Goal: Task Accomplishment & Management: Manage account settings

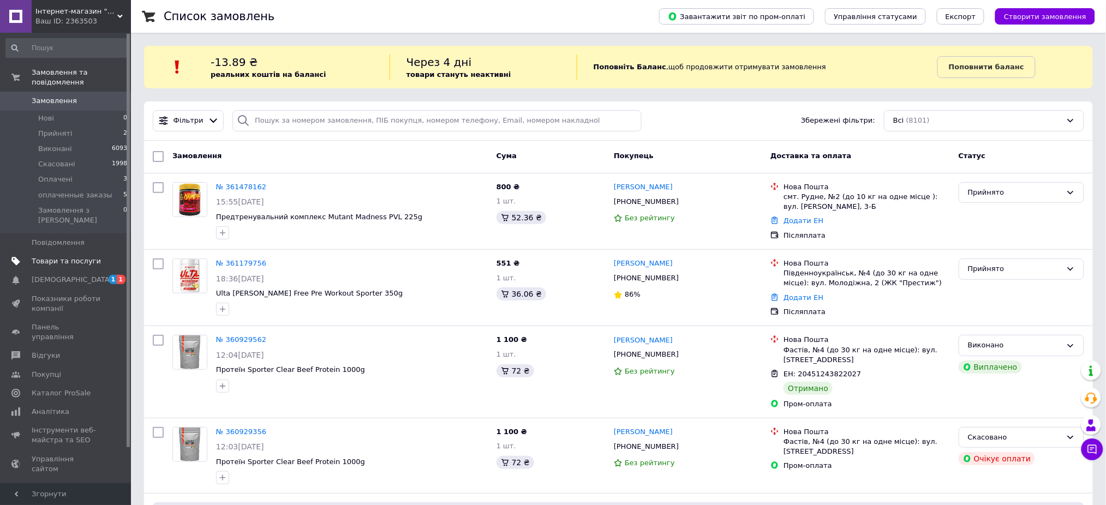
click at [74, 256] on span "Товари та послуги" at bounding box center [66, 261] width 69 height 10
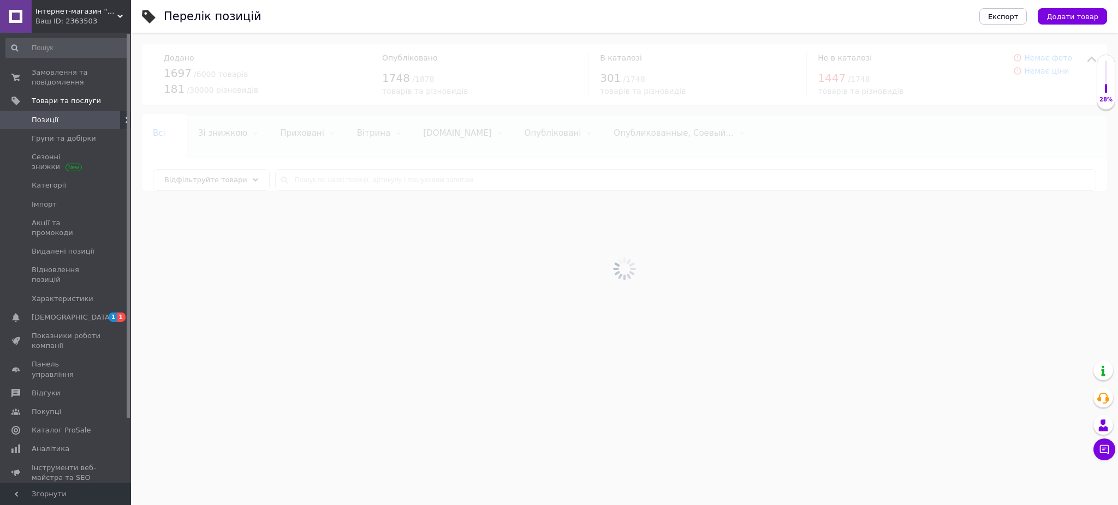
drag, startPoint x: 1069, startPoint y: 13, endPoint x: 1064, endPoint y: 22, distance: 10.5
click at [1070, 14] on span "Додати товар" at bounding box center [1072, 17] width 52 height 8
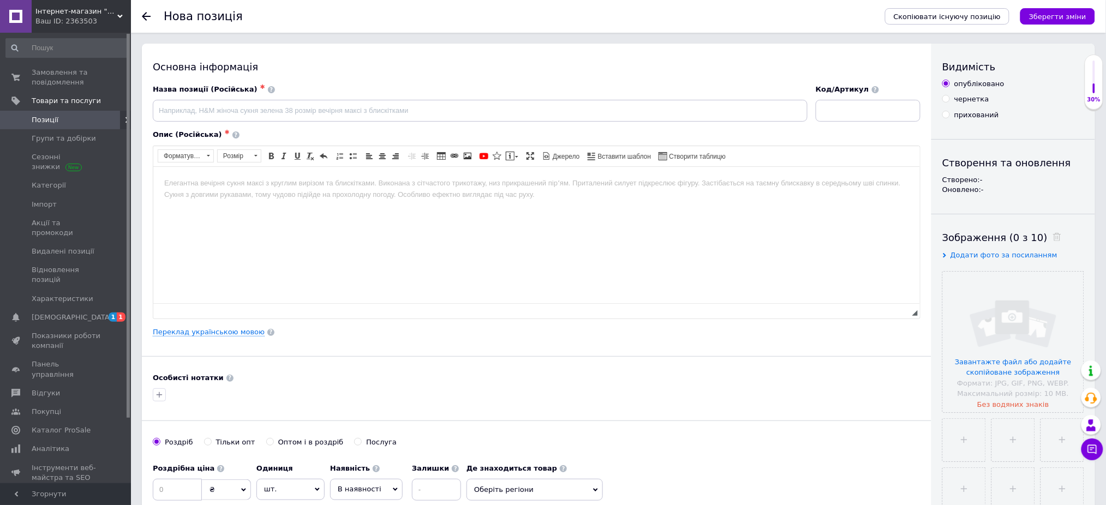
click at [397, 200] on html at bounding box center [536, 182] width 767 height 33
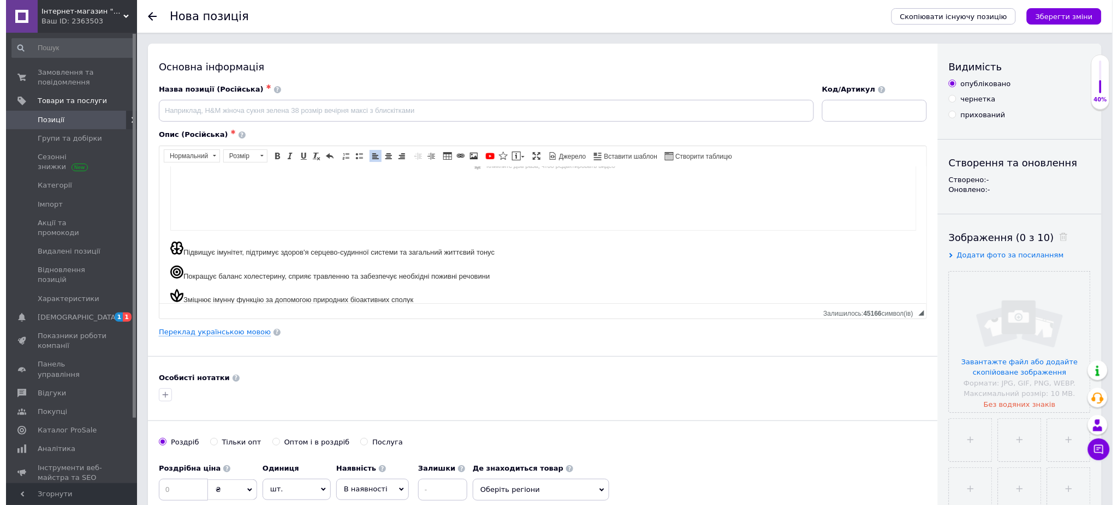
scroll to position [145, 0]
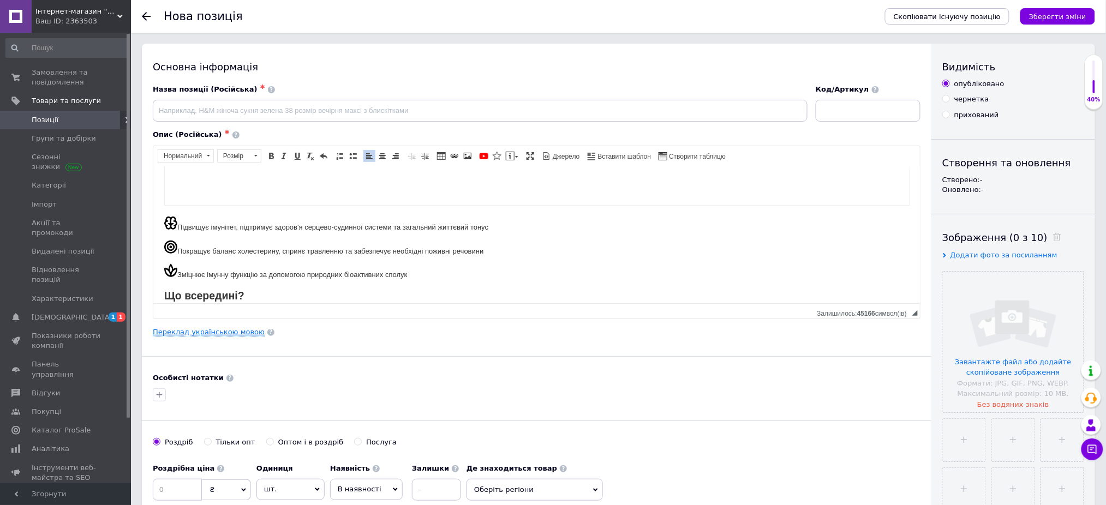
click at [237, 330] on link "Переклад українською мовою" at bounding box center [209, 332] width 112 height 9
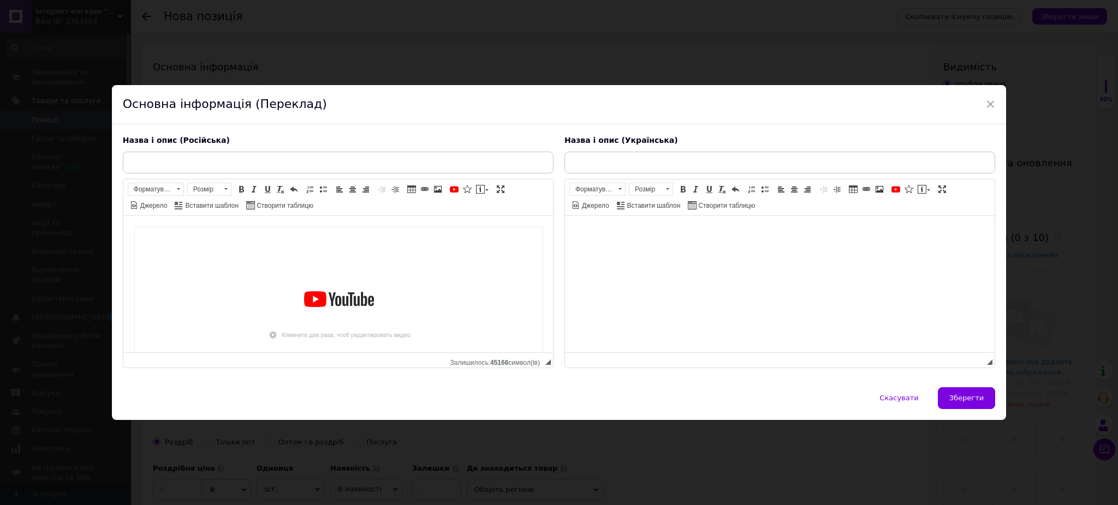
scroll to position [0, 0]
click at [713, 249] on html at bounding box center [778, 232] width 429 height 33
click at [469, 170] on input "text" at bounding box center [338, 163] width 431 height 22
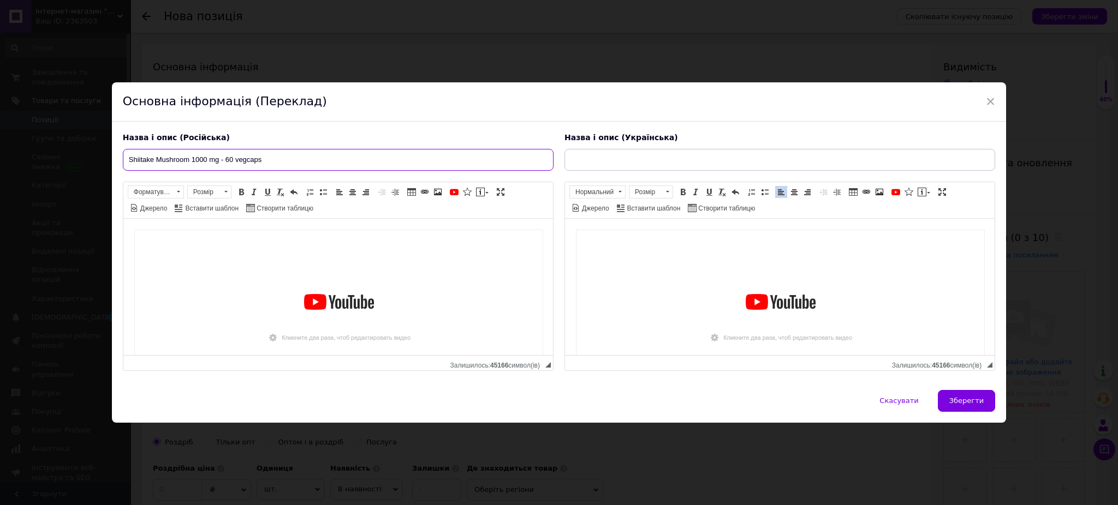
type input "Shiitake Mushroom 1000 mg - 60 vegcaps"
click at [718, 164] on input "text" at bounding box center [779, 160] width 431 height 22
paste input "Shiitake Mushroom 1000 mg - 60 vegcaps"
type input "Shiitake Mushroom 1000 mg - 60 vegcaps"
click at [949, 393] on button "Зберегти" at bounding box center [966, 401] width 57 height 22
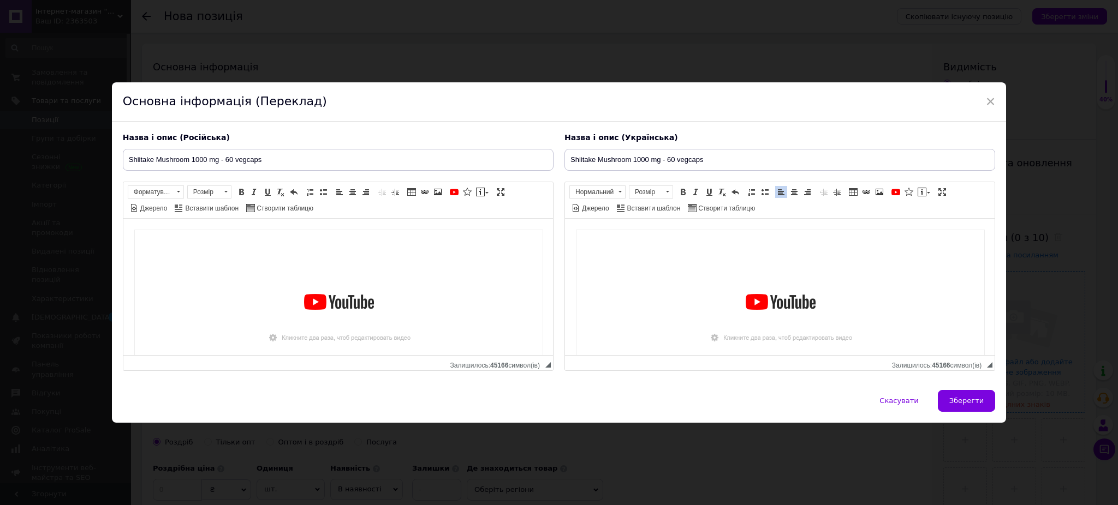
type input "Shiitake Mushroom 1000 mg - 60 vegcaps"
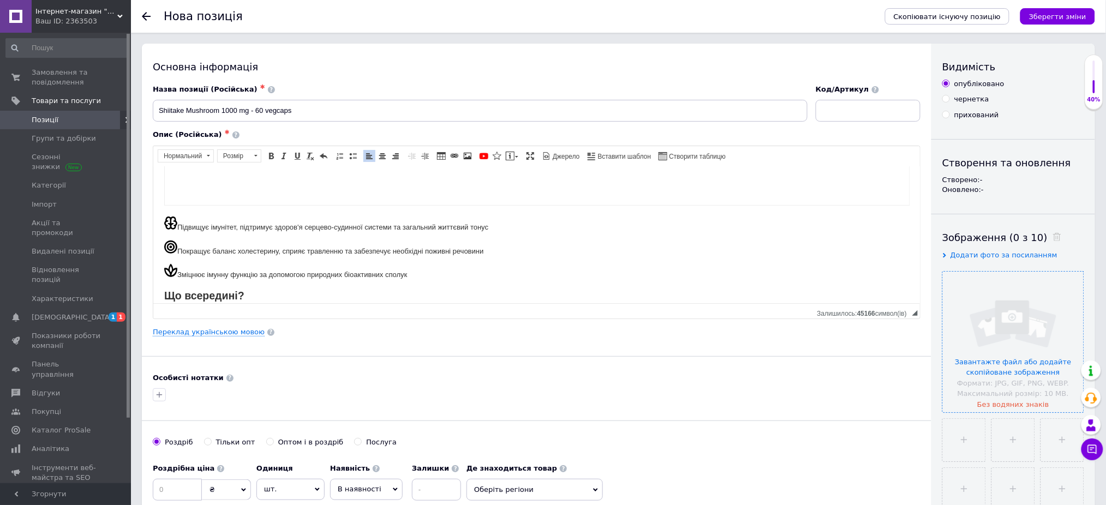
click at [1004, 325] on input "file" at bounding box center [1013, 342] width 141 height 141
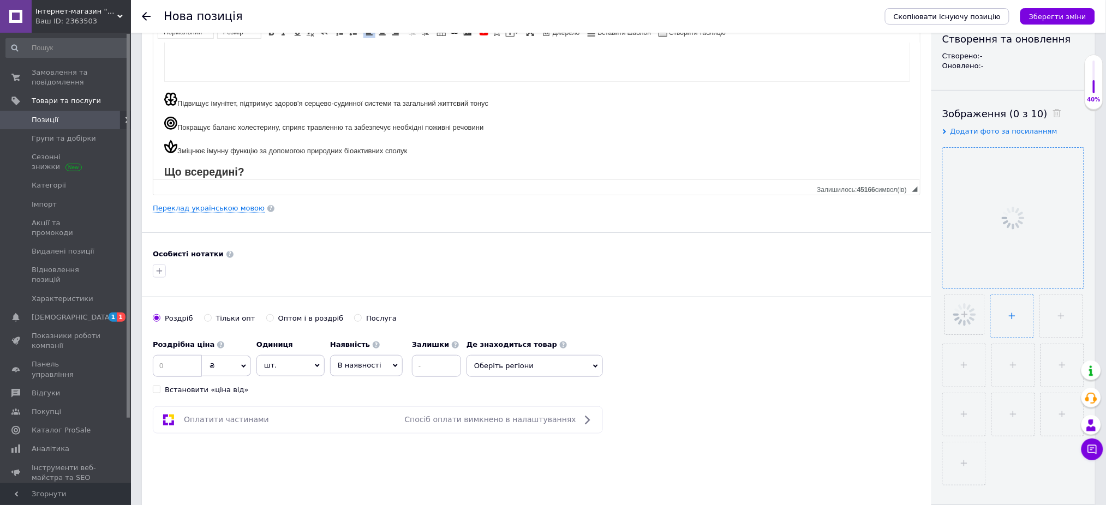
scroll to position [145, 0]
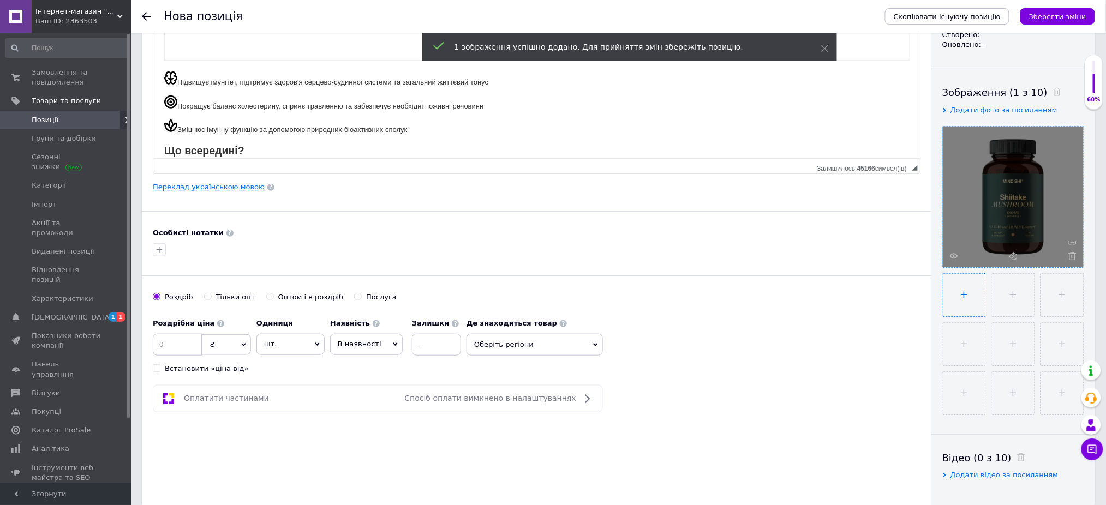
click at [969, 295] on input "file" at bounding box center [964, 295] width 43 height 43
type input "C:\fakepath\organic-shiitake-extract-60-veg-caps-82284503229089_-14f0425109.png"
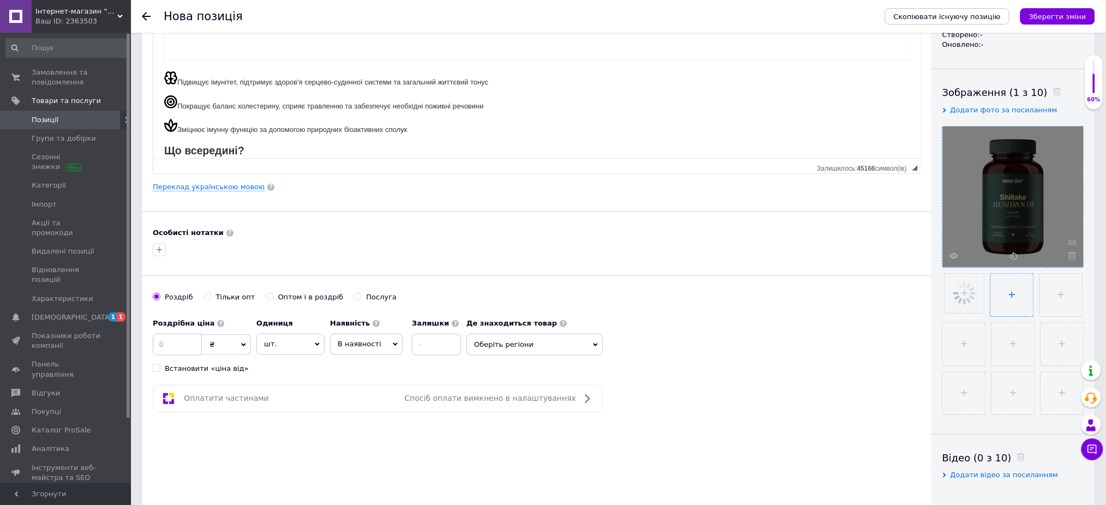
click at [1008, 292] on input "file" at bounding box center [1012, 295] width 43 height 43
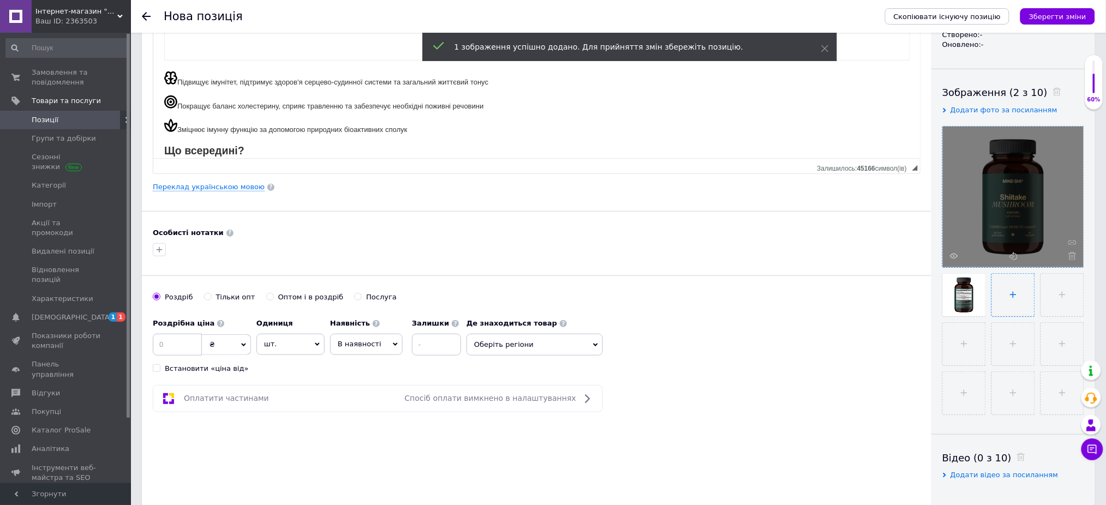
type input "C:\fakepath\organic-shiitake-extract-60-veg-caps-79503794929383_-77178f6829.png"
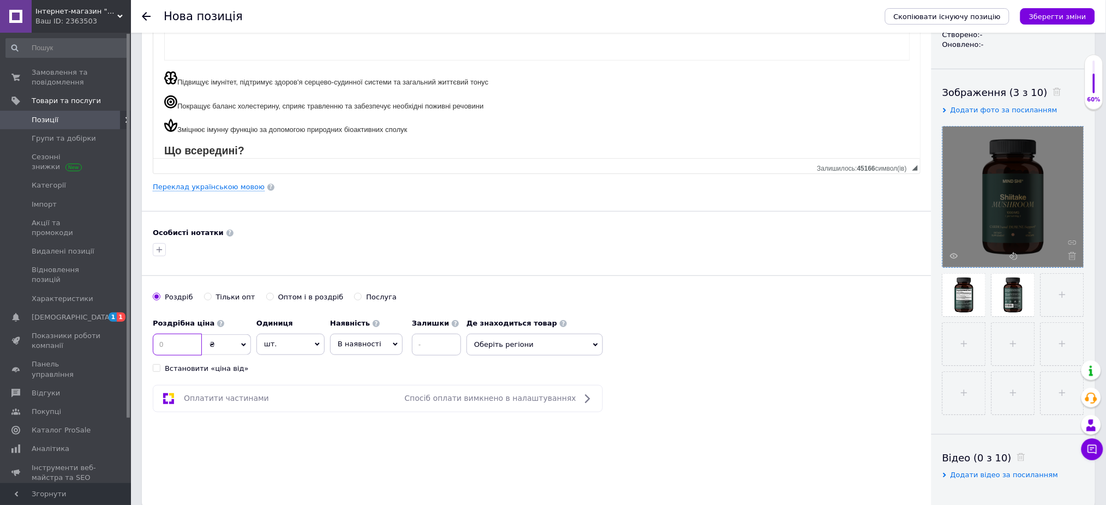
drag, startPoint x: 184, startPoint y: 339, endPoint x: 195, endPoint y: 344, distance: 12.3
click at [184, 341] on input at bounding box center [177, 345] width 49 height 22
type input "750"
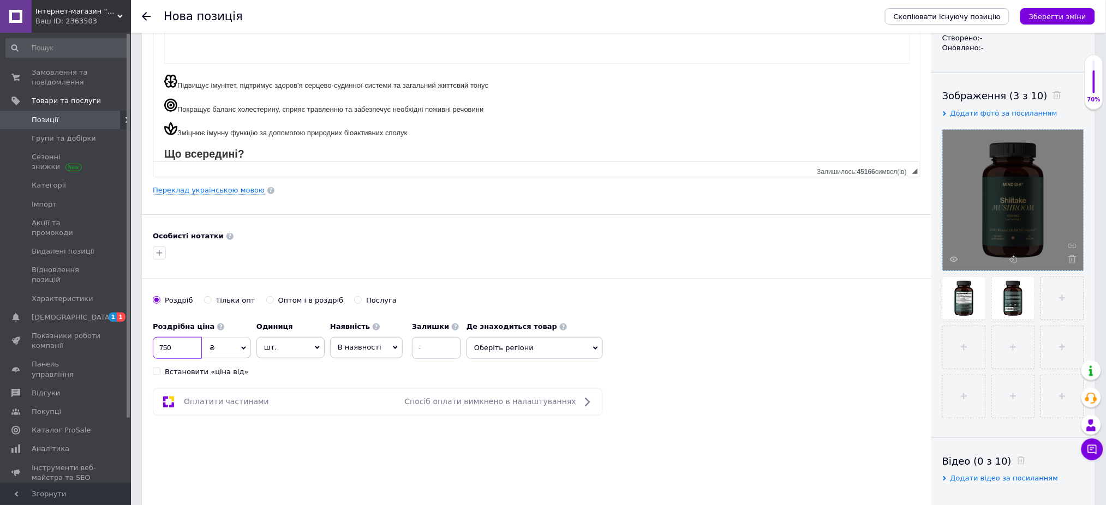
scroll to position [0, 0]
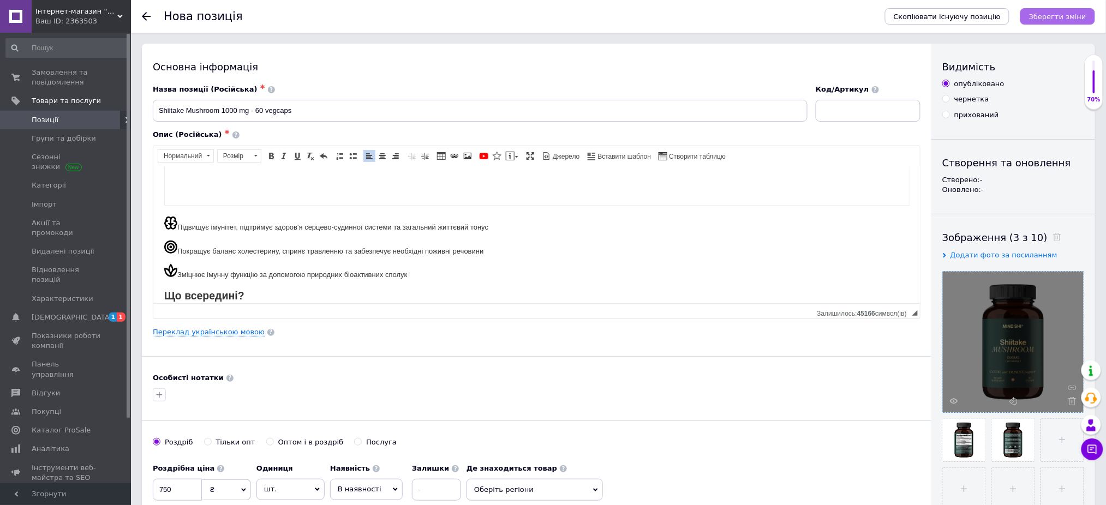
click at [1074, 8] on button "Зберегти зміни" at bounding box center [1057, 16] width 75 height 16
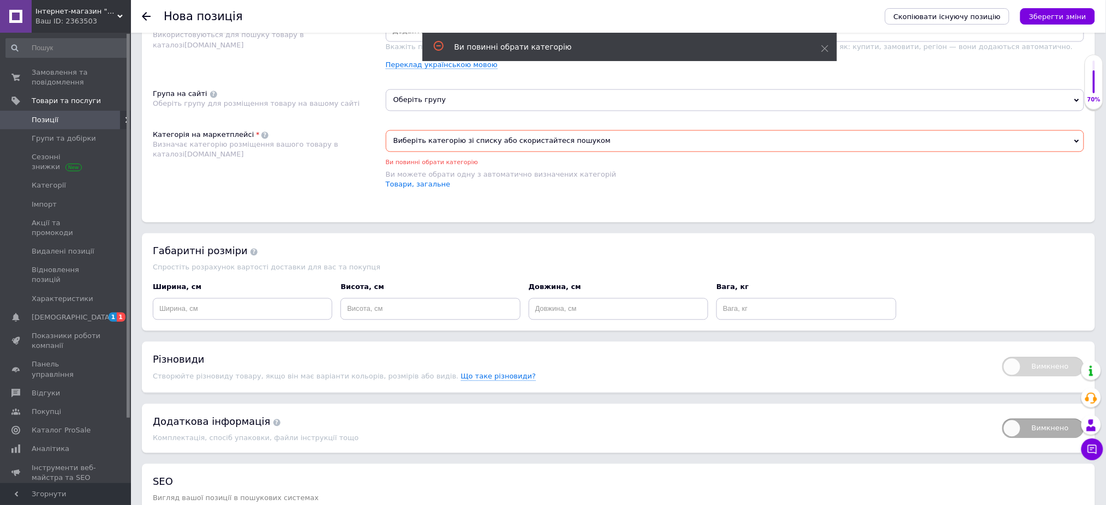
scroll to position [682, 0]
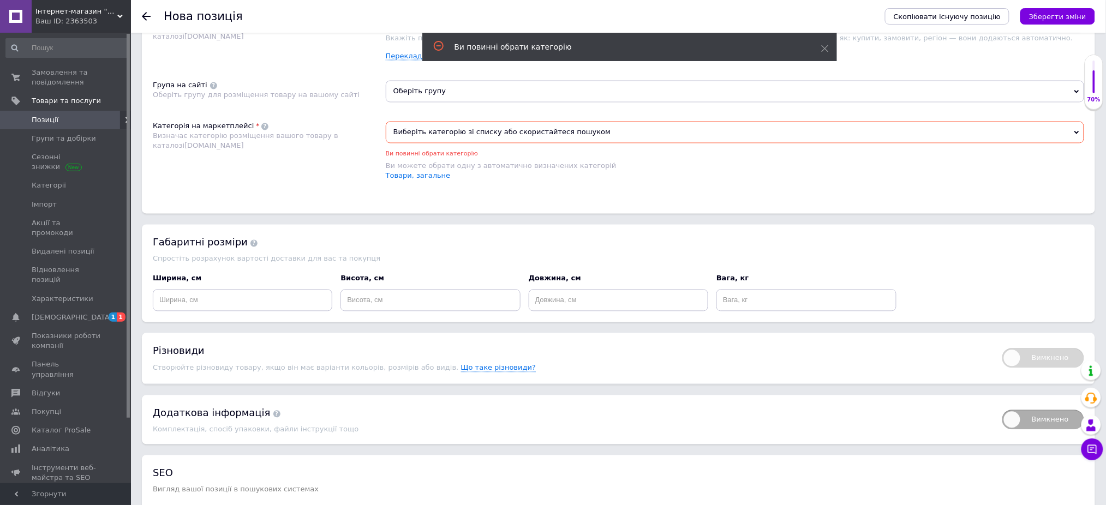
click at [450, 31] on input at bounding box center [735, 22] width 694 height 16
type input "u"
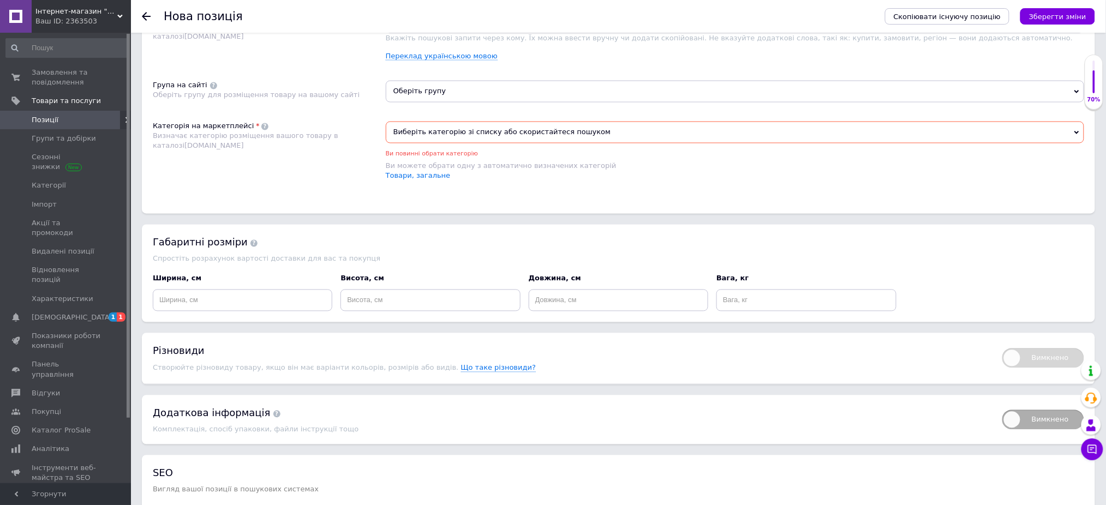
type input "г"
click at [494, 103] on span "Оберіть групу" at bounding box center [735, 92] width 698 height 22
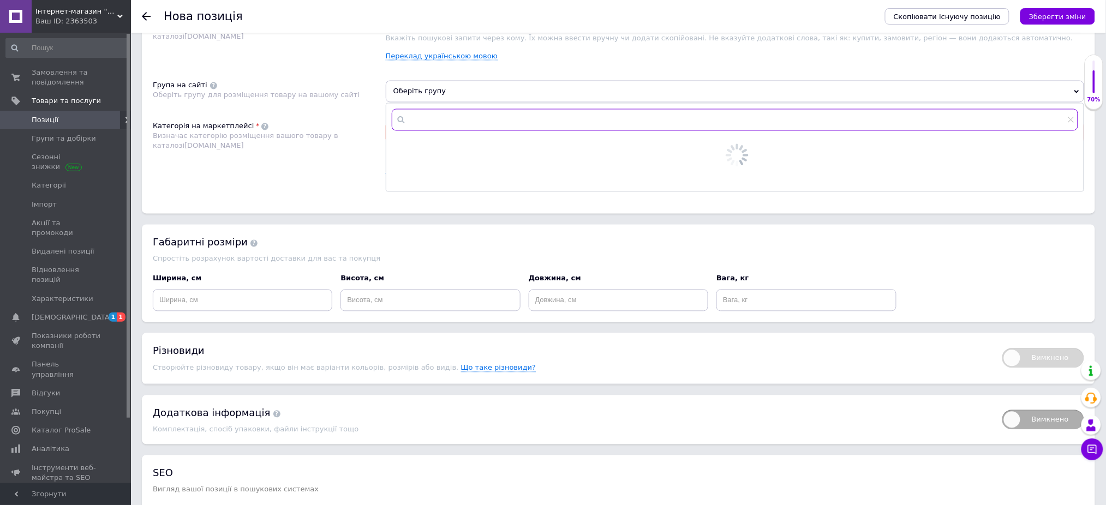
click at [466, 131] on input "text" at bounding box center [735, 120] width 686 height 22
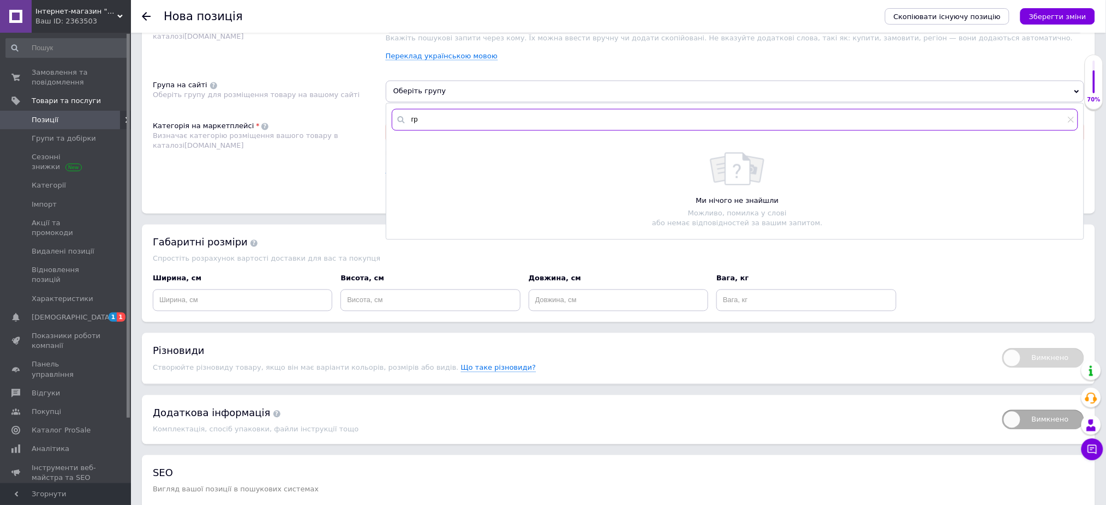
type input "г"
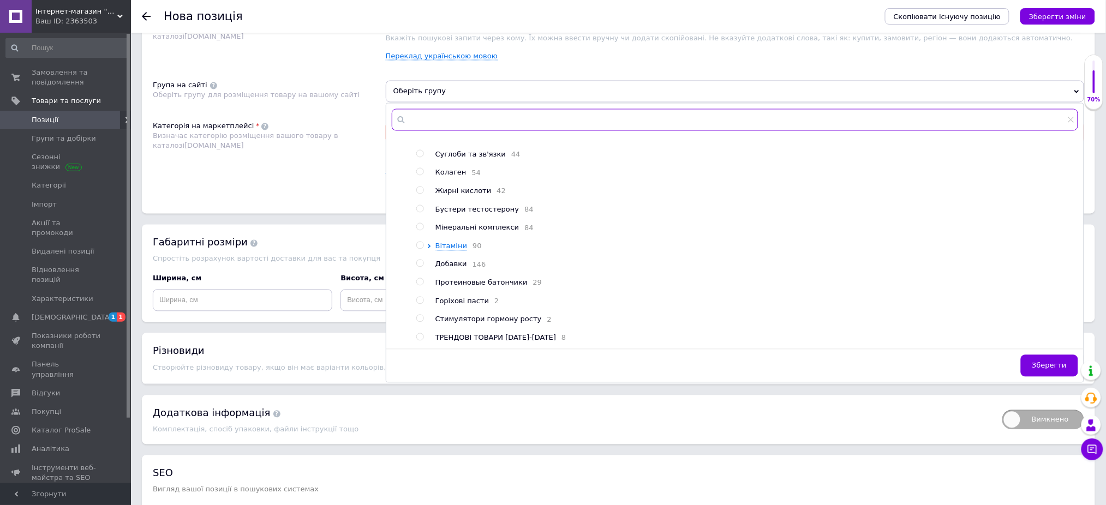
scroll to position [145, 0]
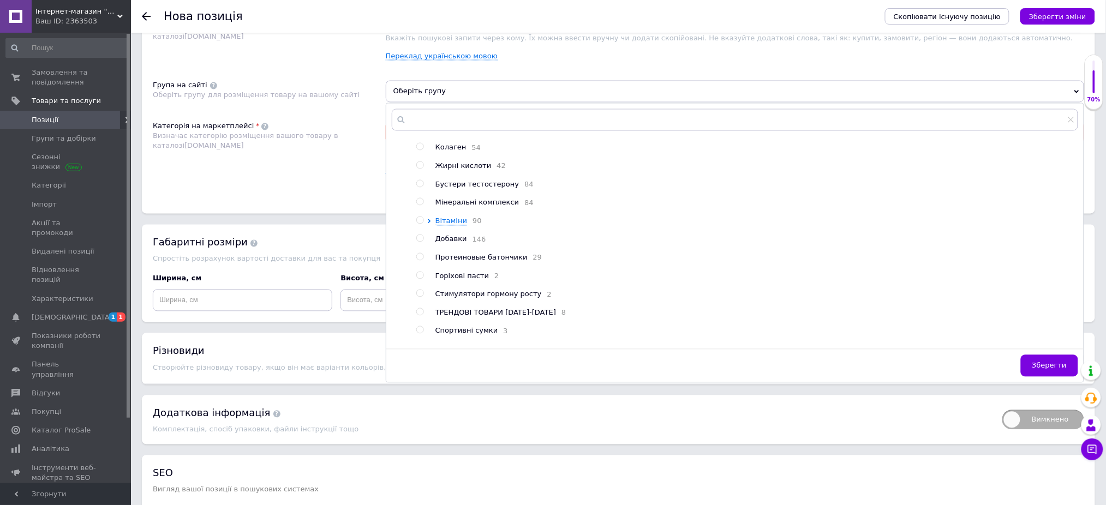
click at [455, 243] on span "Добавки" at bounding box center [451, 239] width 32 height 8
radio input "true"
click at [292, 168] on div "Розміщення Пошукові запити Використовуються для пошуку товару в каталозі [DOMAI…" at bounding box center [618, 97] width 953 height 232
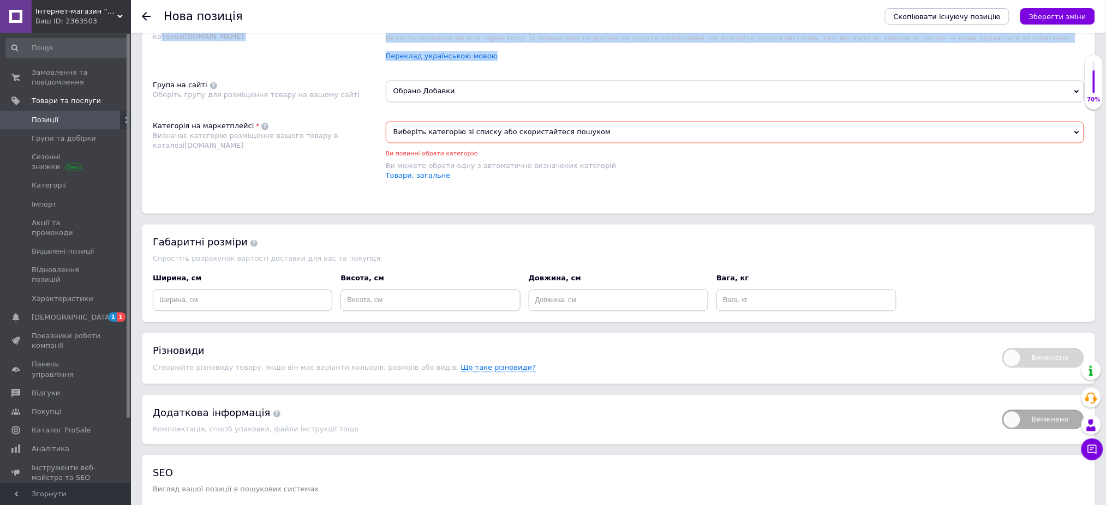
click at [396, 31] on input "г" at bounding box center [735, 22] width 694 height 16
click at [407, 31] on input "г" at bounding box center [735, 22] width 694 height 16
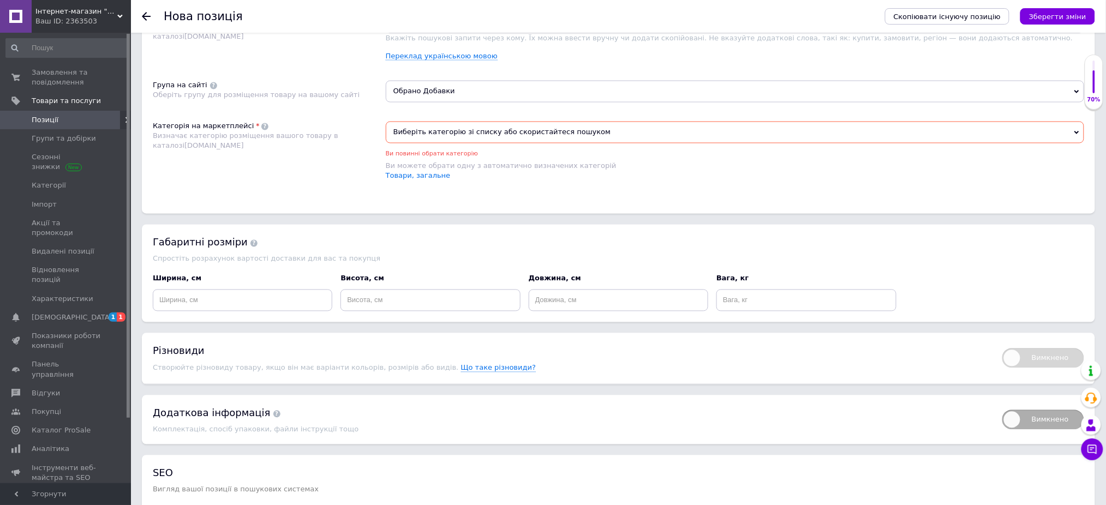
paste input
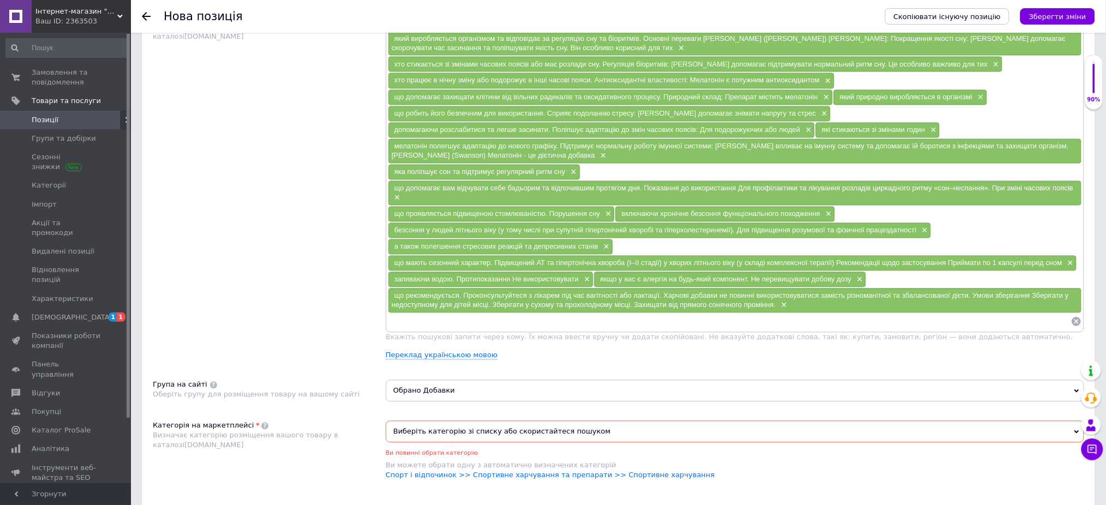
click at [639, 27] on span "×" at bounding box center [643, 22] width 9 height 9
click at [826, 86] on span "×" at bounding box center [826, 81] width 9 height 9
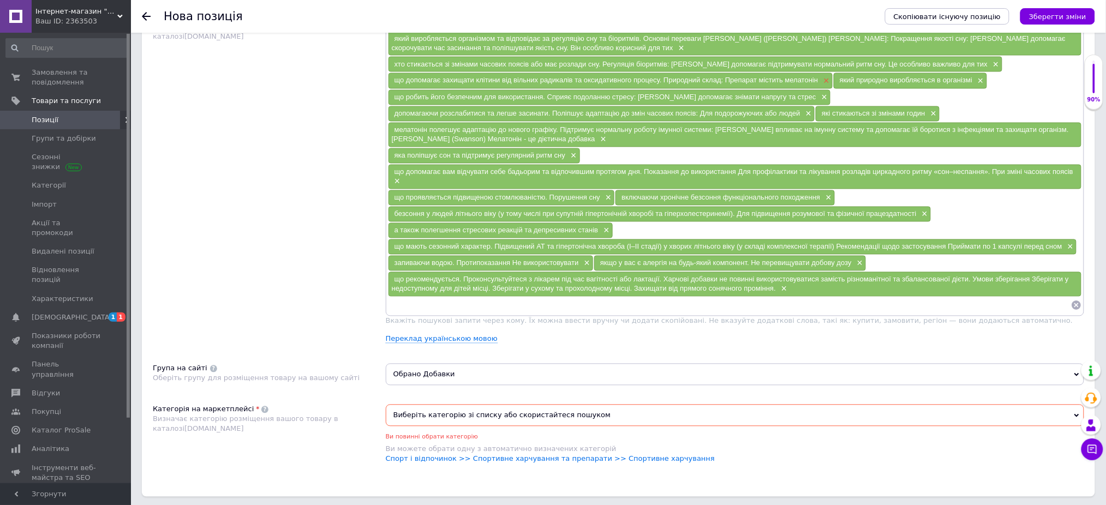
click at [827, 86] on span "×" at bounding box center [825, 81] width 9 height 9
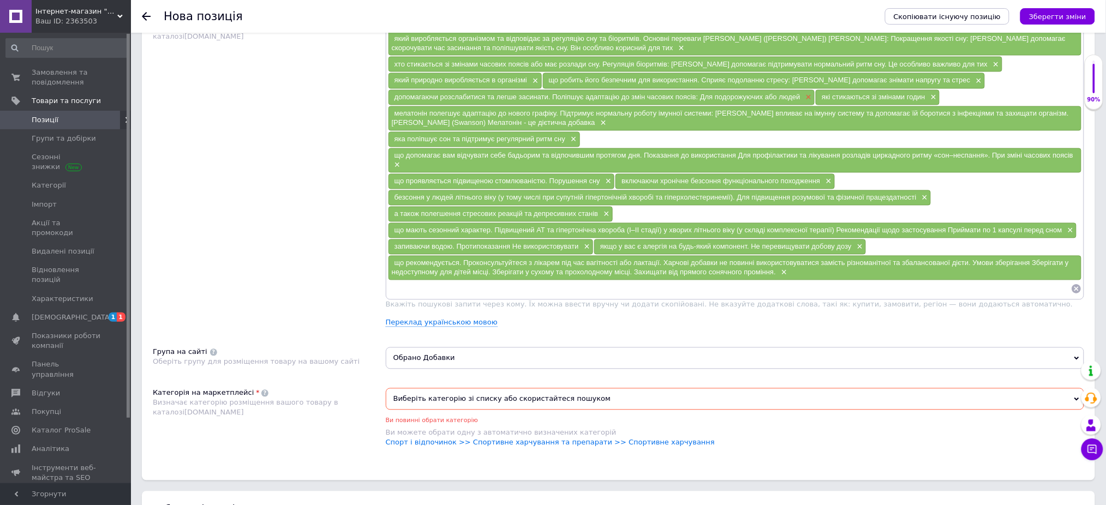
click at [808, 103] on span "×" at bounding box center [807, 97] width 9 height 9
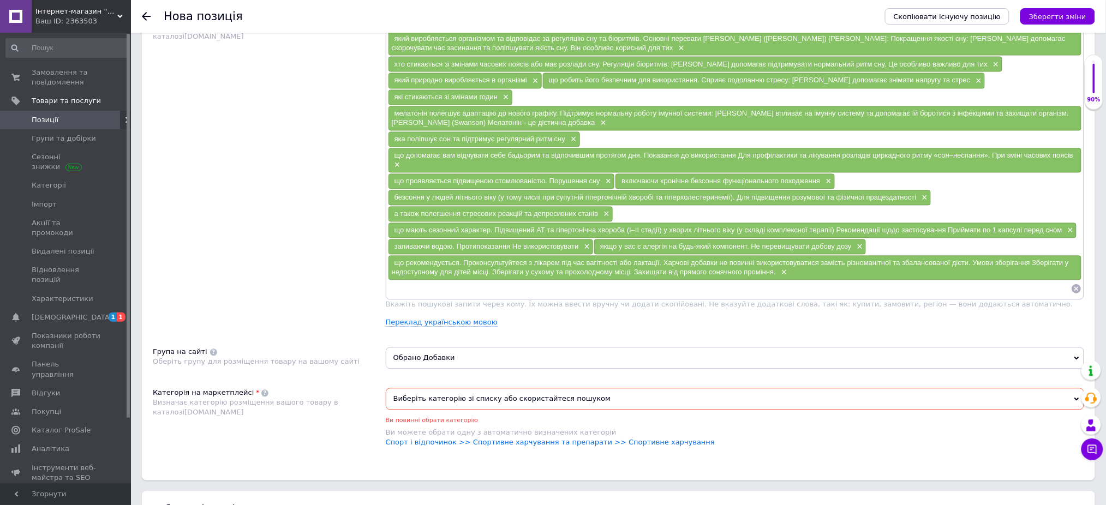
drag, startPoint x: 507, startPoint y: 193, endPoint x: 546, endPoint y: 175, distance: 42.2
click at [508, 103] on span "×" at bounding box center [504, 97] width 9 height 9
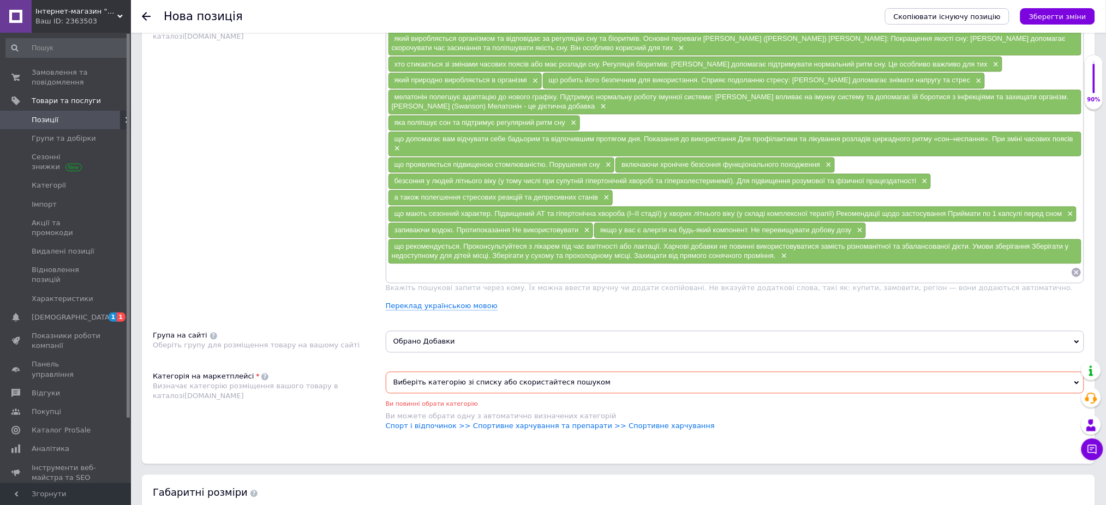
drag, startPoint x: 530, startPoint y: 172, endPoint x: 548, endPoint y: 174, distance: 18.6
click at [533, 88] on div "який природно виробляється в організмі ×" at bounding box center [465, 80] width 153 height 15
click at [974, 86] on span "×" at bounding box center [978, 81] width 9 height 9
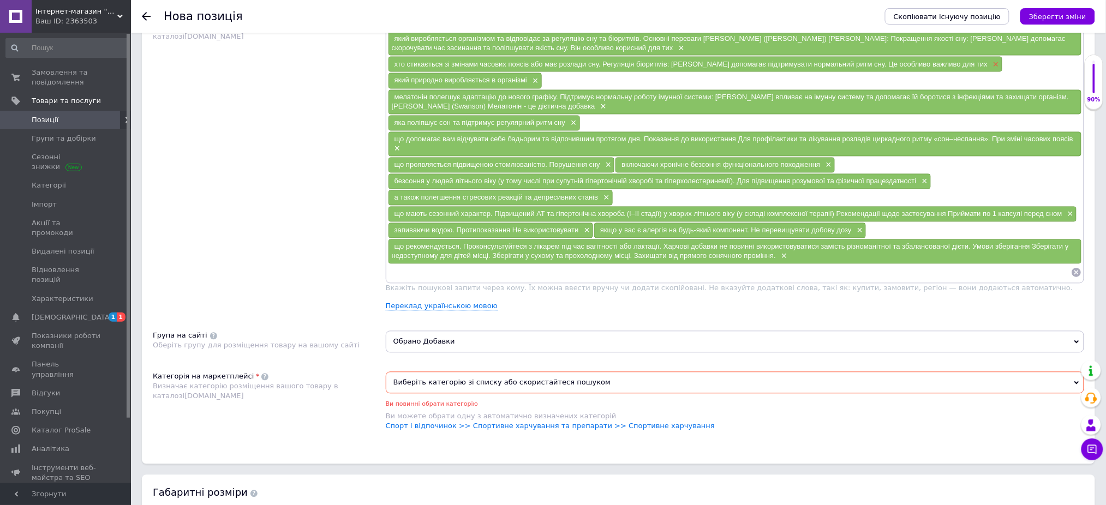
click at [990, 69] on span "×" at bounding box center [994, 64] width 9 height 9
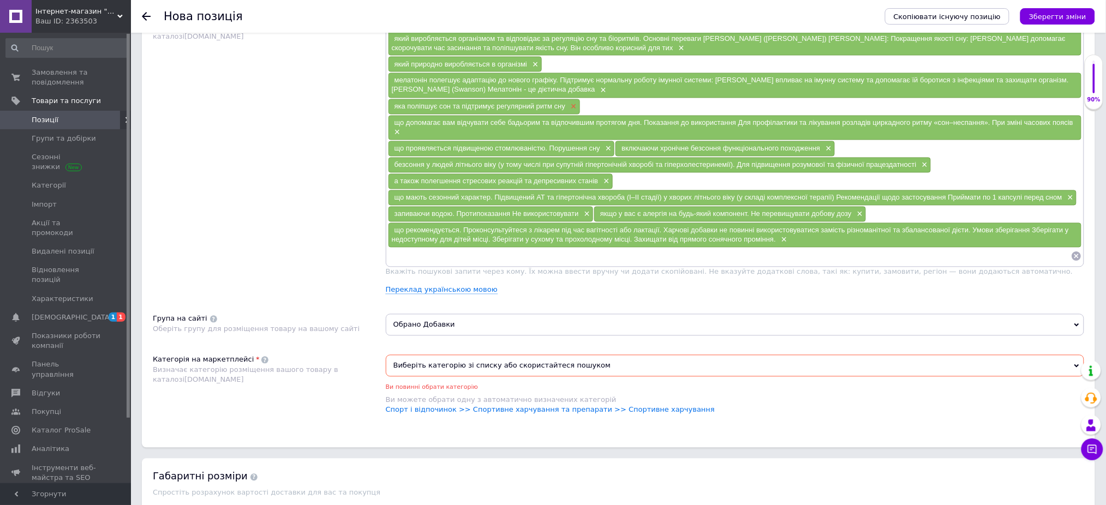
click at [571, 112] on span "×" at bounding box center [572, 107] width 9 height 9
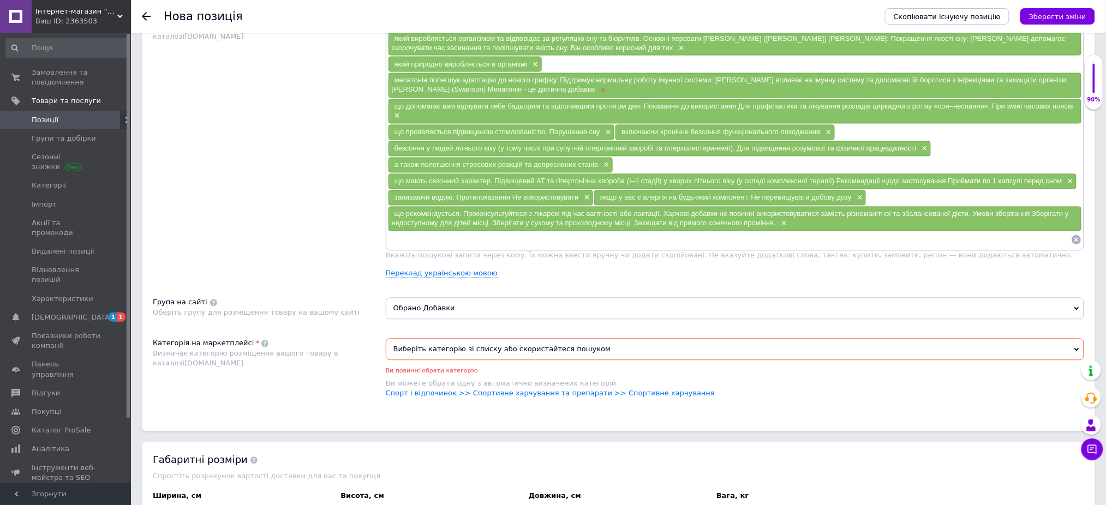
click at [598, 95] on span "×" at bounding box center [602, 90] width 9 height 9
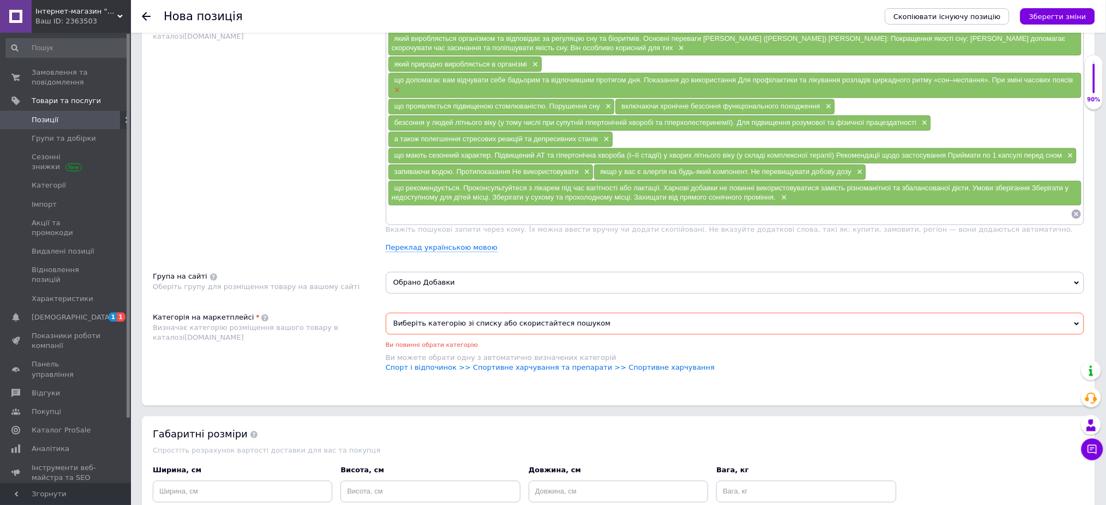
click at [398, 98] on div "що допомагає вам відчувати себе бадьорим та відпочившим протягом дня. Показання…" at bounding box center [735, 85] width 693 height 25
click at [396, 95] on span "×" at bounding box center [396, 90] width 9 height 9
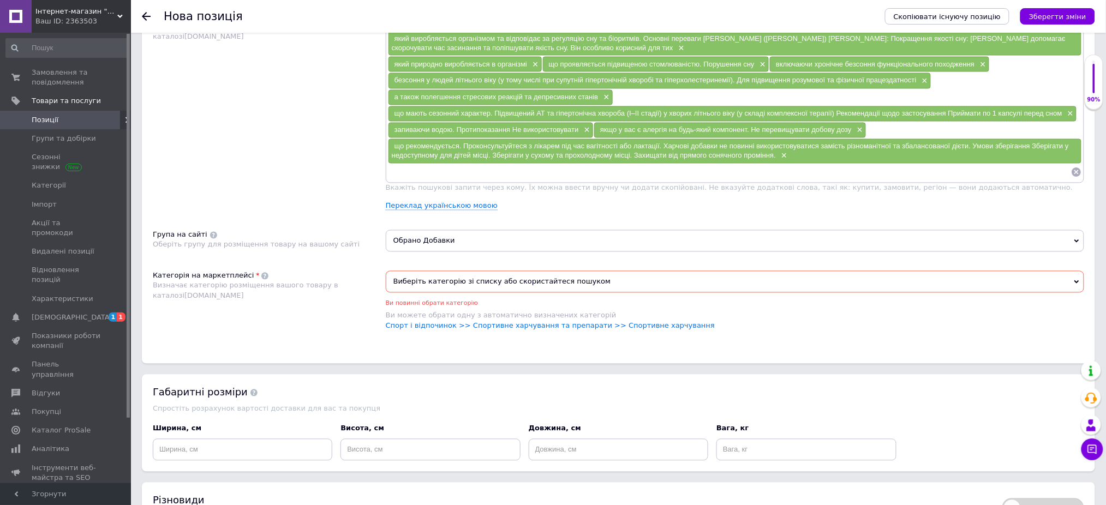
drag, startPoint x: 923, startPoint y: 179, endPoint x: 974, endPoint y: 167, distance: 51.6
click at [929, 88] on div "безсоння у людей літнього віку (у тому числі при супутній гіпертонічній хворобі…" at bounding box center [660, 80] width 542 height 15
click at [981, 69] on span "×" at bounding box center [981, 64] width 9 height 9
click at [926, 86] on span "×" at bounding box center [923, 81] width 9 height 9
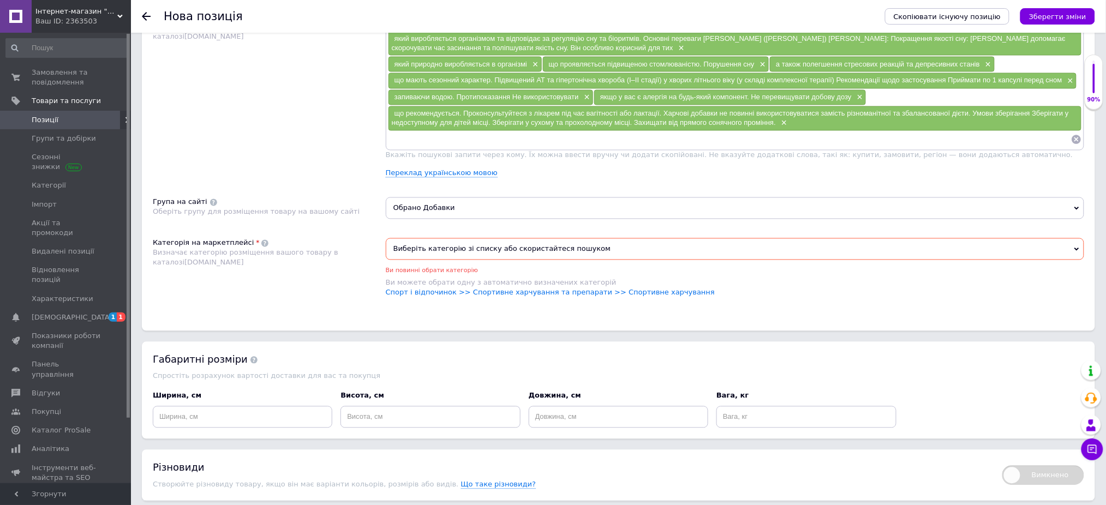
drag, startPoint x: 761, startPoint y: 158, endPoint x: 801, endPoint y: 165, distance: 40.9
click at [761, 69] on span "×" at bounding box center [761, 64] width 9 height 9
click at [762, 69] on span "×" at bounding box center [759, 64] width 9 height 9
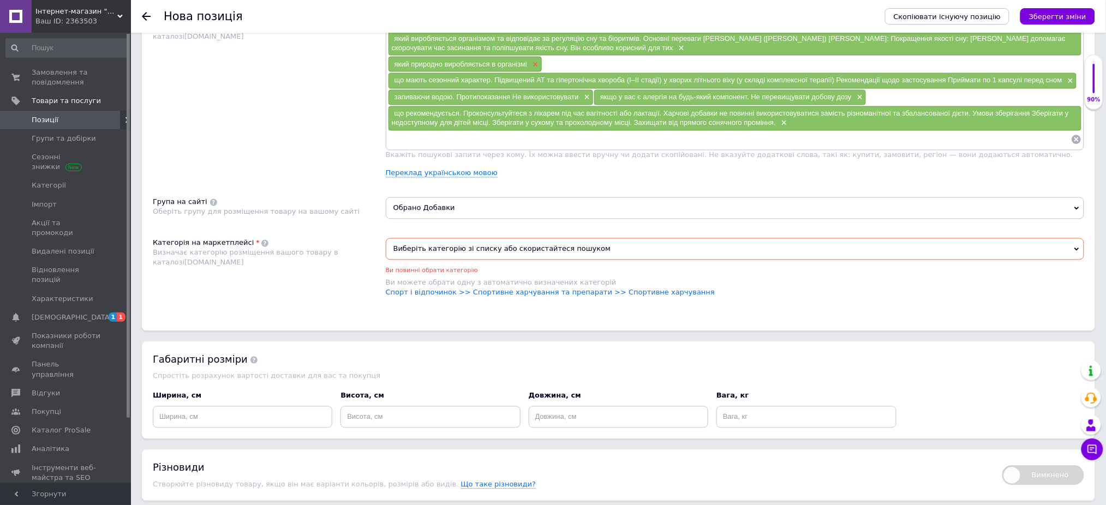
click at [536, 69] on span "×" at bounding box center [534, 64] width 9 height 9
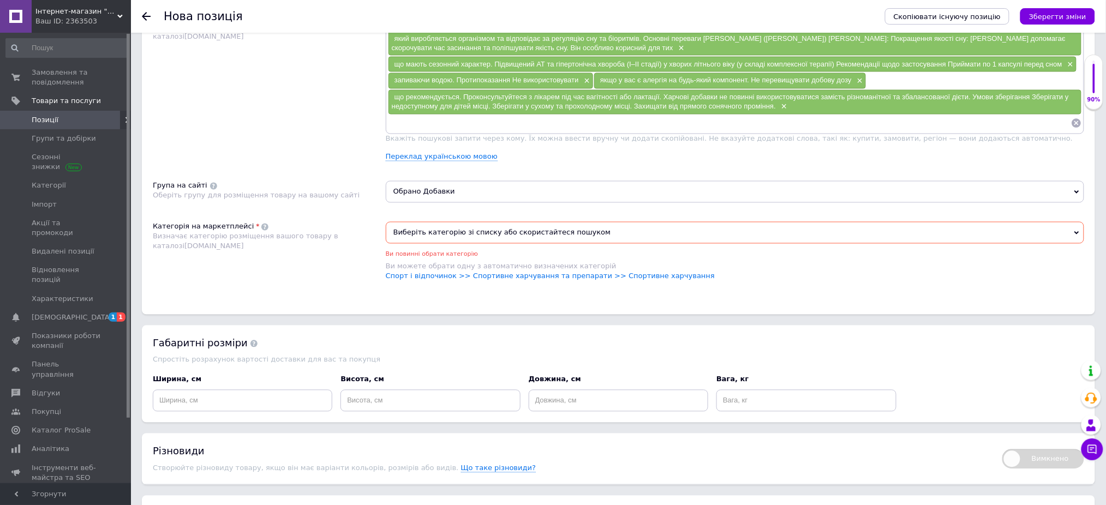
click at [1072, 69] on span "×" at bounding box center [1069, 64] width 9 height 9
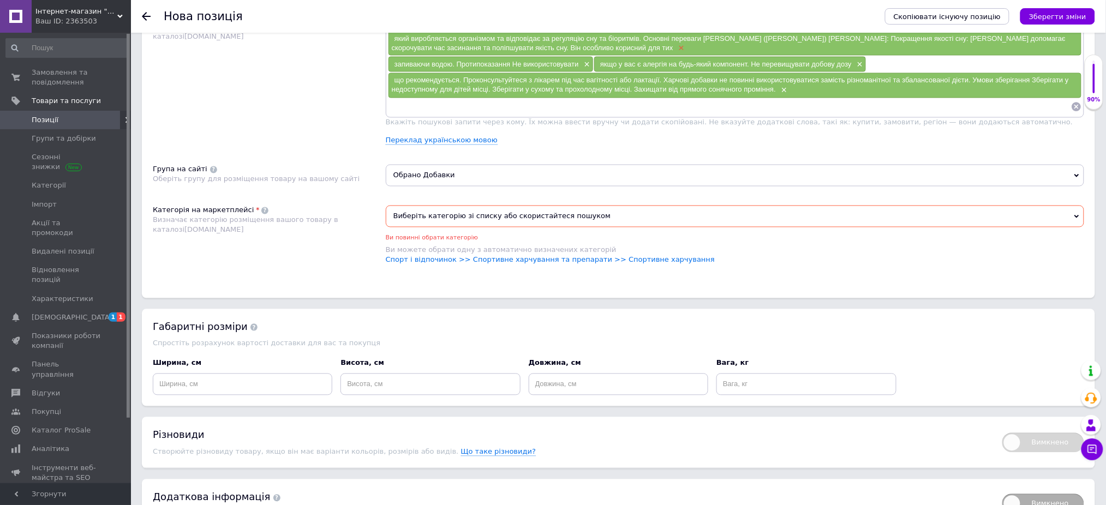
click at [676, 53] on span "×" at bounding box center [680, 48] width 9 height 9
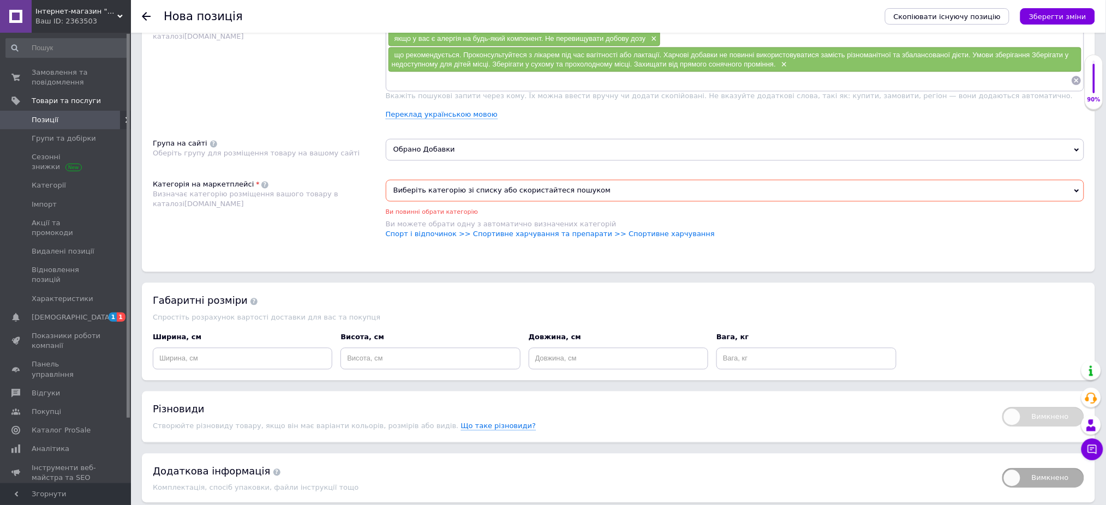
click at [658, 46] on div "якщо у вас є алергія на будь-який компонент. Не перевищувати добову дозу ×" at bounding box center [525, 38] width 272 height 15
click at [655, 46] on div "якщо у вас є алергія на будь-який компонент. Не перевищувати добову дозу ×" at bounding box center [525, 38] width 272 height 15
click at [788, 72] on div "що рекомендується. Проконсультуйтеся з лікарем під час вагітності або лактації.…" at bounding box center [735, 59] width 693 height 25
click at [783, 69] on span "×" at bounding box center [783, 64] width 9 height 9
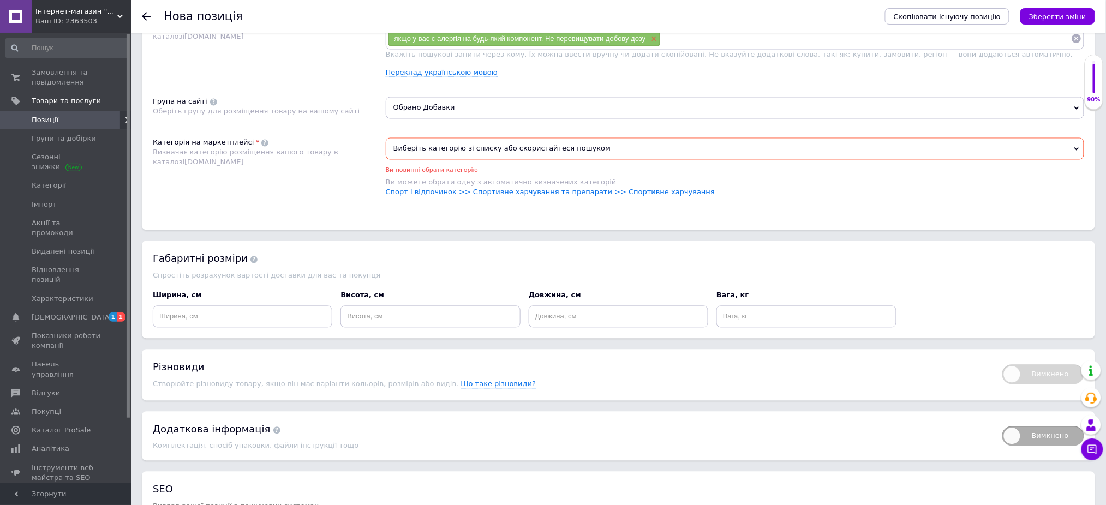
click at [656, 44] on span "×" at bounding box center [653, 38] width 9 height 9
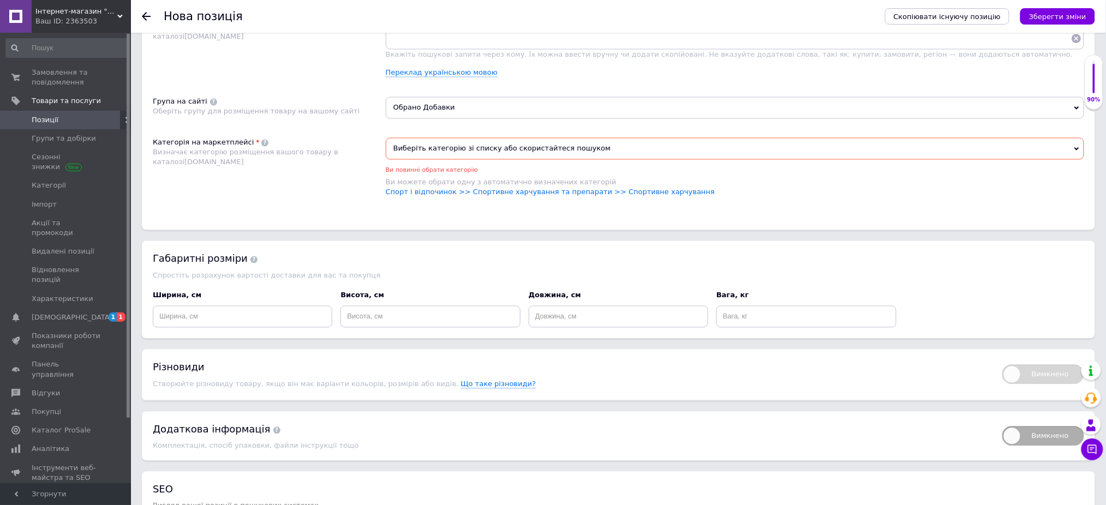
click at [720, 27] on span "×" at bounding box center [722, 22] width 9 height 9
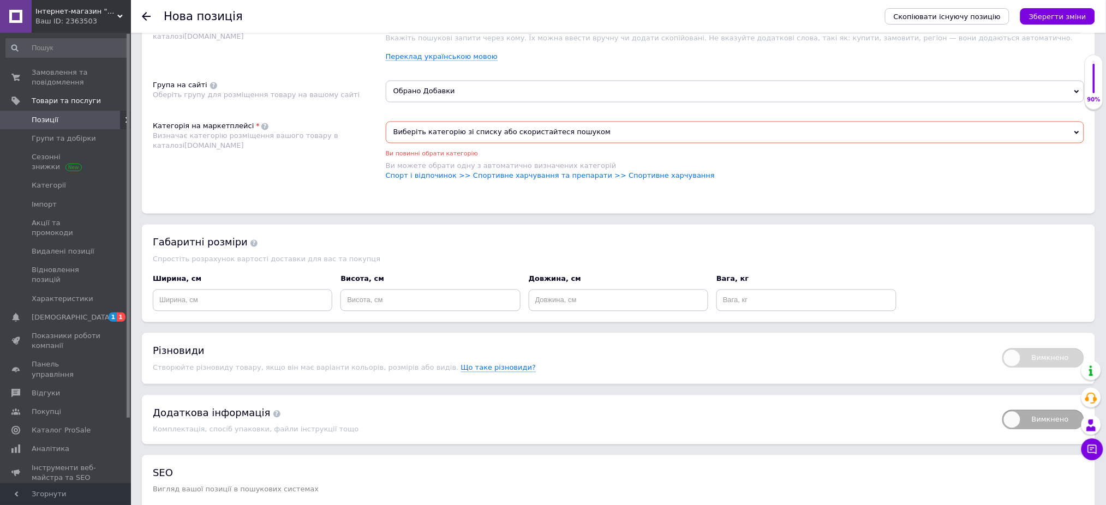
click at [677, 27] on span "×" at bounding box center [674, 22] width 9 height 9
click at [471, 27] on span "×" at bounding box center [468, 22] width 9 height 9
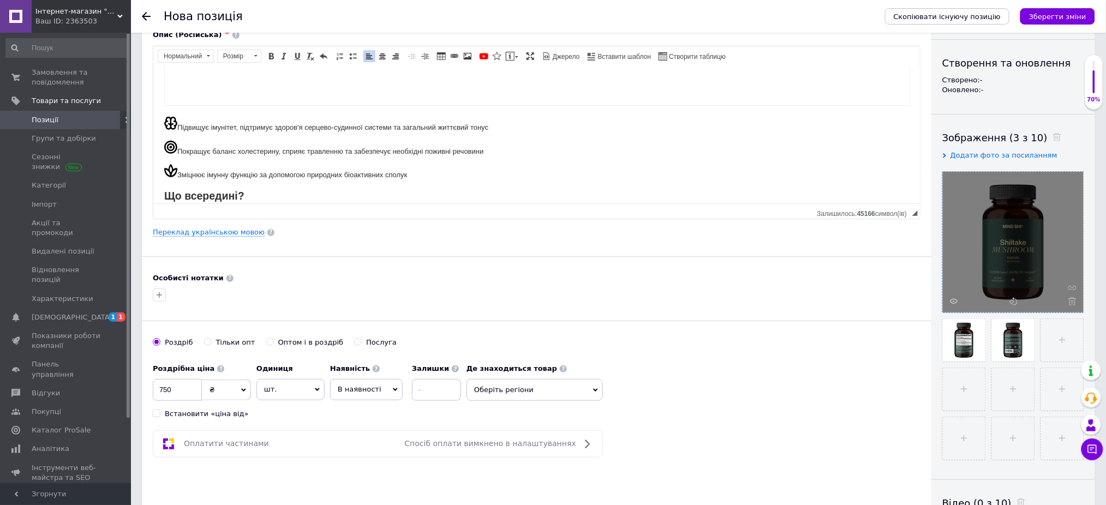
scroll to position [0, 0]
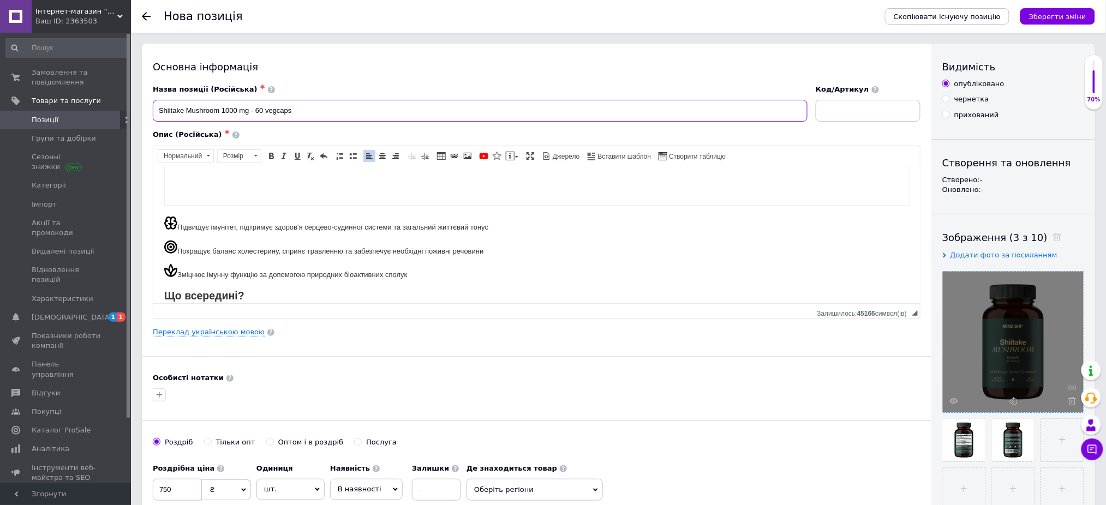
drag, startPoint x: 222, startPoint y: 109, endPoint x: 155, endPoint y: 104, distance: 66.7
click at [155, 104] on input "Shiitake Mushroom 1000 mg - 60 vegcaps" at bounding box center [480, 111] width 655 height 22
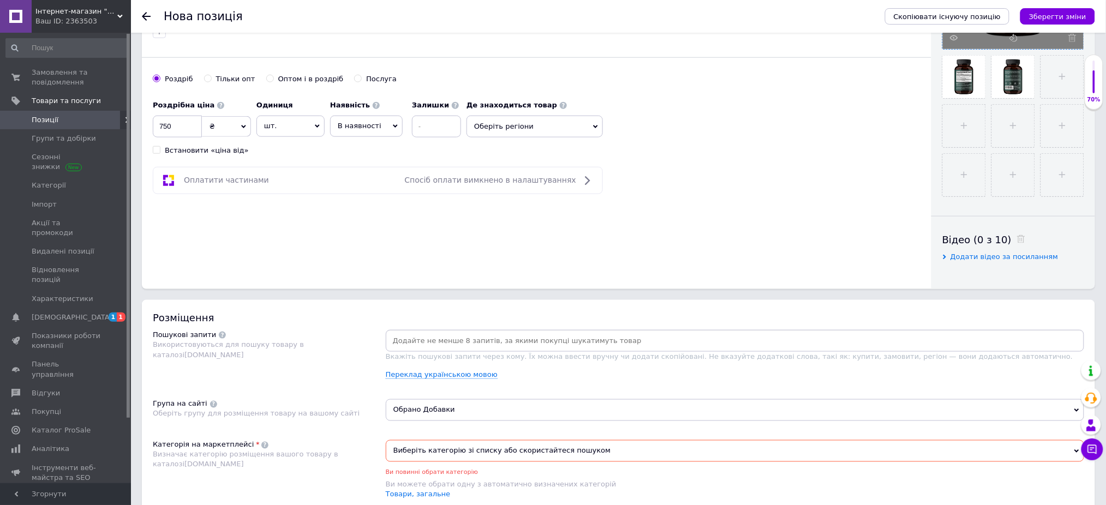
scroll to position [582, 0]
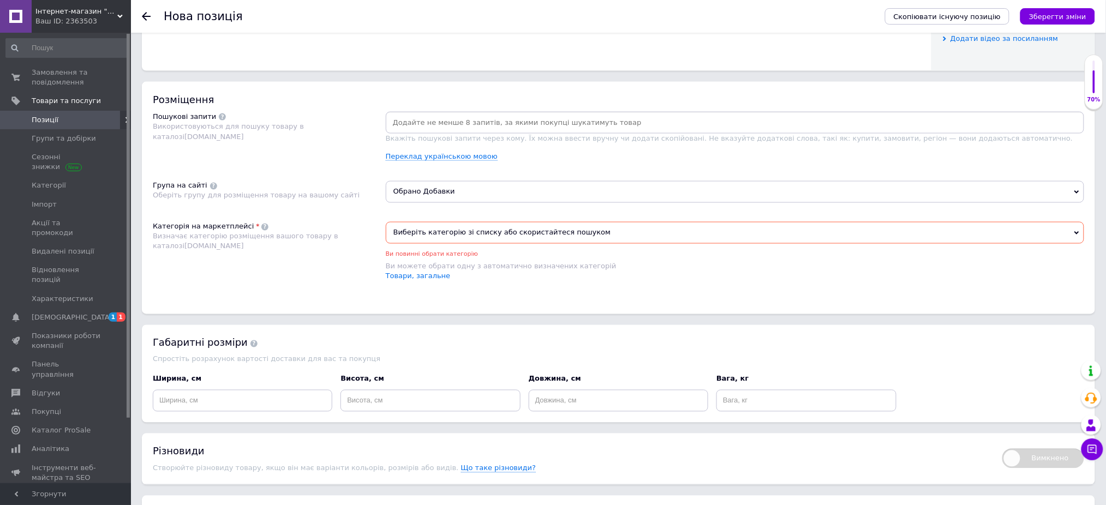
click at [451, 131] on input at bounding box center [735, 123] width 694 height 16
paste input "Shiitake Mushroom"
type input "Shiitake Mushroom"
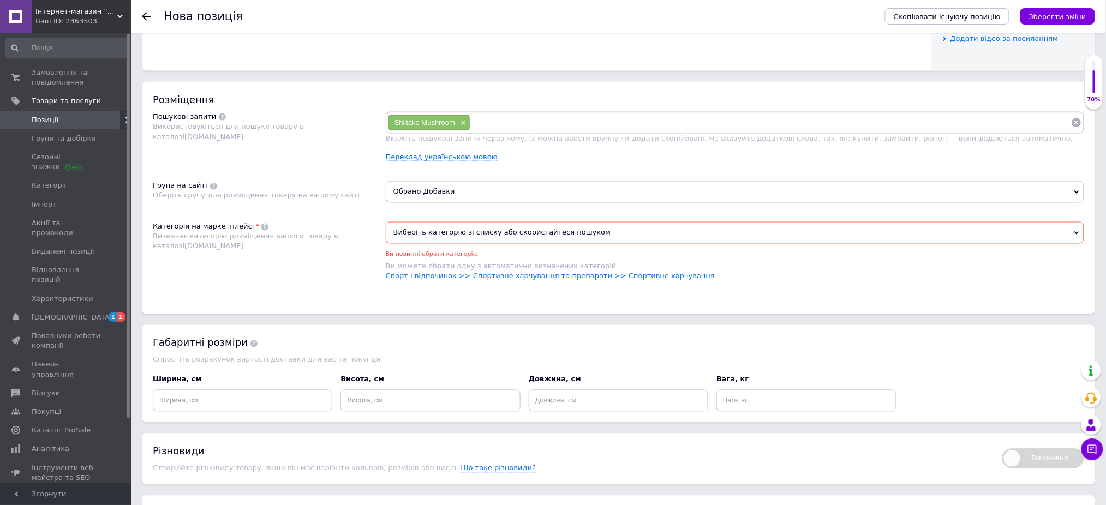
paste input "Shiitake Mushroom"
click at [512, 131] on input "Shiitake Mushroom" at bounding box center [770, 123] width 601 height 16
type input "Shiitake"
click at [1085, 6] on div "Скопіювати існуючу позицію Зберегти зміни" at bounding box center [984, 16] width 221 height 33
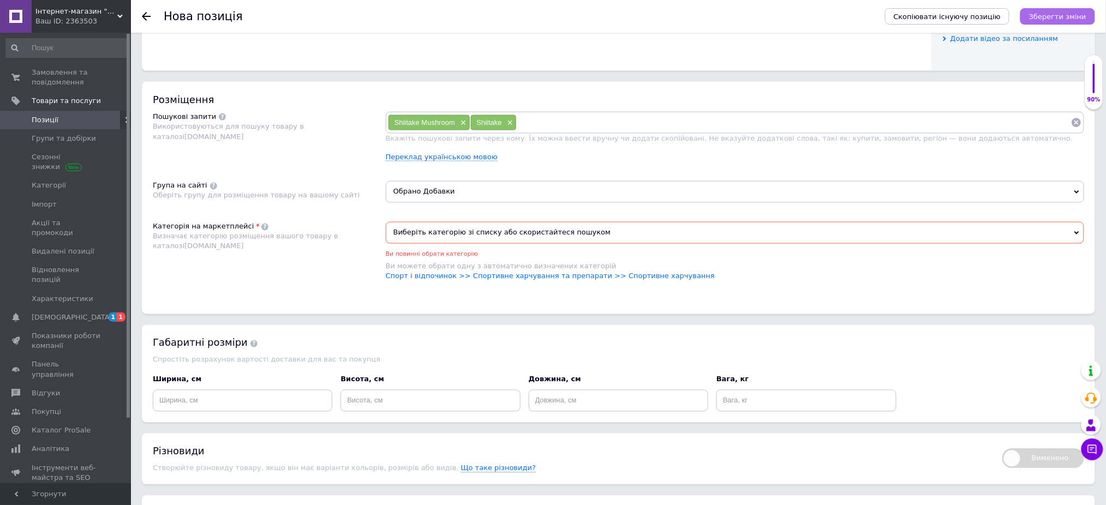
click at [1076, 15] on icon "Зберегти зміни" at bounding box center [1057, 17] width 57 height 8
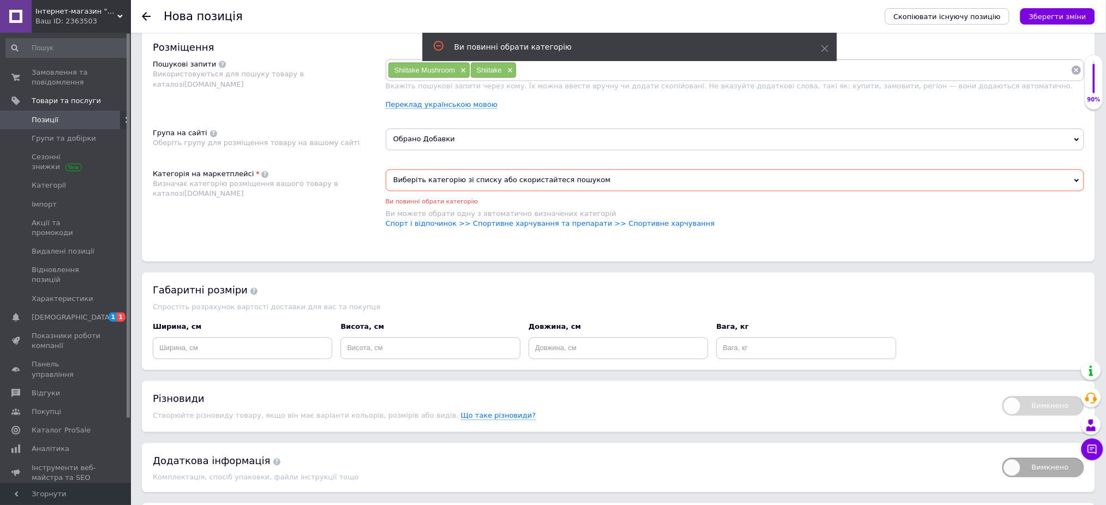
scroll to position [609, 0]
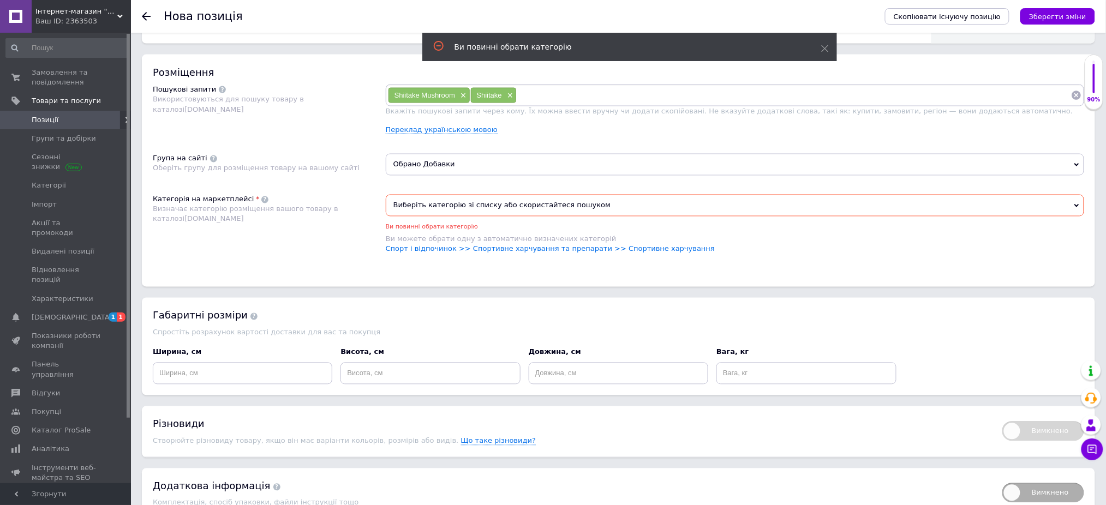
click at [531, 244] on div "Ви можете обрати одну з автоматично визначених категорій" at bounding box center [735, 240] width 698 height 10
click at [531, 253] on link "Спорт і відпочинок >> Спортивне харчування та препарати >> Спортивне харчування" at bounding box center [550, 249] width 329 height 8
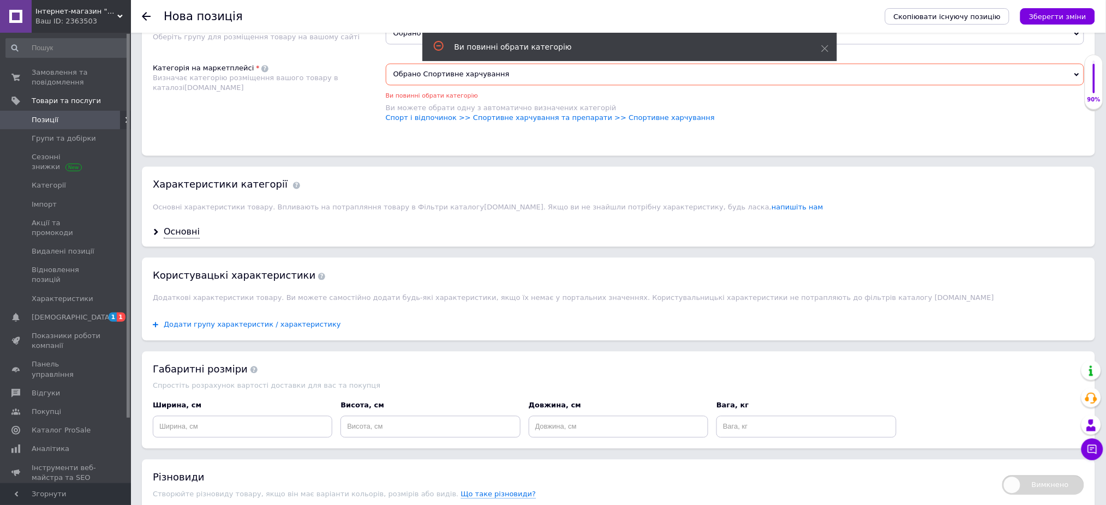
scroll to position [827, 0]
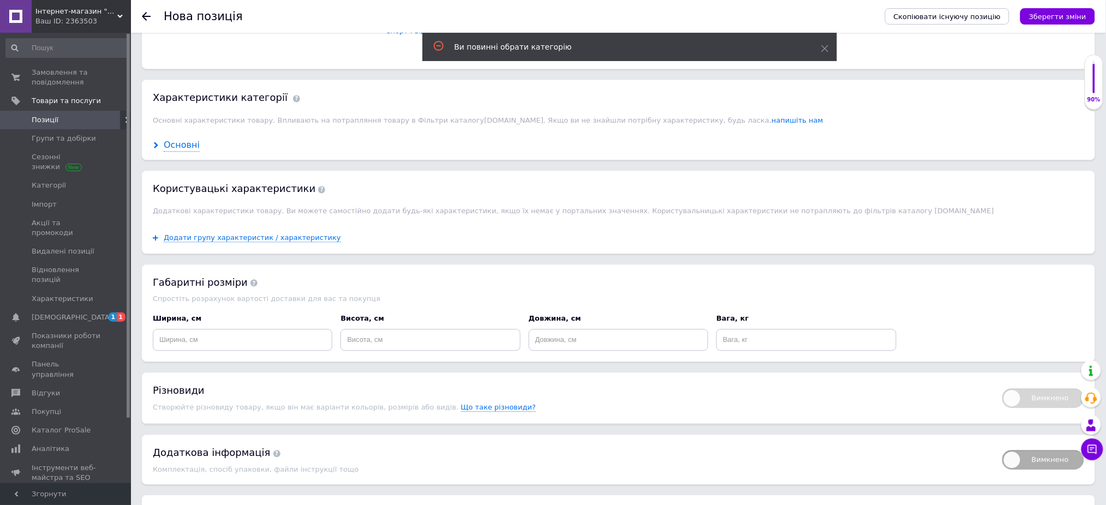
click at [182, 152] on div "Основні" at bounding box center [182, 145] width 36 height 13
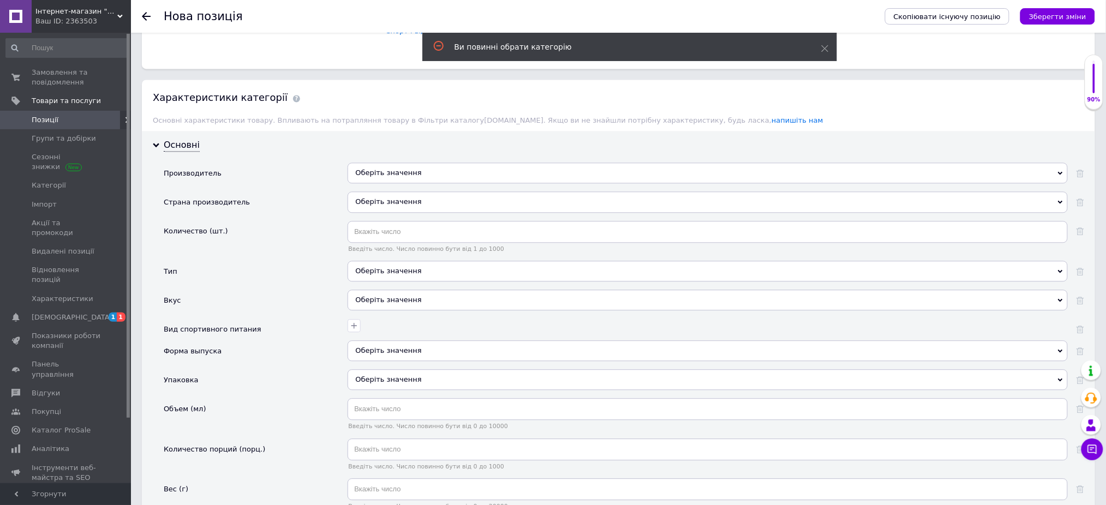
click at [393, 183] on div "Оберіть значення" at bounding box center [708, 173] width 720 height 21
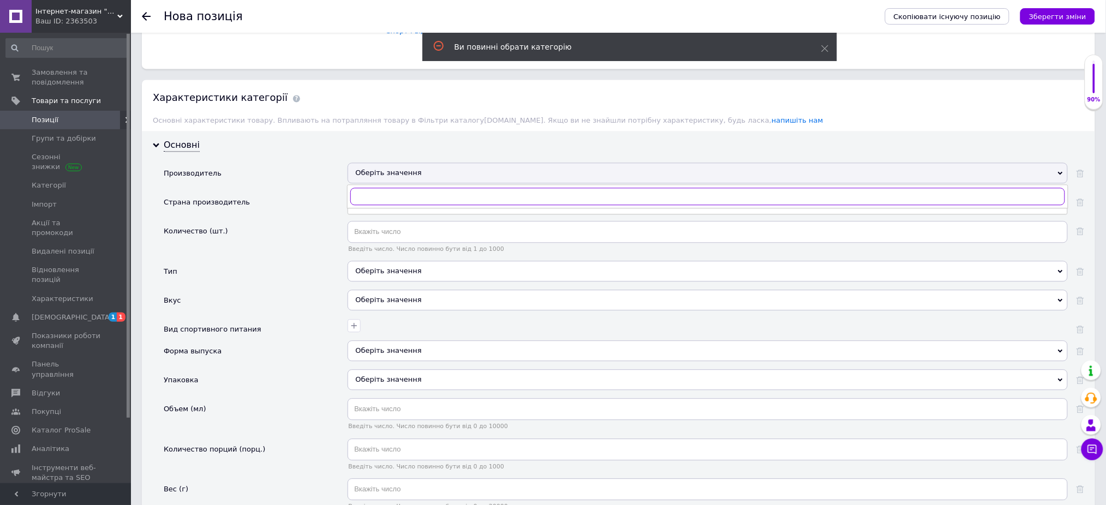
type input "Ь"
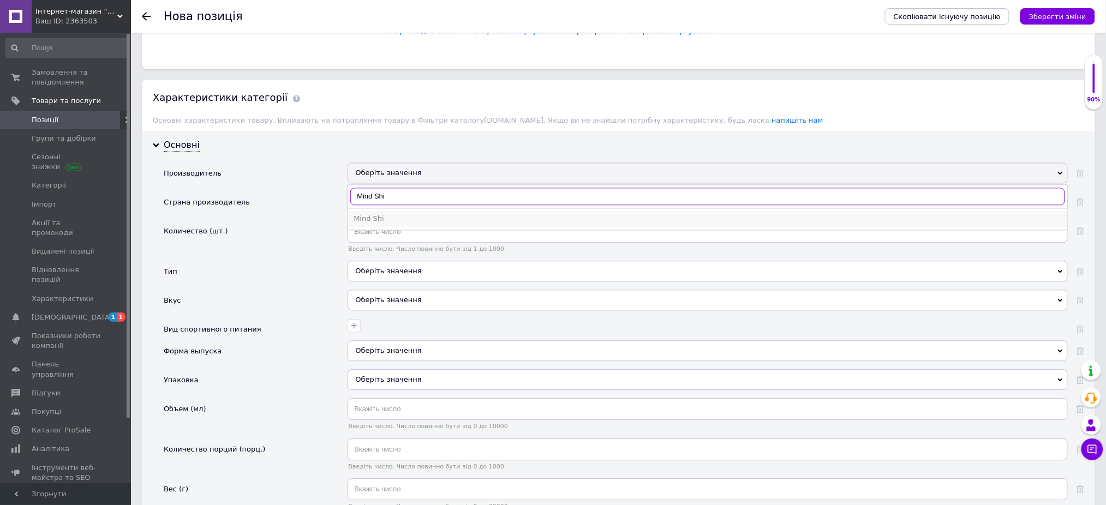
type input "Mind Shi"
click at [387, 224] on div "Mind Shi" at bounding box center [708, 219] width 708 height 10
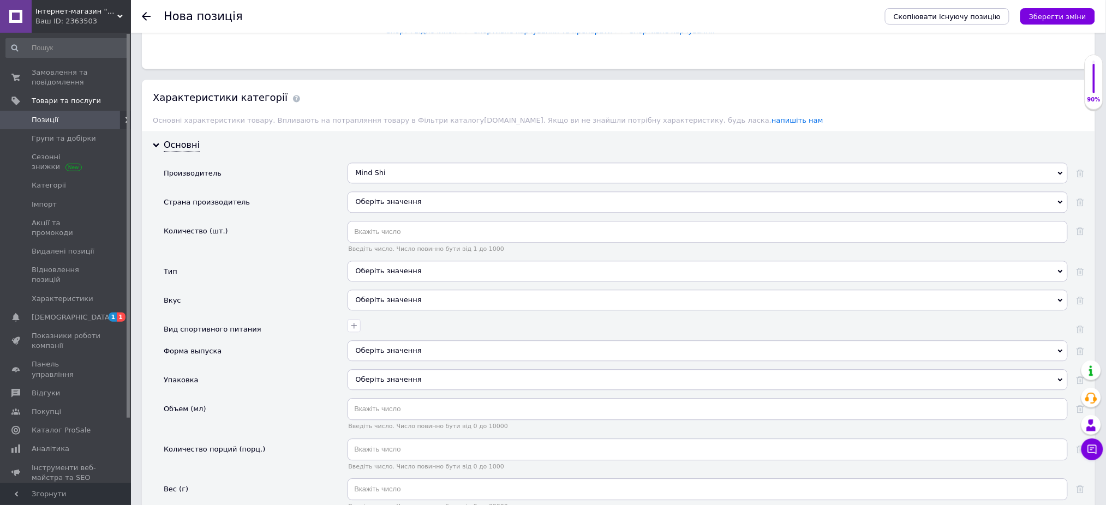
click at [396, 212] on div "Оберіть значення" at bounding box center [708, 202] width 720 height 21
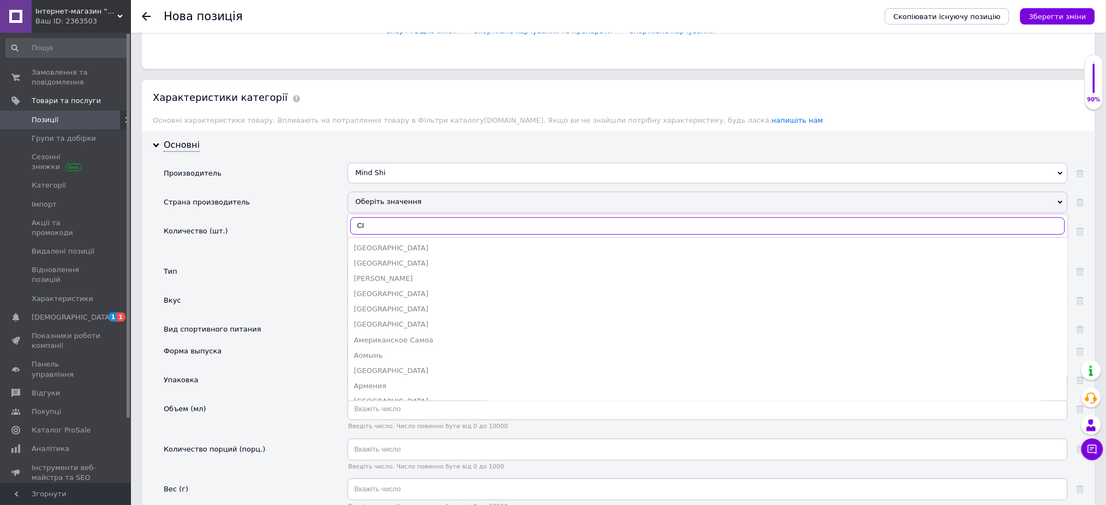
type input "C"
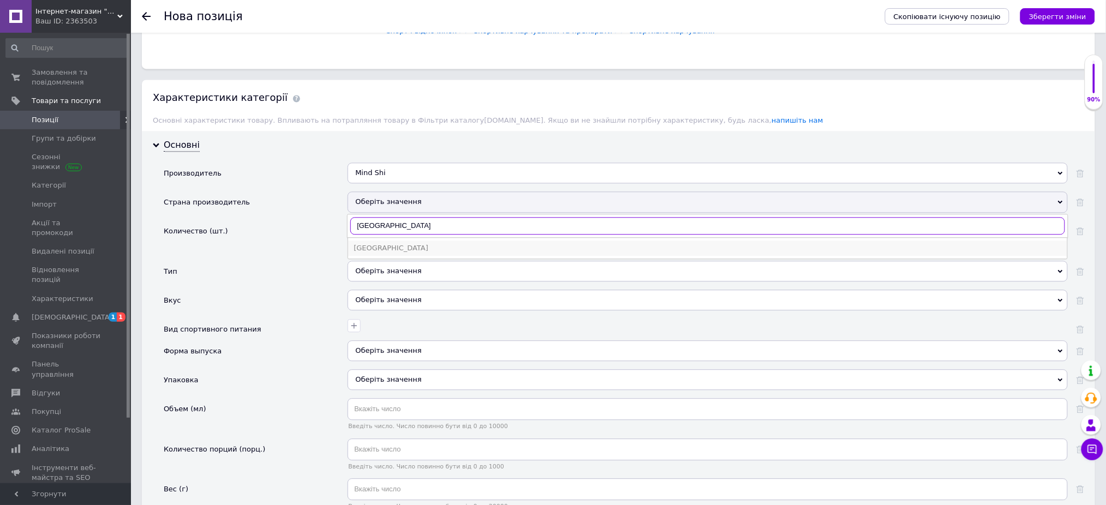
type input "[GEOGRAPHIC_DATA]"
click at [365, 253] on div "[GEOGRAPHIC_DATA]" at bounding box center [708, 248] width 708 height 10
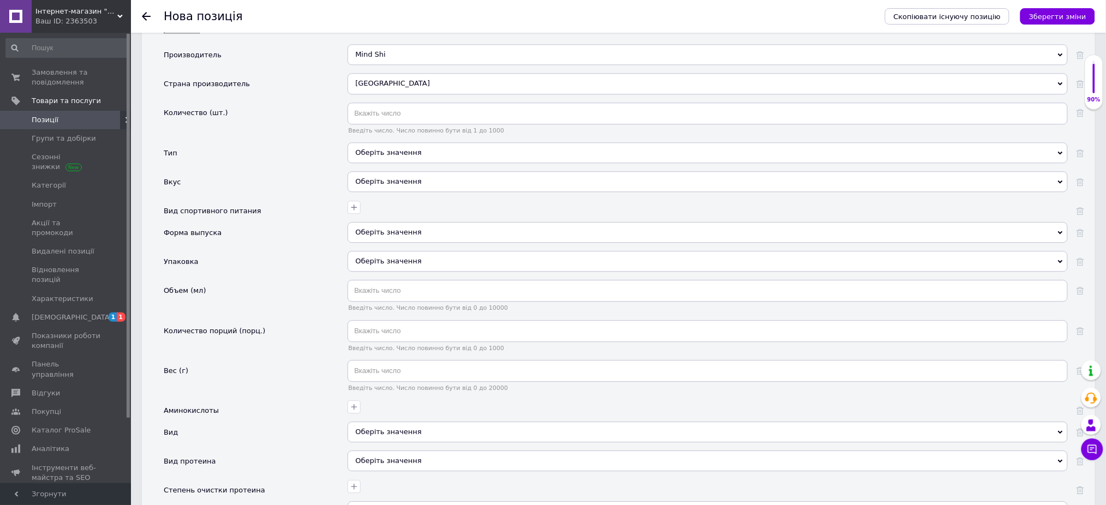
scroll to position [1191, 0]
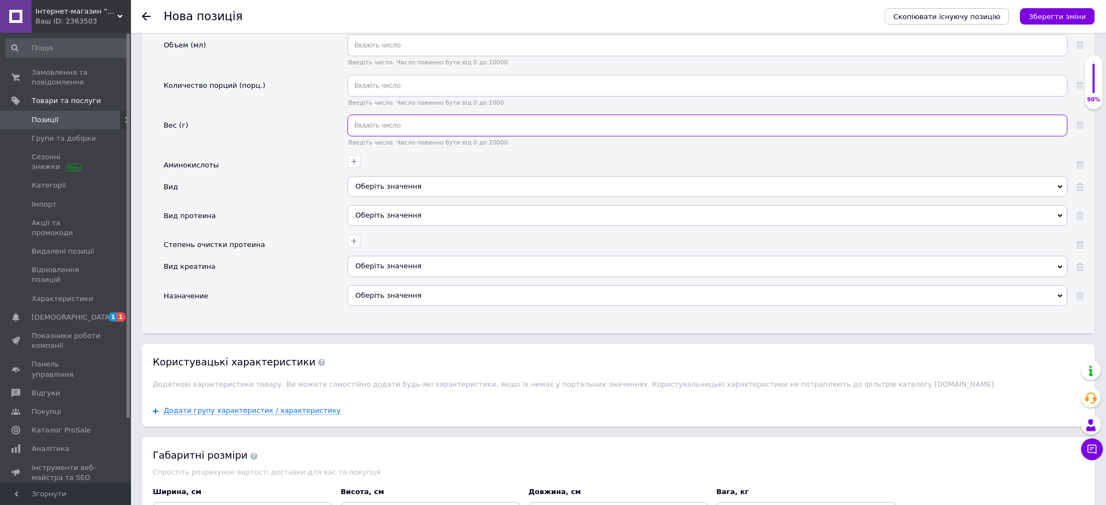
drag, startPoint x: 385, startPoint y: 226, endPoint x: 385, endPoint y: 235, distance: 8.2
click at [385, 136] on input "text" at bounding box center [708, 126] width 720 height 22
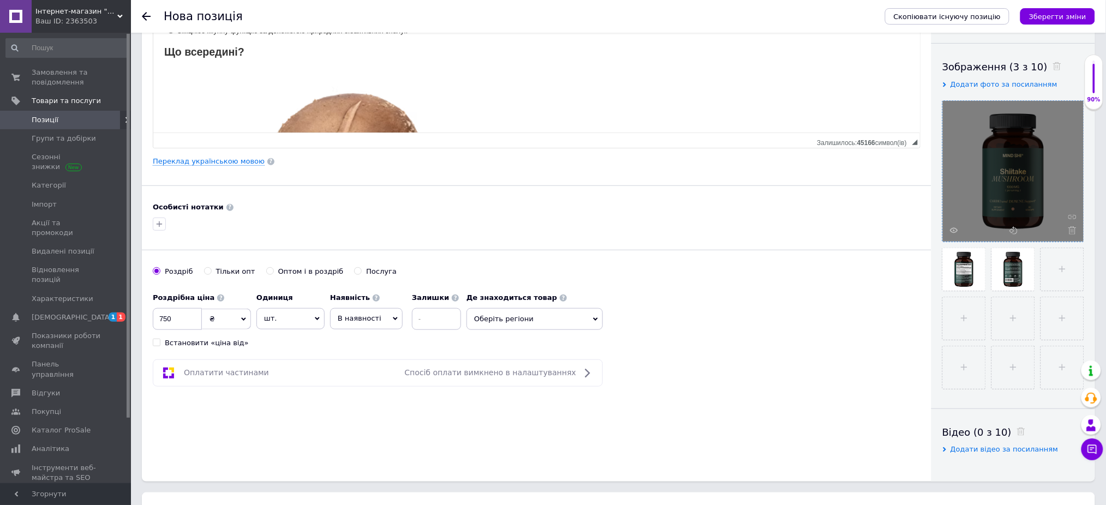
scroll to position [145, 0]
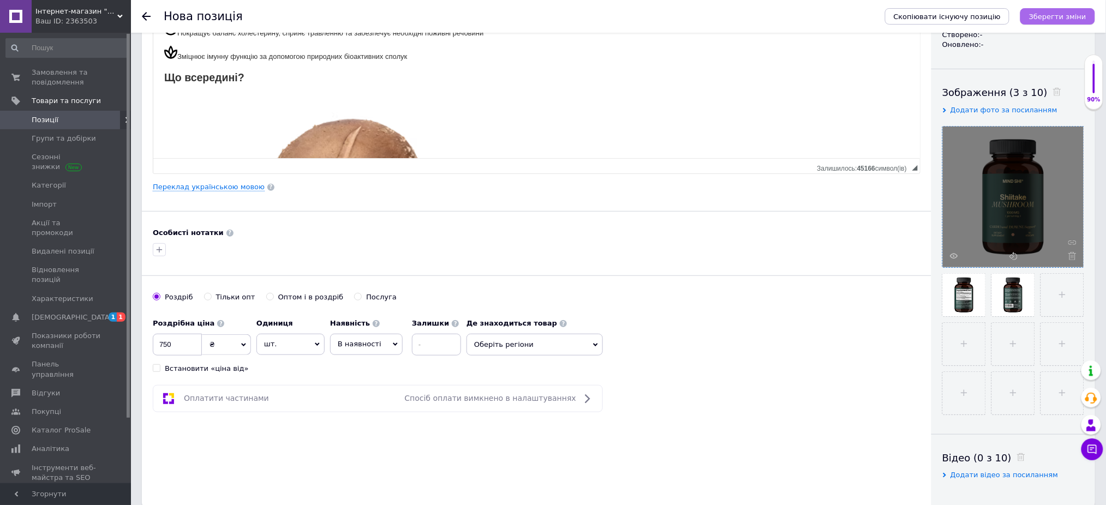
drag, startPoint x: 1068, startPoint y: 6, endPoint x: 1053, endPoint y: 17, distance: 19.5
click at [1067, 7] on div "Скопіювати існуючу позицію Зберегти зміни" at bounding box center [984, 16] width 221 height 33
click at [1048, 16] on icon "Зберегти зміни" at bounding box center [1057, 17] width 57 height 8
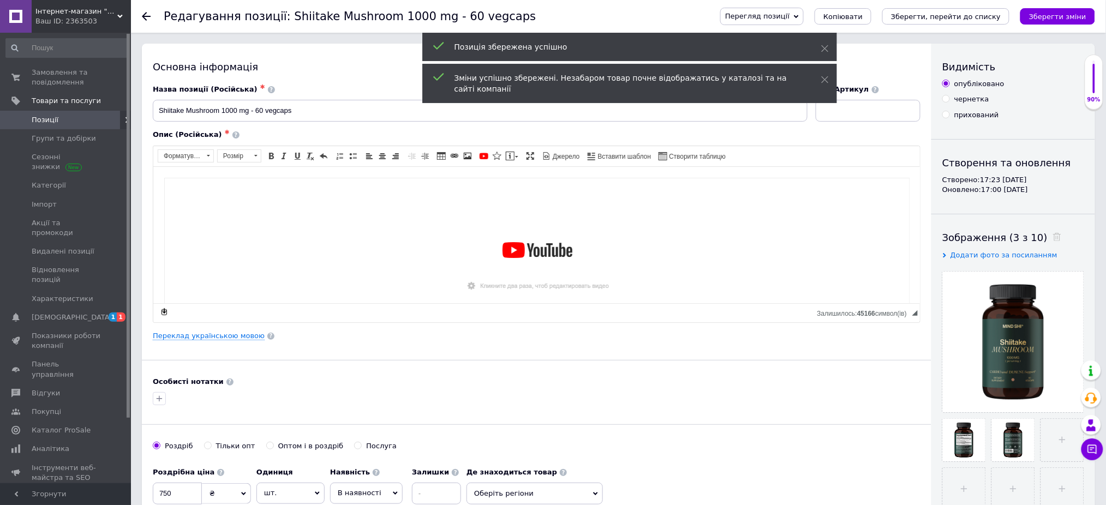
click at [790, 15] on span "Перегляд позиції" at bounding box center [757, 16] width 64 height 8
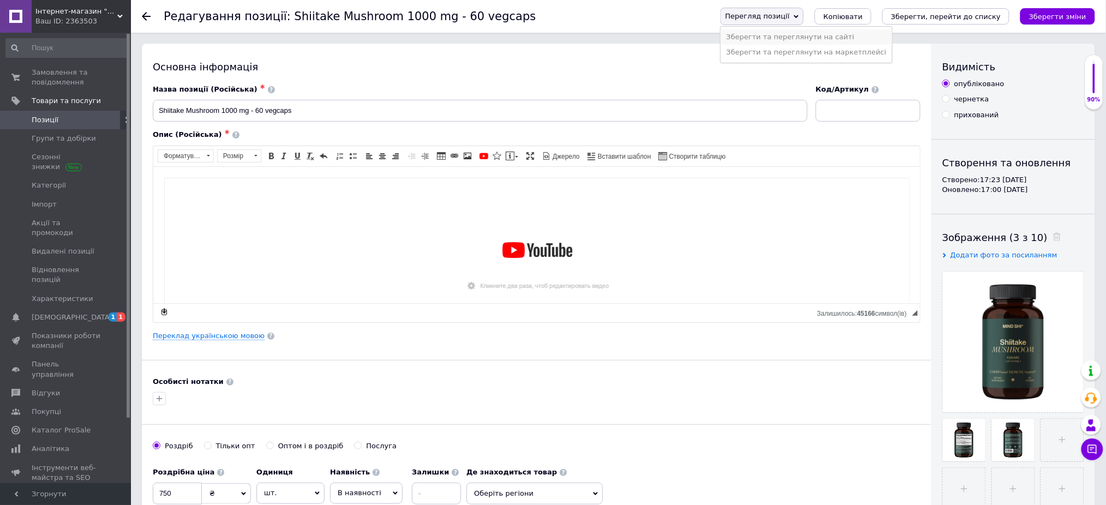
click at [808, 35] on li "Зберегти та переглянути на сайті" at bounding box center [806, 36] width 171 height 15
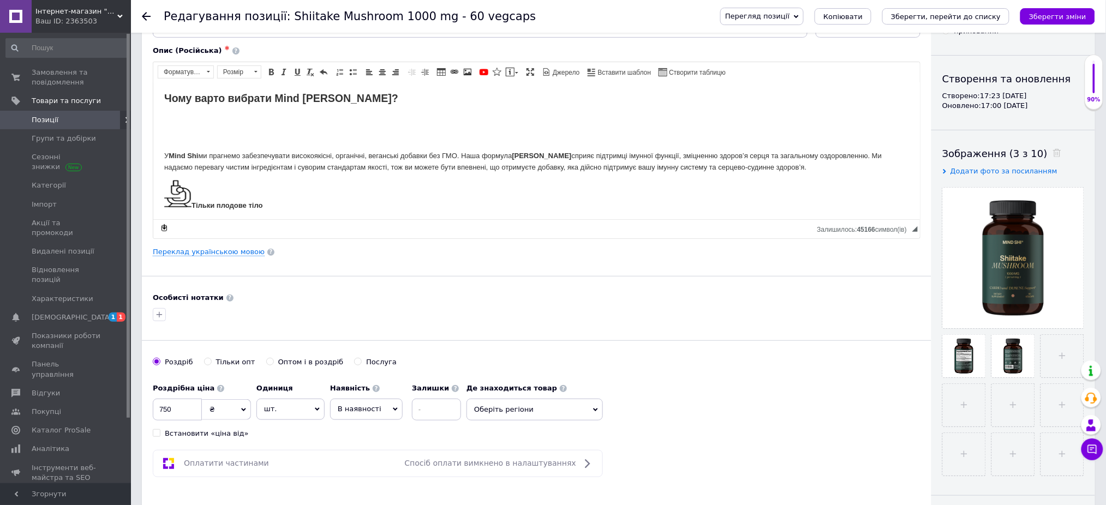
scroll to position [218, 0]
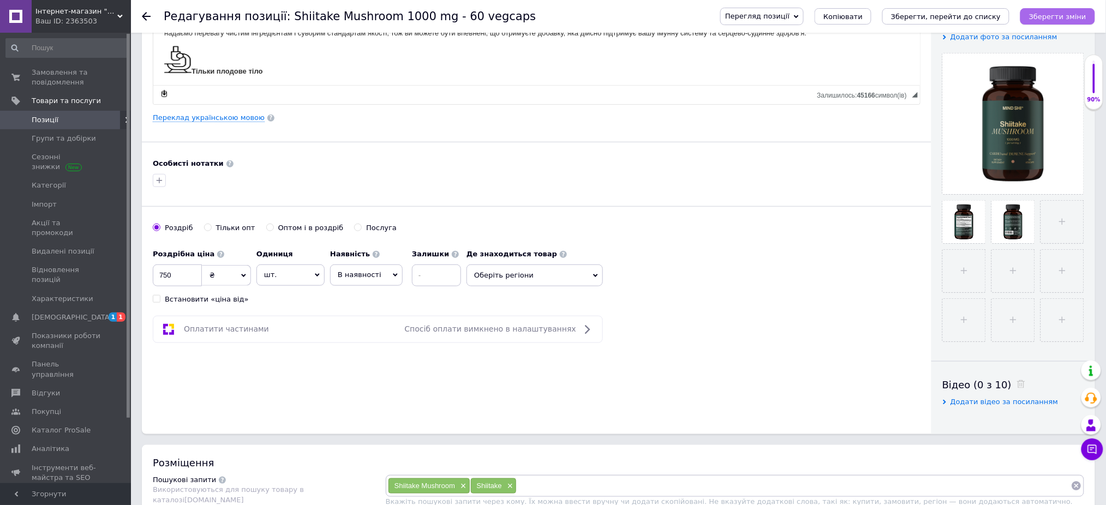
click at [1050, 15] on icon "Зберегти зміни" at bounding box center [1057, 17] width 57 height 8
drag, startPoint x: 961, startPoint y: 21, endPoint x: 959, endPoint y: 26, distance: 5.9
click at [961, 20] on icon "Зберегти, перейти до списку" at bounding box center [946, 17] width 110 height 8
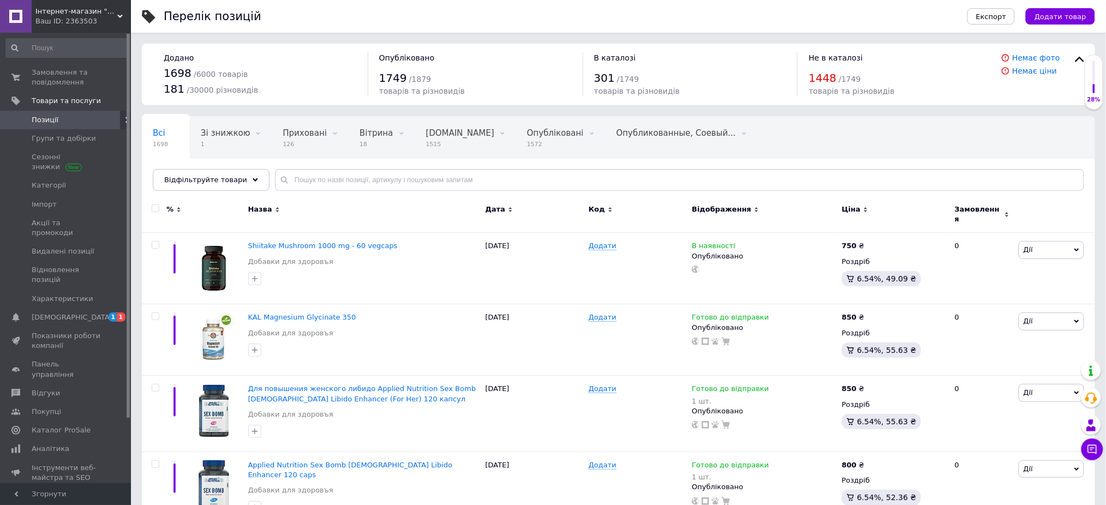
drag, startPoint x: 1075, startPoint y: 14, endPoint x: 1064, endPoint y: 25, distance: 15.4
click at [1075, 14] on span "Додати товар" at bounding box center [1061, 17] width 52 height 8
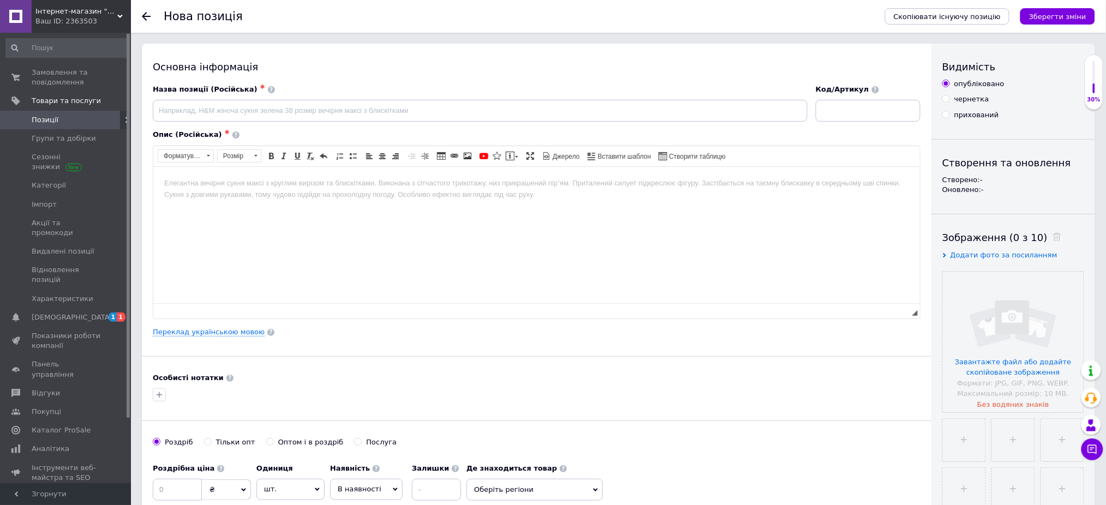
click at [204, 325] on div "Основна інформація Назва позиції (Російська) ✱ Код/Артикул Опис (Російська) ✱ Р…" at bounding box center [537, 348] width 790 height 609
click at [206, 330] on link "Переклад українською мовою" at bounding box center [209, 332] width 112 height 9
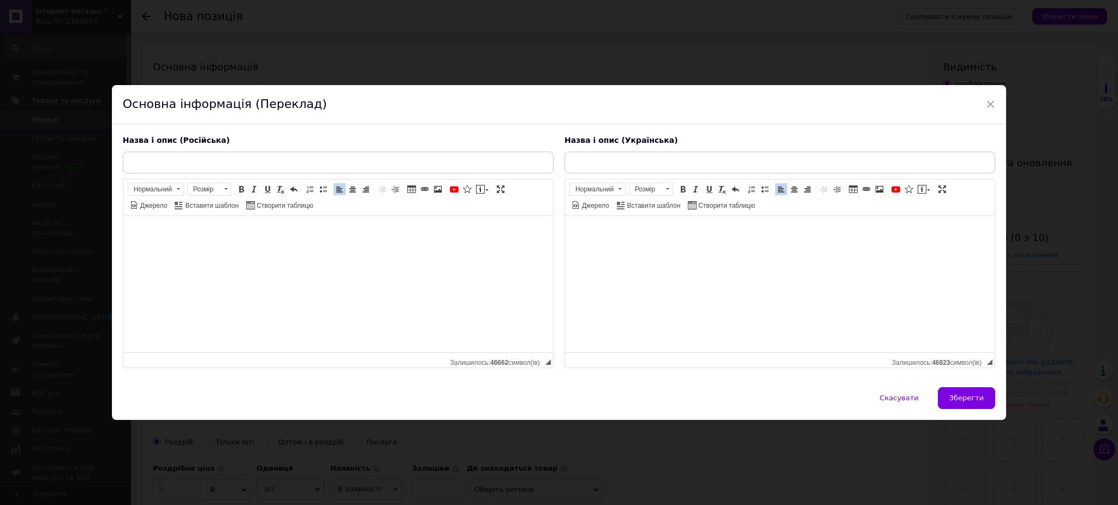
click at [405, 138] on div "Назва і опис (Російська)" at bounding box center [338, 140] width 431 height 11
drag, startPoint x: 404, startPoint y: 152, endPoint x: 490, endPoint y: 172, distance: 88.6
click at [404, 153] on input "text" at bounding box center [338, 163] width 431 height 22
paste input "Рейши, Reishi Mushroom 1000 mg - 60 vegcaps"
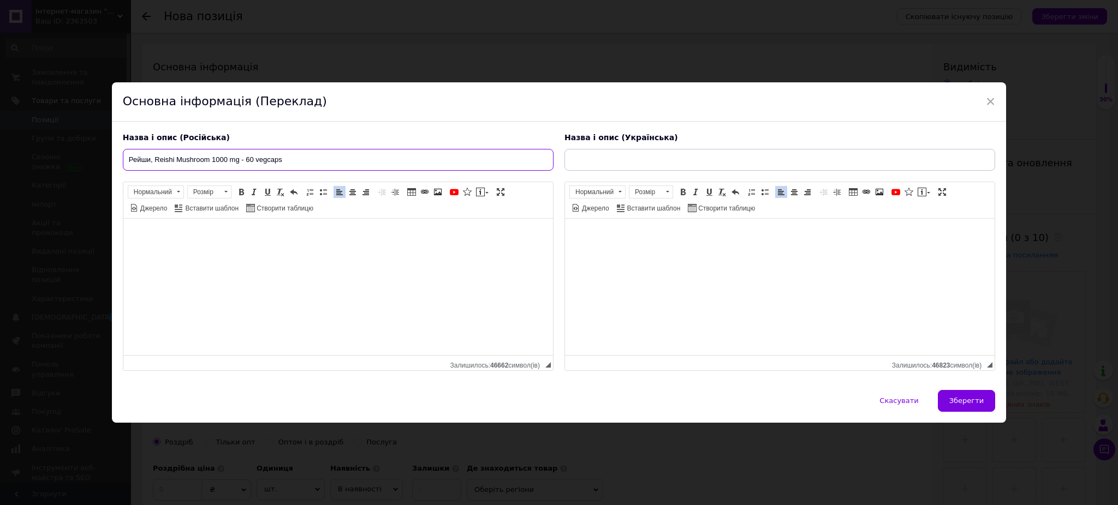
type input "Рейши, Reishi Mushroom 1000 mg - 60 vegcaps"
click at [599, 164] on input "text" at bounding box center [779, 160] width 431 height 22
paste input "Рейши, Reishi Mushroom 1000 mg - 60 vegcaps"
type input "Рейши, Reishi Mushroom 1000 mg - 60 vegcaps"
click at [951, 399] on span "Зберегти" at bounding box center [966, 401] width 34 height 8
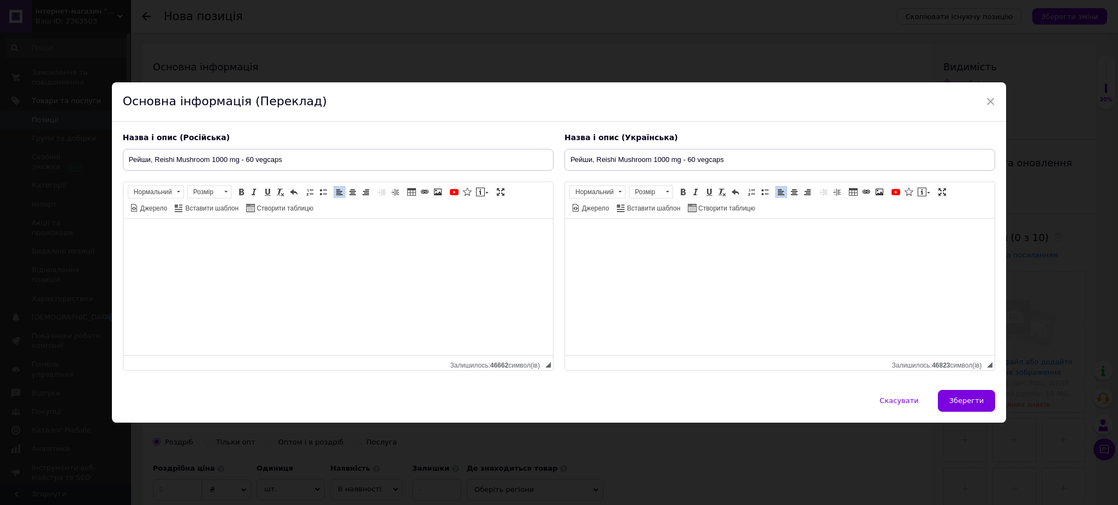
type input "Рейши, Reishi Mushroom 1000 mg - 60 vegcaps"
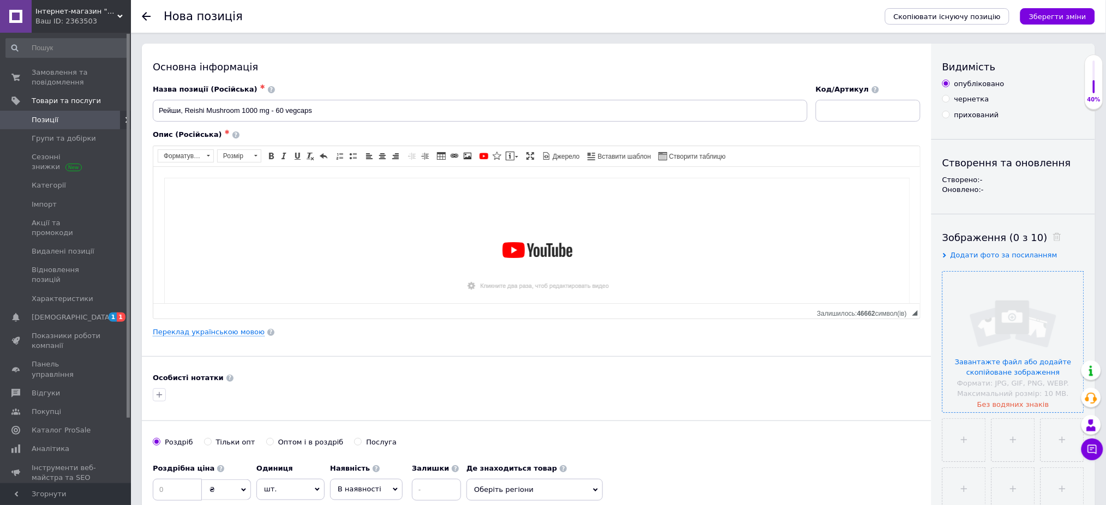
click at [983, 300] on input "file" at bounding box center [1013, 342] width 141 height 141
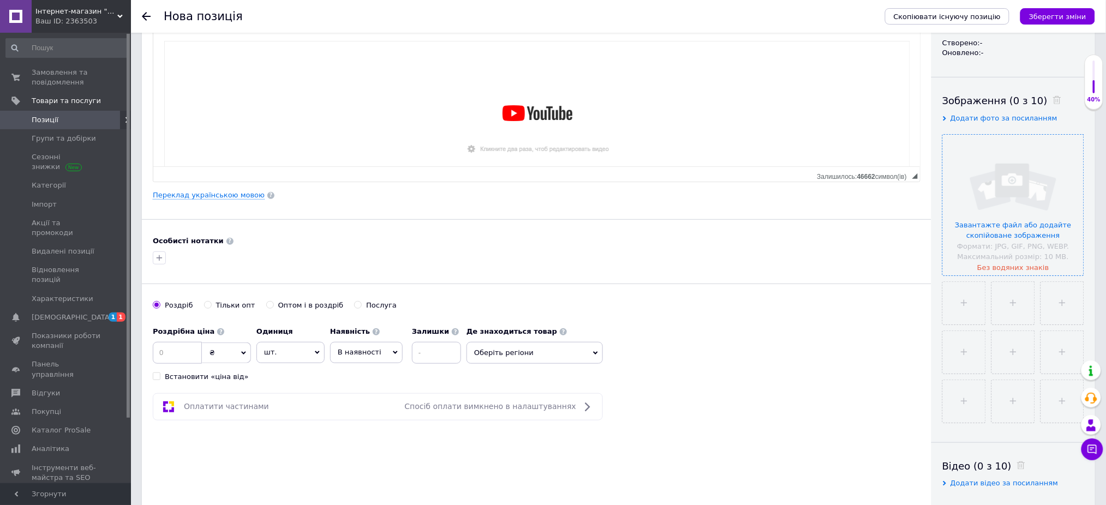
scroll to position [145, 0]
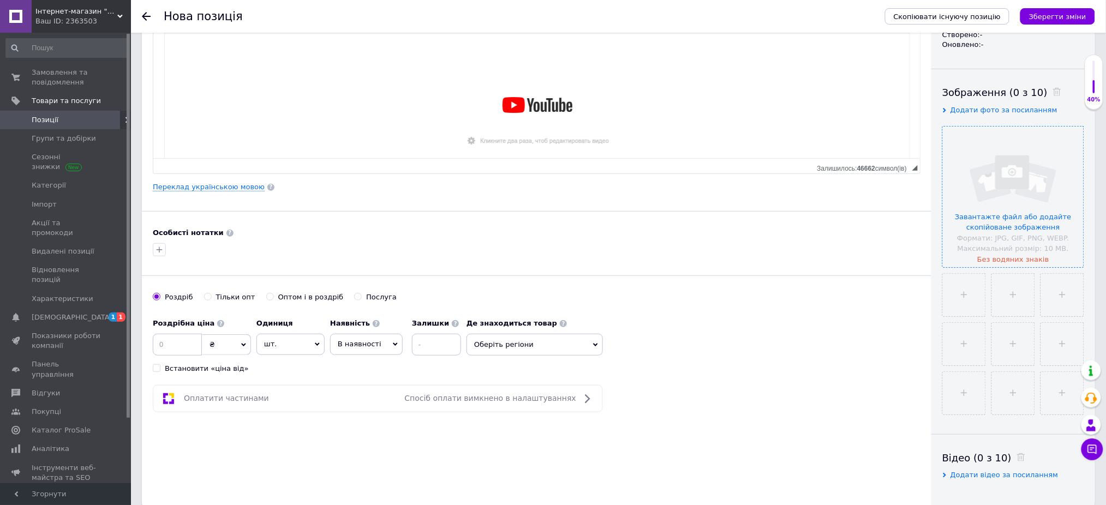
click at [1004, 147] on input "file" at bounding box center [1013, 197] width 141 height 141
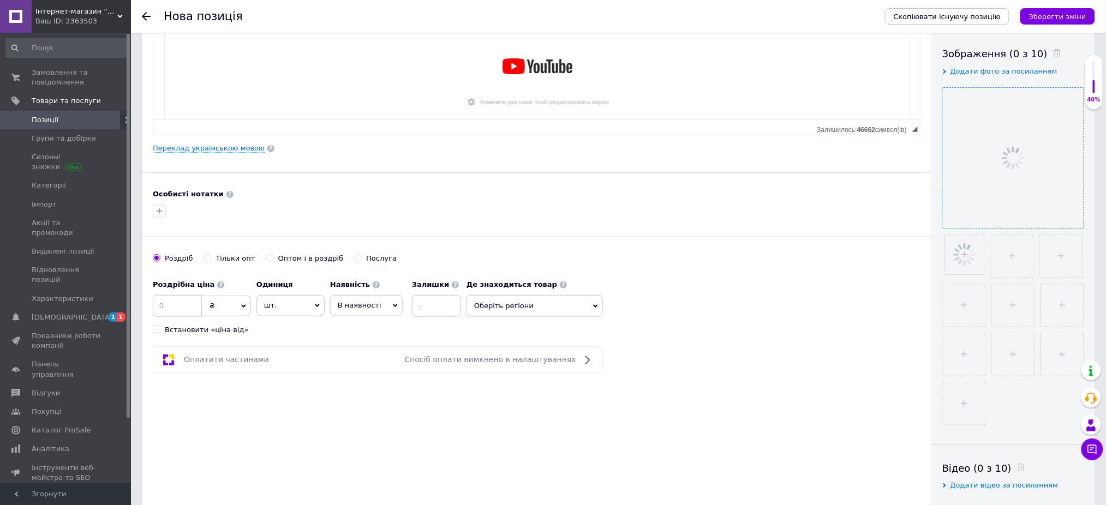
scroll to position [218, 0]
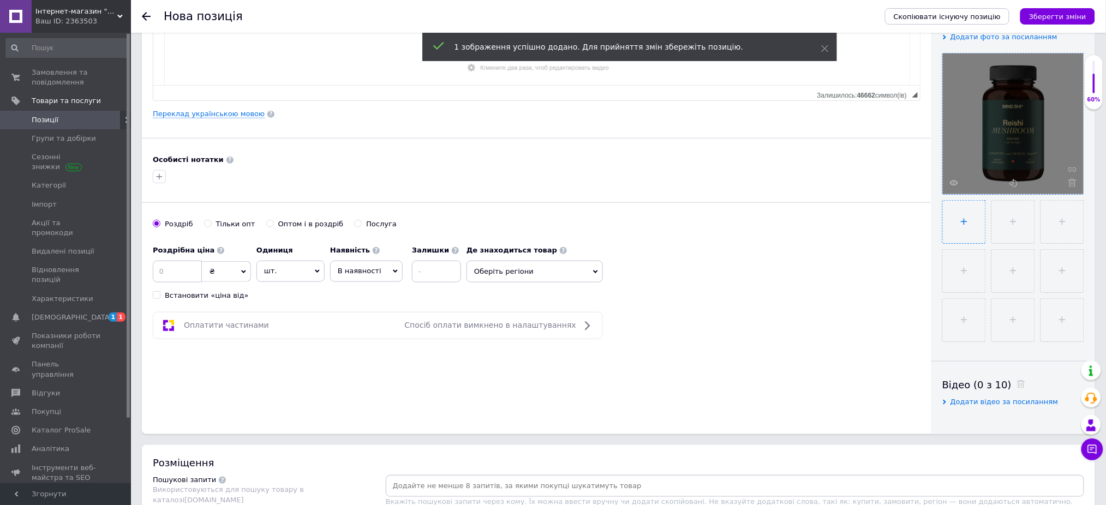
click at [968, 220] on input "file" at bounding box center [964, 222] width 43 height 43
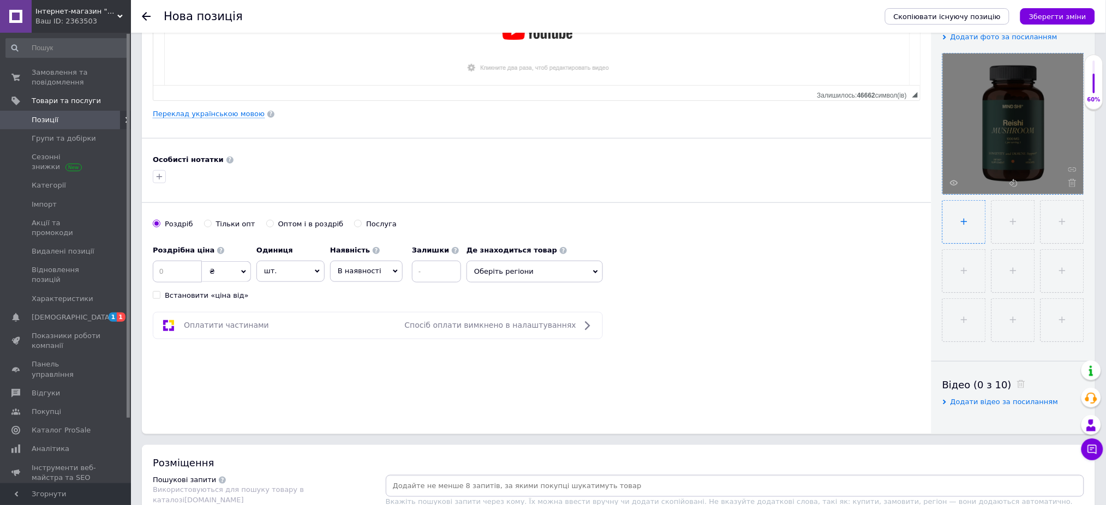
type input "C:\fakepath\organic-reishi-mushroom-1000mg-60-vcaps-93899259171476.webp"
click at [1018, 227] on input "file" at bounding box center [1012, 222] width 43 height 43
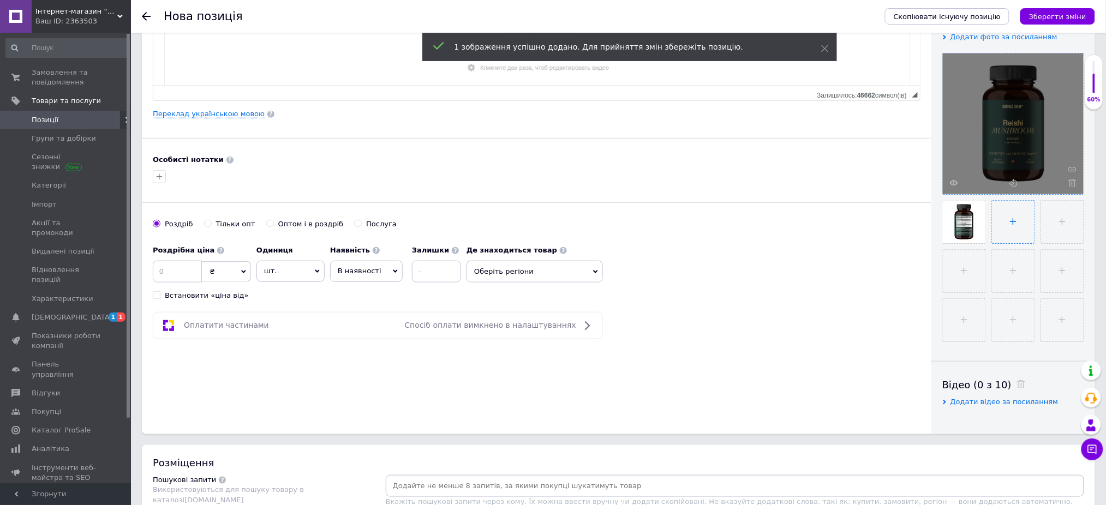
type input "C:\fakepath\organic-reishi-mushroom-1000mg-60-vcaps-39594979890345.webp"
click at [184, 288] on div "Роздрібна ціна ₴ $ EUR CHF GBP ¥ PLN ₸ MDL HUF KGS CNY TRY KRW lei Встановити «…" at bounding box center [202, 270] width 98 height 61
click at [179, 276] on input at bounding box center [177, 272] width 49 height 22
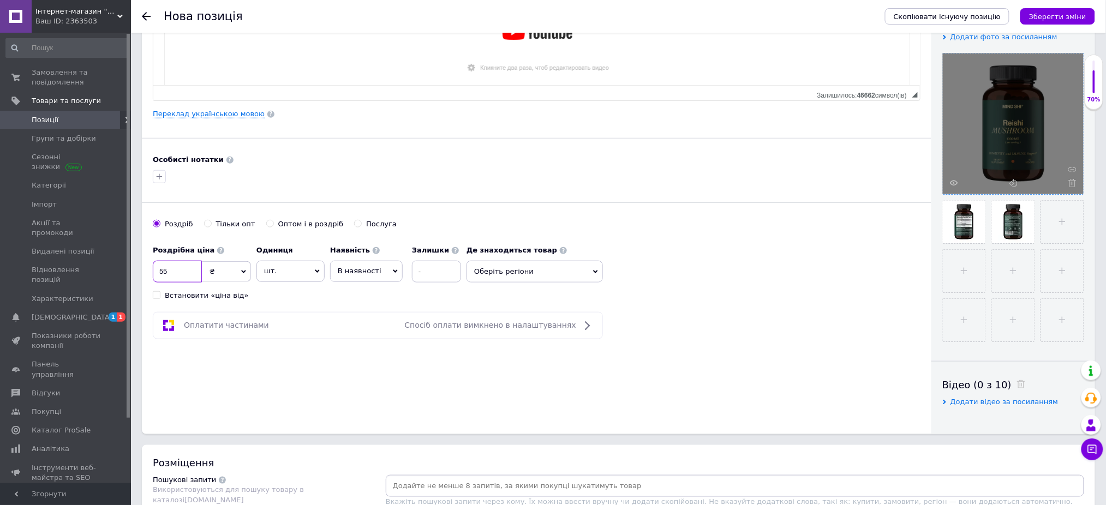
type input "5"
type input "750"
click at [367, 276] on span "В наявності" at bounding box center [366, 271] width 73 height 21
click at [374, 345] on li "Готово до відправки" at bounding box center [366, 339] width 71 height 25
click at [471, 273] on input at bounding box center [465, 272] width 49 height 22
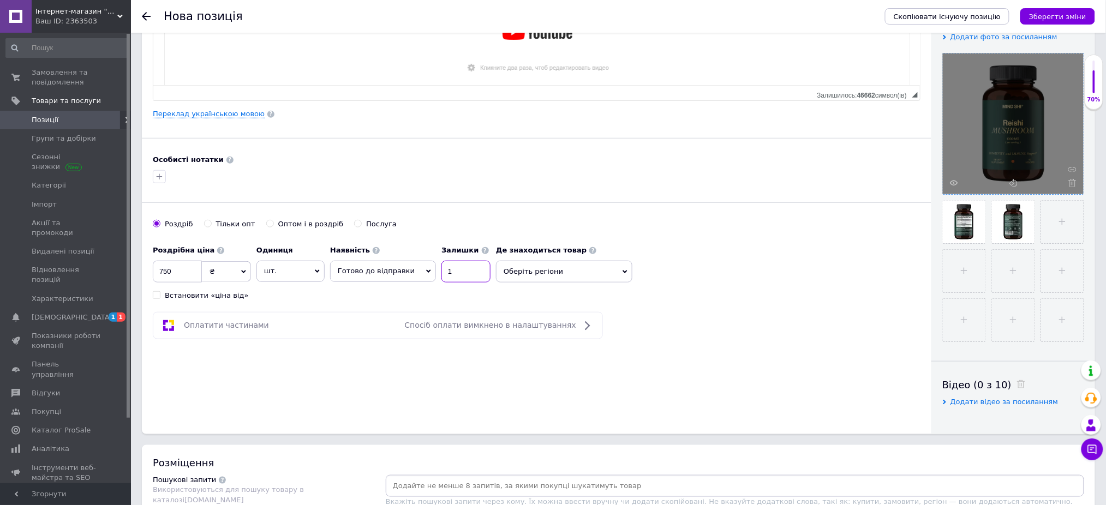
type input "1"
click at [522, 275] on span "Оберіть регіони" at bounding box center [564, 272] width 136 height 22
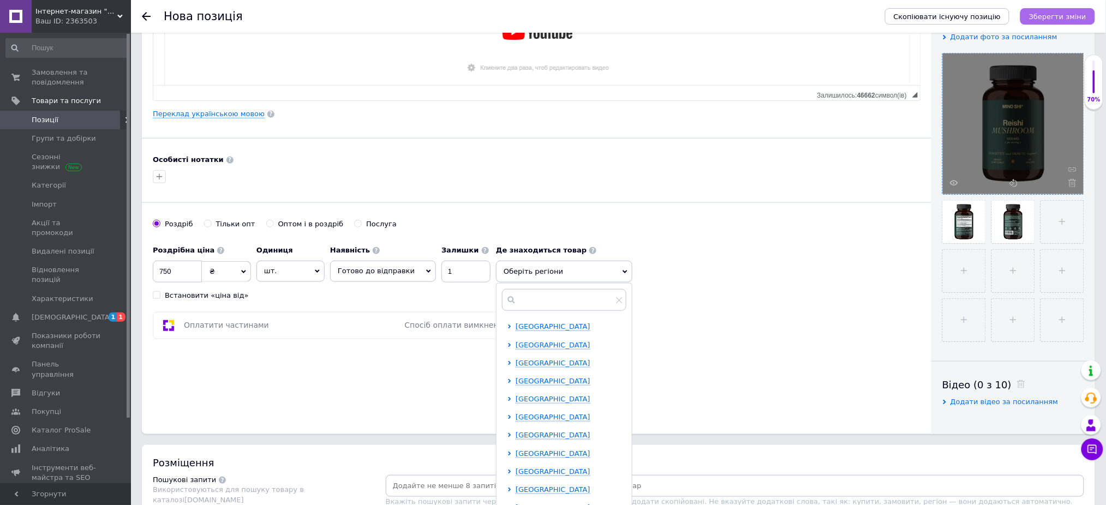
click at [1072, 13] on icon "Зберегти зміни" at bounding box center [1057, 17] width 57 height 8
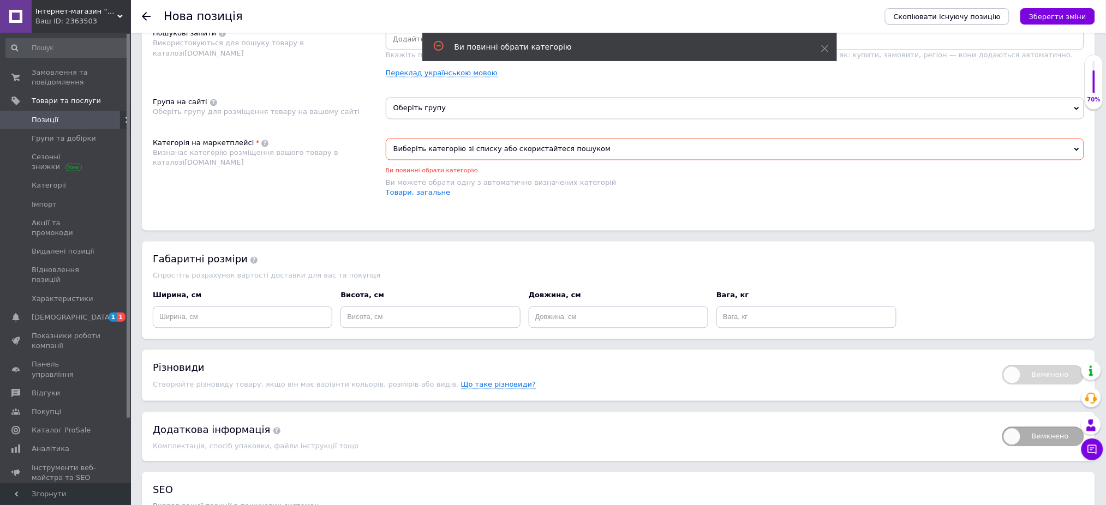
scroll to position [682, 0]
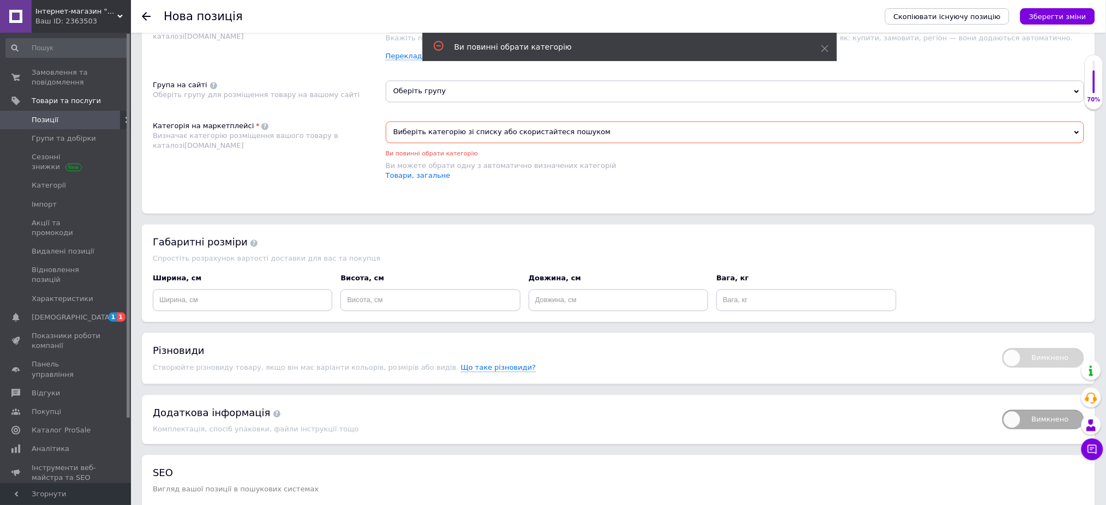
click at [447, 31] on input at bounding box center [735, 22] width 694 height 16
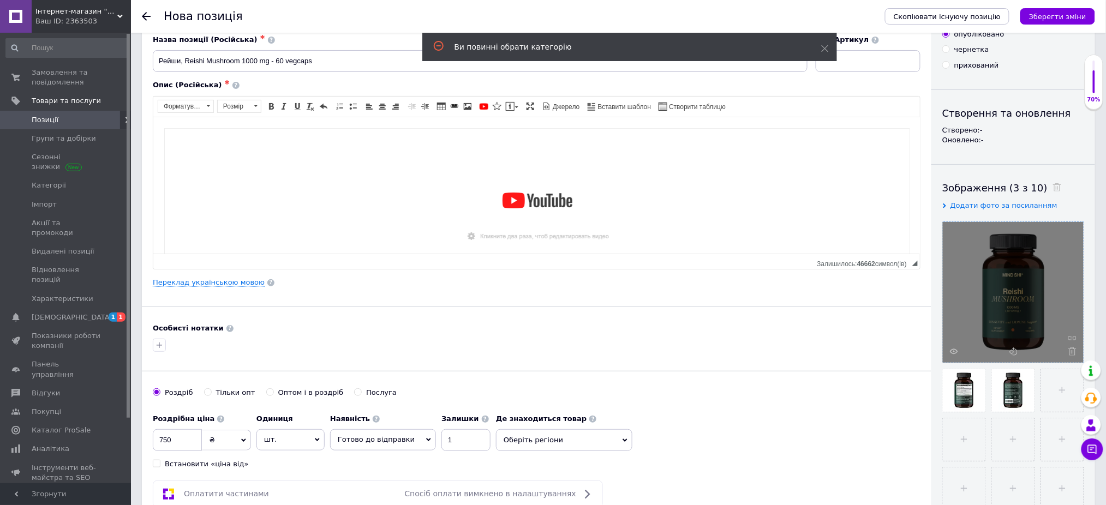
scroll to position [0, 0]
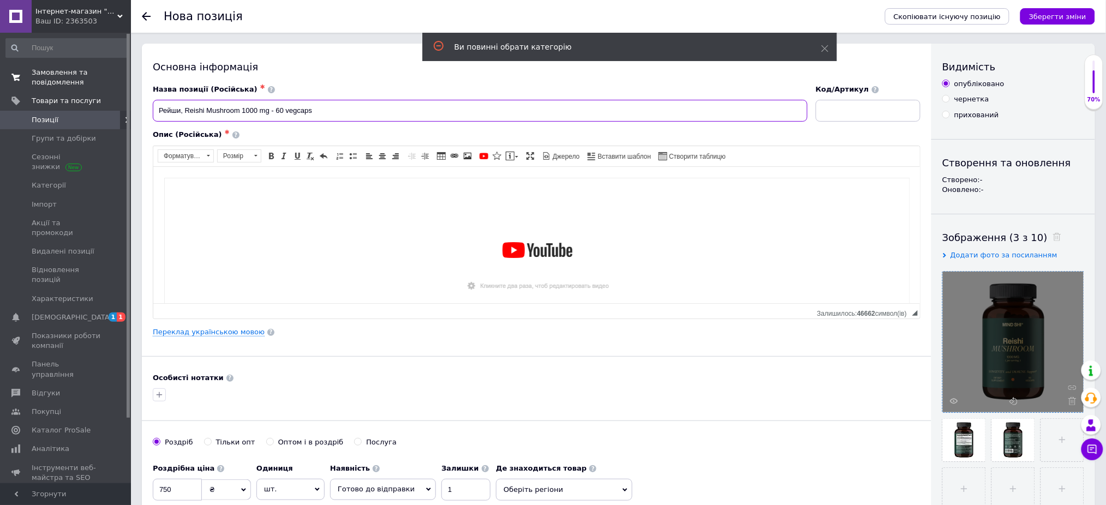
drag, startPoint x: 226, startPoint y: 106, endPoint x: 74, endPoint y: 87, distance: 152.8
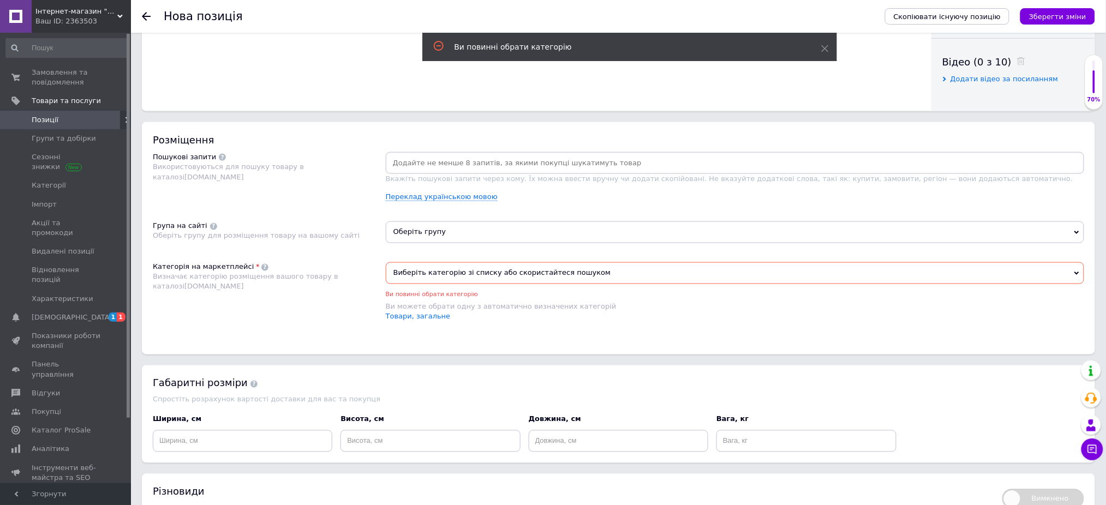
scroll to position [655, 0]
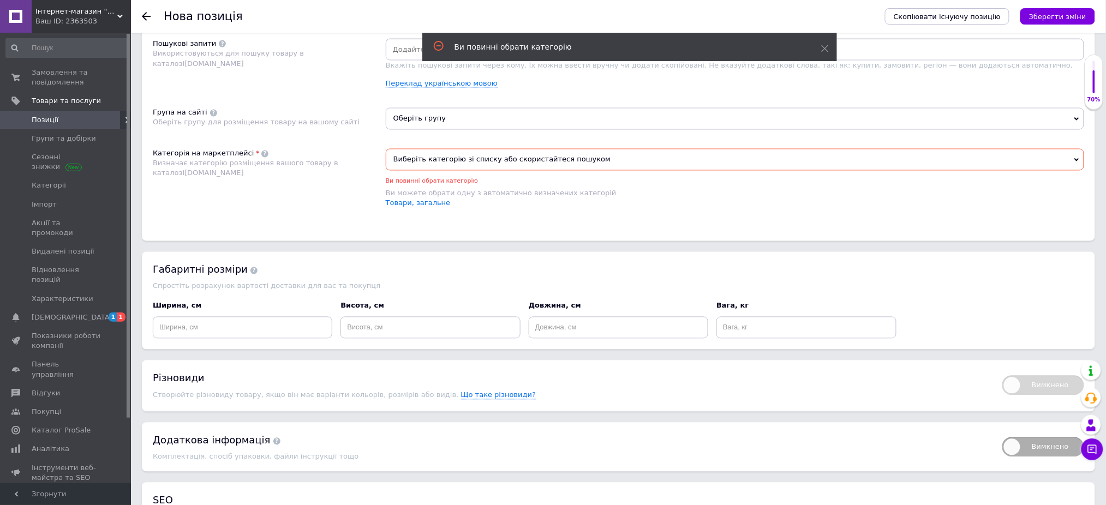
click at [428, 58] on input at bounding box center [735, 49] width 694 height 16
click at [422, 130] on span "Оберіть групу" at bounding box center [735, 119] width 698 height 22
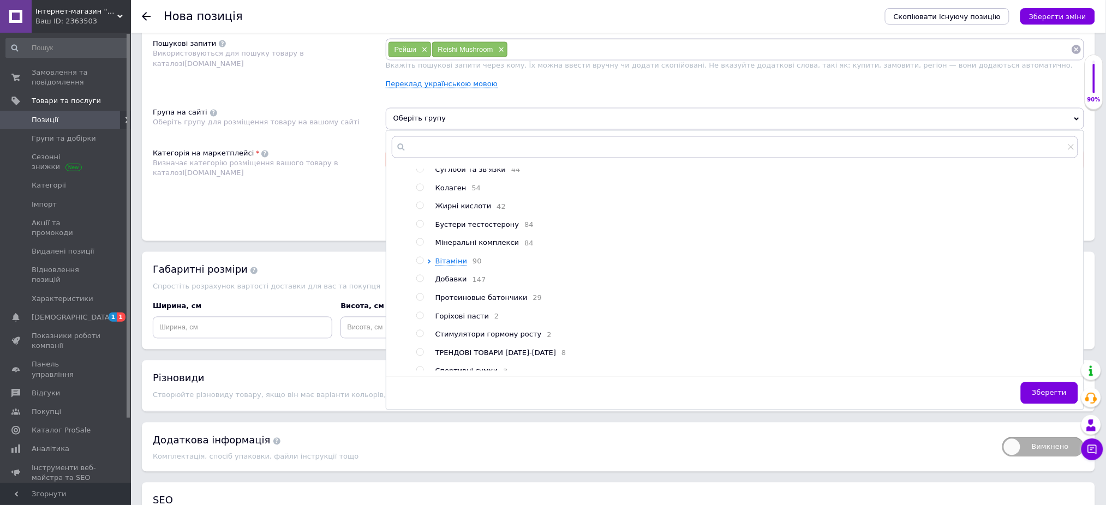
scroll to position [145, 0]
drag, startPoint x: 455, startPoint y: 375, endPoint x: 443, endPoint y: 375, distance: 12.0
click at [455, 271] on span "Добавки" at bounding box center [451, 266] width 32 height 8
radio input "true"
click at [322, 203] on div "Розміщення Пошукові запити Використовуються для пошуку товару в каталозі [DOMAI…" at bounding box center [618, 125] width 953 height 232
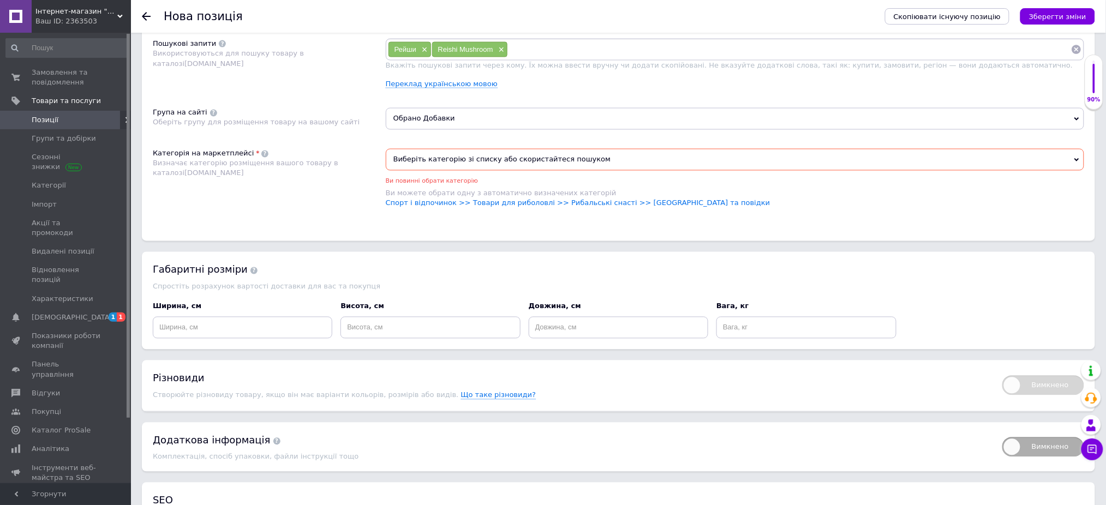
click at [470, 199] on div "Ви можете обрати одну з автоматично визначених категорій" at bounding box center [735, 194] width 698 height 10
click at [438, 171] on span "Виберіть категорію зі списку або скористайтеся пошуком" at bounding box center [735, 160] width 698 height 22
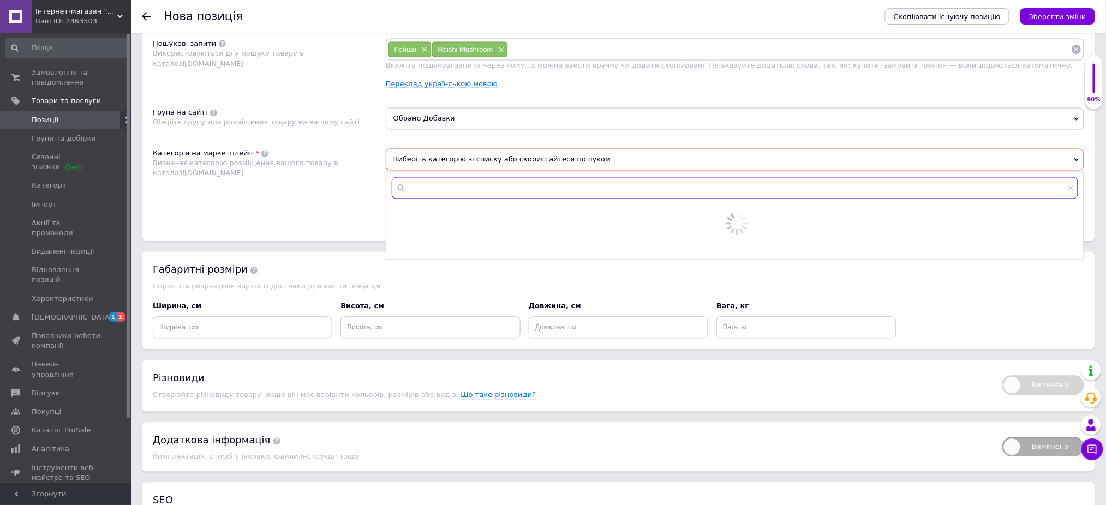
click at [441, 199] on input "text" at bounding box center [735, 188] width 686 height 22
type input "c"
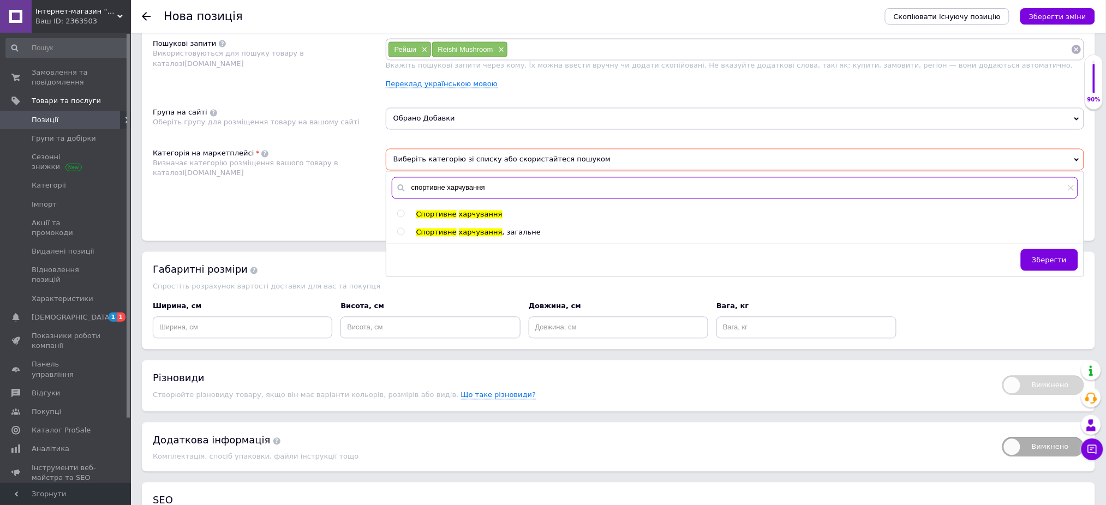
type input "спортивне харчування"
drag, startPoint x: 400, startPoint y: 311, endPoint x: 415, endPoint y: 315, distance: 15.4
click at [402, 218] on input "radio" at bounding box center [400, 214] width 7 height 7
radio input "true"
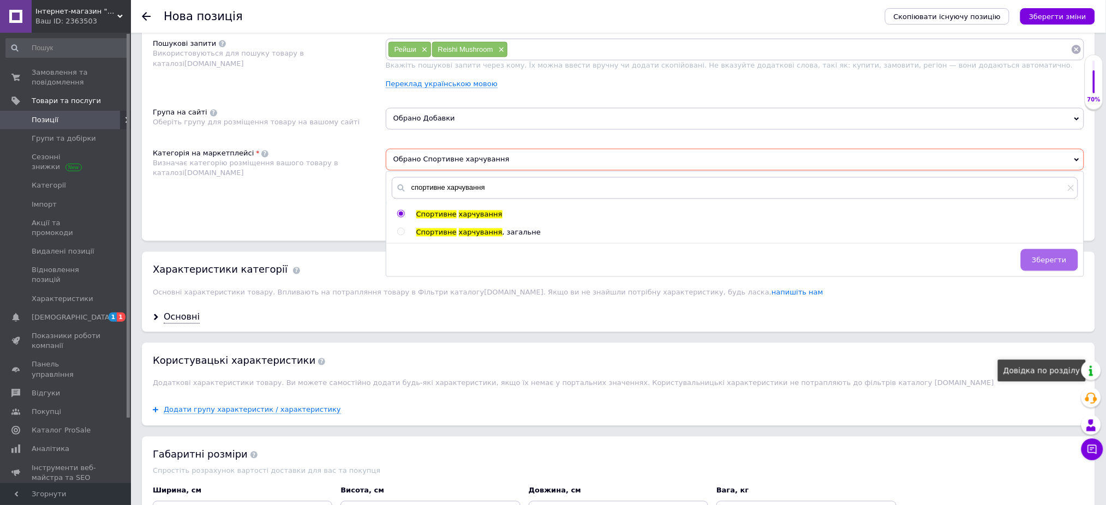
click at [1071, 271] on button "Зберегти" at bounding box center [1049, 260] width 57 height 22
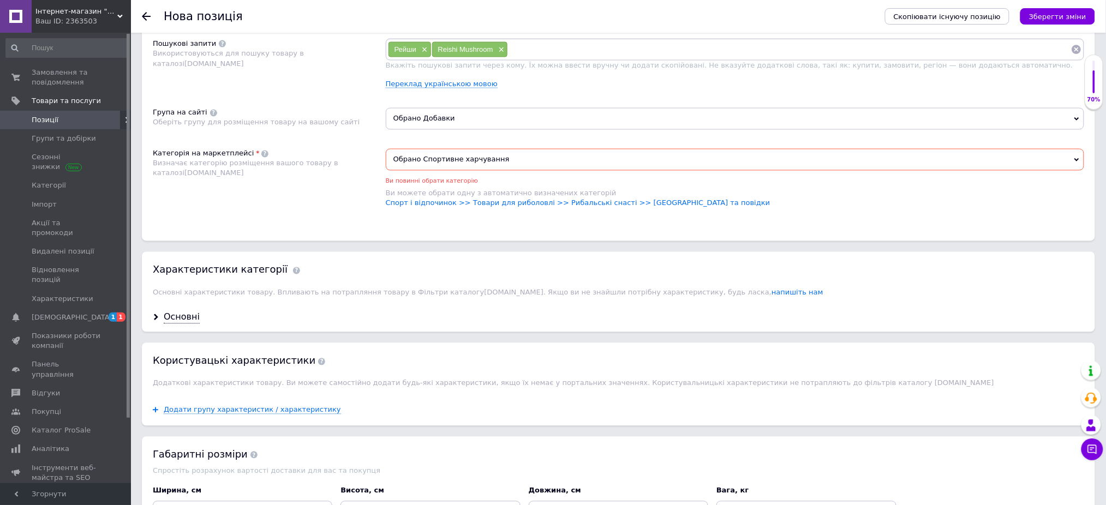
click at [1061, 303] on div "Характеристики категорії Основні характеристики товару. Впливають на потраплянн…" at bounding box center [618, 277] width 953 height 51
click at [1076, 21] on button "Зберегти зміни" at bounding box center [1057, 16] width 75 height 16
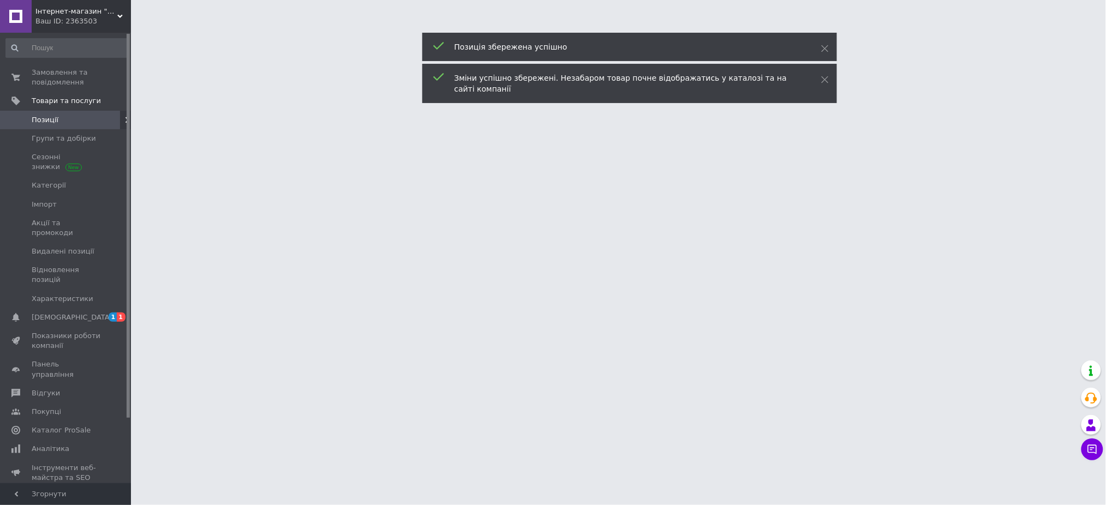
click at [179, 27] on html "Інтернет-магазин "Beast" Ваш ID: 2363503 Сайт Інтернет-магазин "Beast" Кабінет …" at bounding box center [553, 13] width 1106 height 27
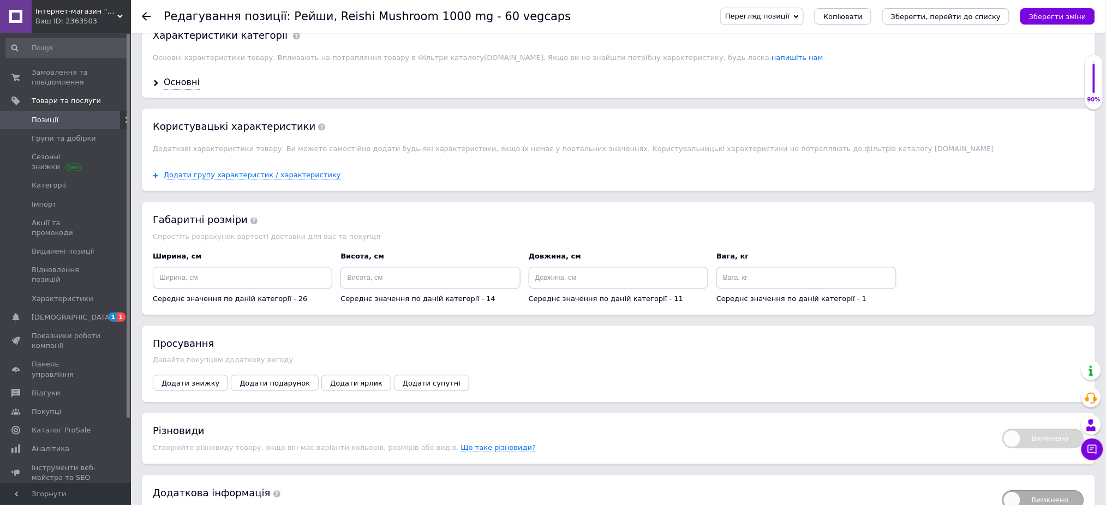
scroll to position [801, 0]
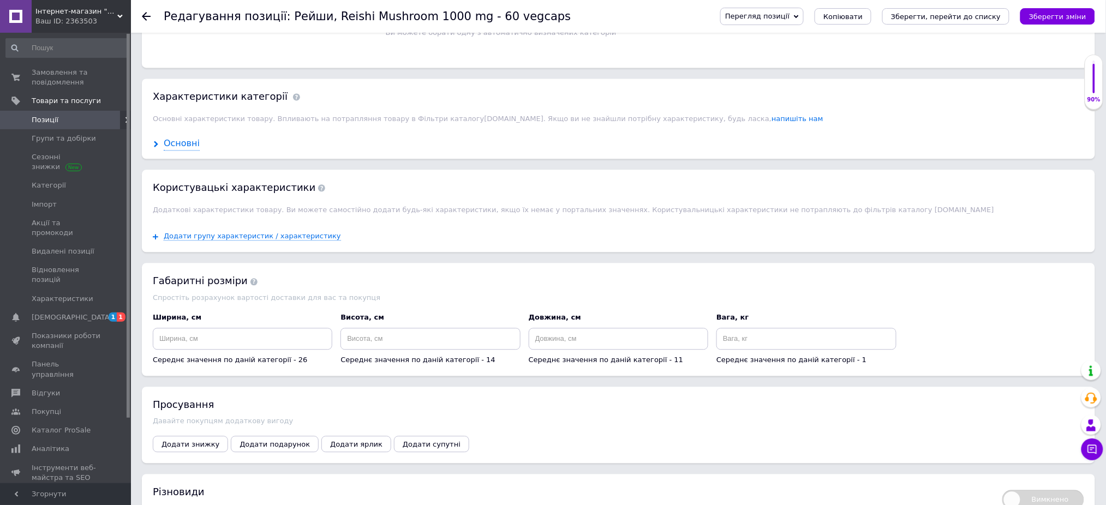
click at [180, 150] on div "Основні" at bounding box center [182, 144] width 36 height 13
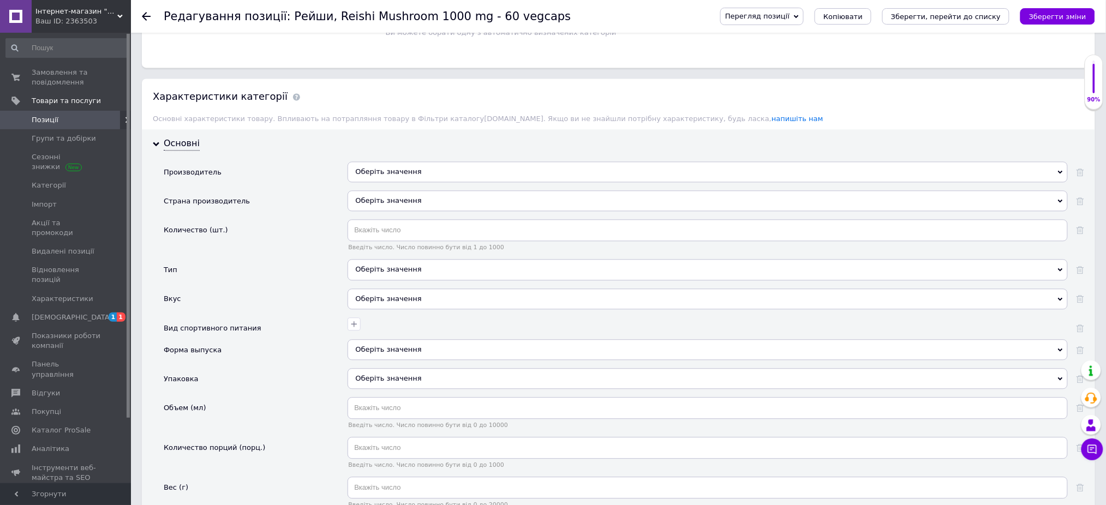
click at [432, 182] on div "Оберіть значення" at bounding box center [708, 172] width 720 height 21
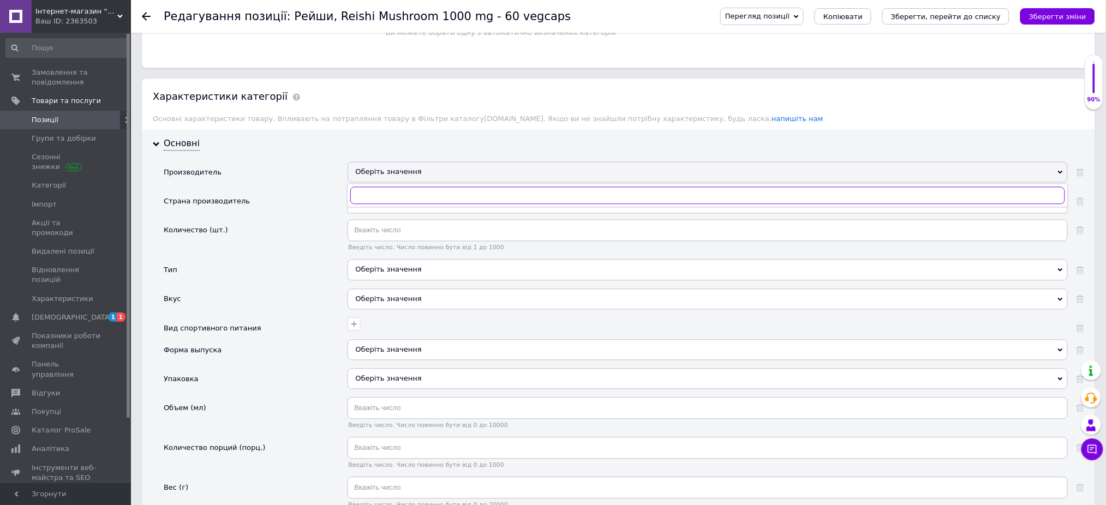
type input "[PERSON_NAME]"
type input "R"
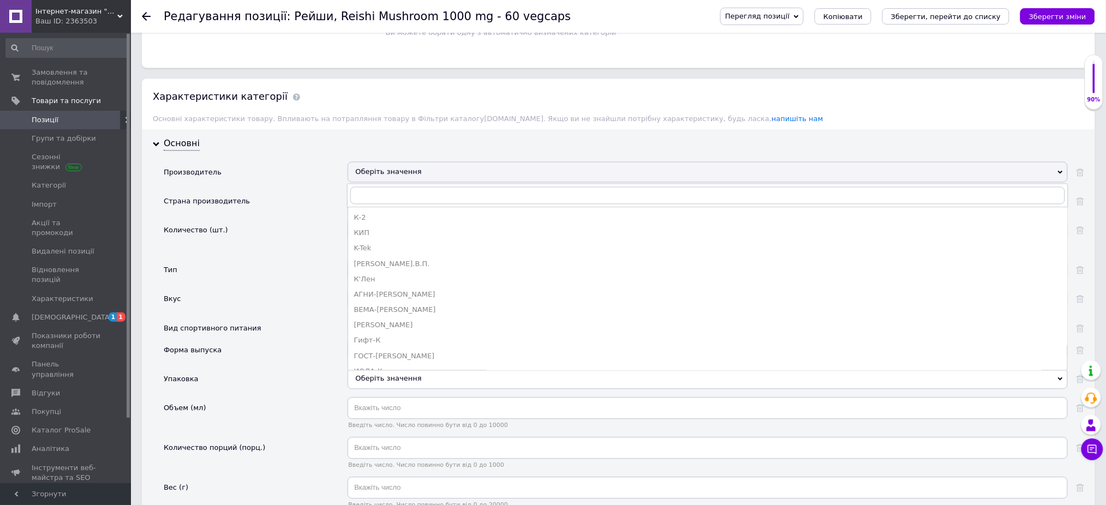
drag, startPoint x: 262, startPoint y: 260, endPoint x: 432, endPoint y: 243, distance: 170.5
click at [267, 190] on div "Производитель" at bounding box center [256, 176] width 184 height 29
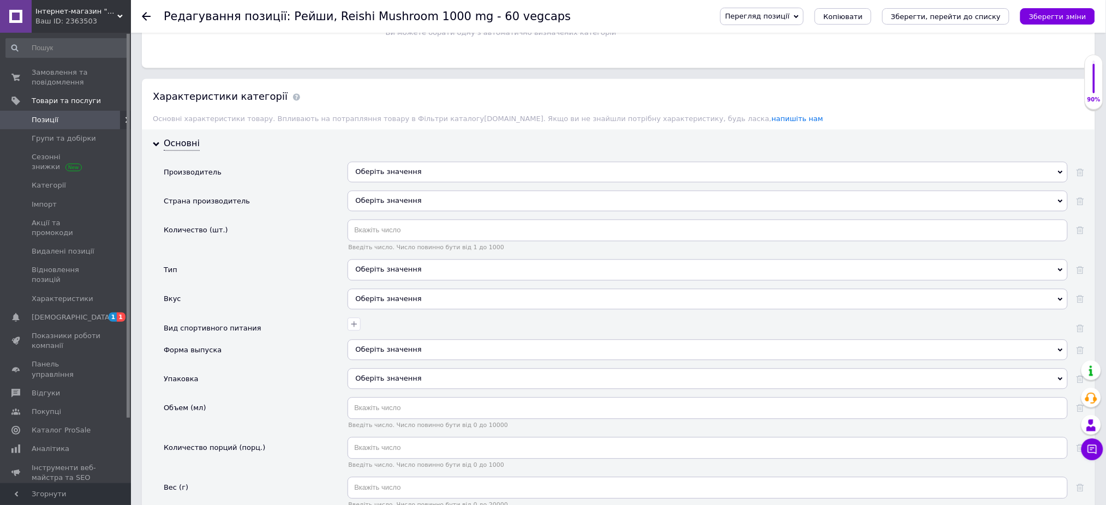
drag, startPoint x: 1085, startPoint y: 17, endPoint x: 1069, endPoint y: 17, distance: 15.8
click at [1084, 17] on icon "Зберегти зміни" at bounding box center [1057, 17] width 57 height 8
click at [966, 20] on icon "Зберегти, перейти до списку" at bounding box center [946, 17] width 110 height 8
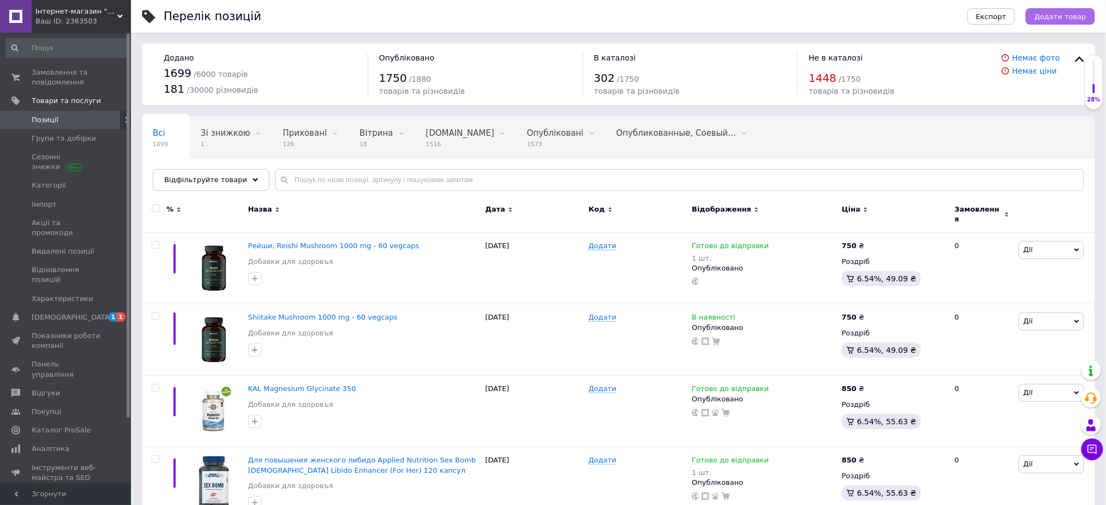
click at [1068, 19] on span "Додати товар" at bounding box center [1061, 17] width 52 height 8
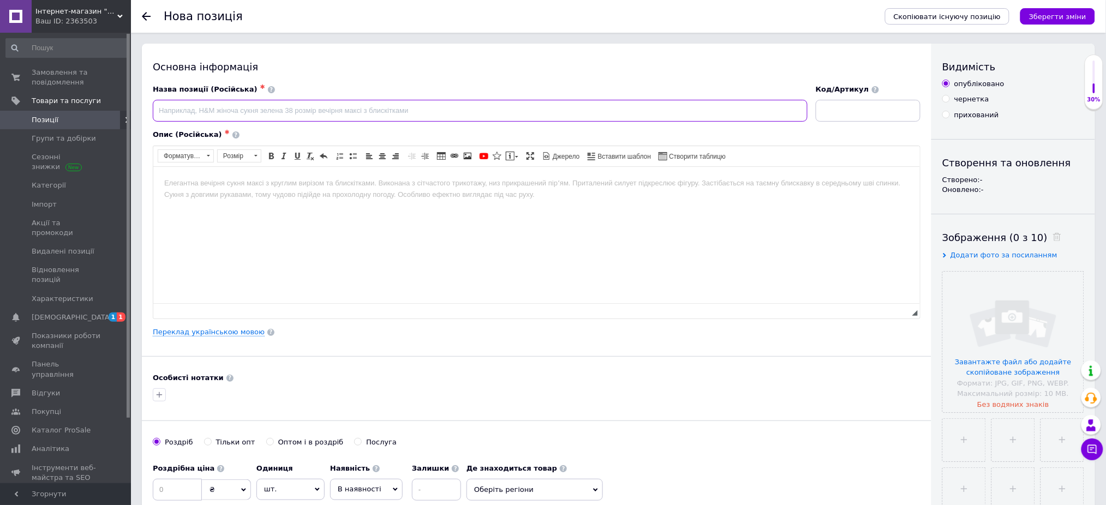
click at [379, 111] on input at bounding box center [480, 111] width 655 height 22
paste input "Ежовик гребенчатый, Lion's Mane Mushroom 1000 mg - 60 vegcaps"
type input "Ежовик гребенчатый, Lion's Mane Mushroom 1000 mg - 60 vegcaps"
click at [250, 335] on link "Переклад українською мовою" at bounding box center [209, 332] width 112 height 9
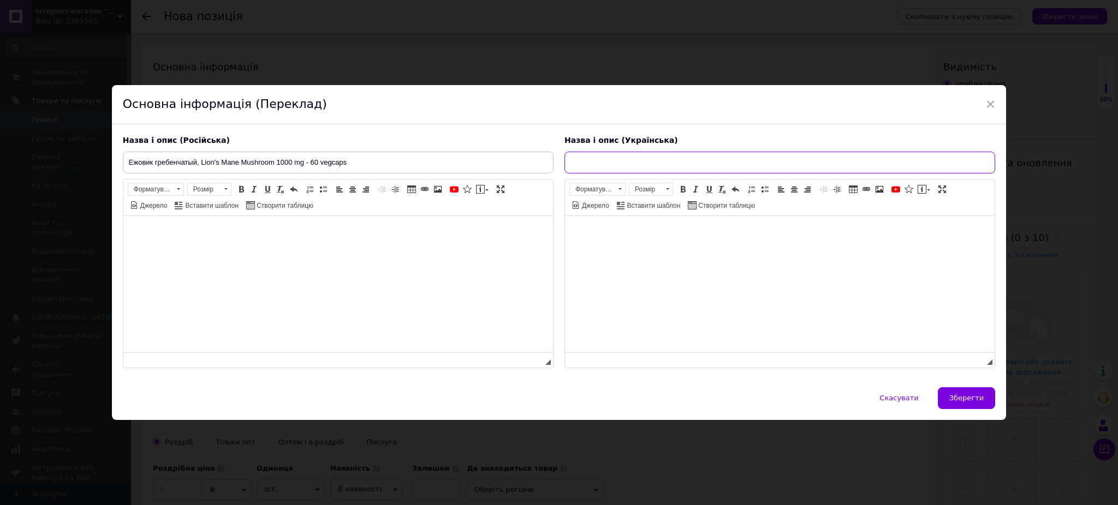
drag, startPoint x: 654, startPoint y: 162, endPoint x: 654, endPoint y: 169, distance: 7.1
click at [653, 162] on input "text" at bounding box center [779, 163] width 431 height 22
paste input "Ежовик гребенчатый, Lion's Mane Mushroom 1000 mg - 60 vegcaps"
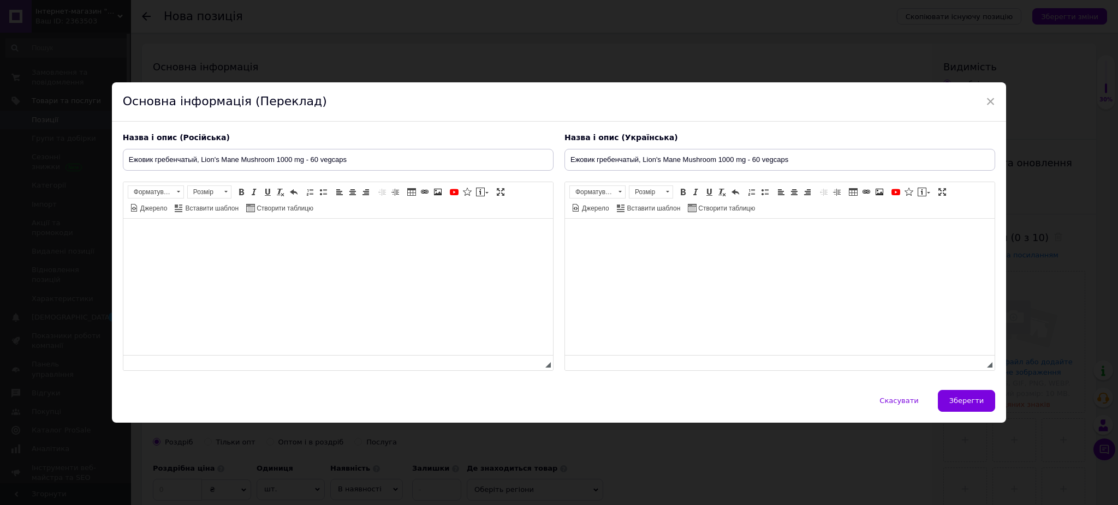
click at [318, 250] on html at bounding box center [337, 234] width 429 height 33
drag, startPoint x: 647, startPoint y: 163, endPoint x: 337, endPoint y: 163, distance: 310.0
click at [337, 163] on div "Назва і опис (Російська) Ежовик гребенчатый, Lion's Mane Mushroom 1000 mg - 60 …" at bounding box center [558, 251] width 883 height 249
paste input "жовик гребінчасти"
type input "Їжовик гребінчастий, Lion's Mane Mushroom 1000 mg - 60 vegcaps"
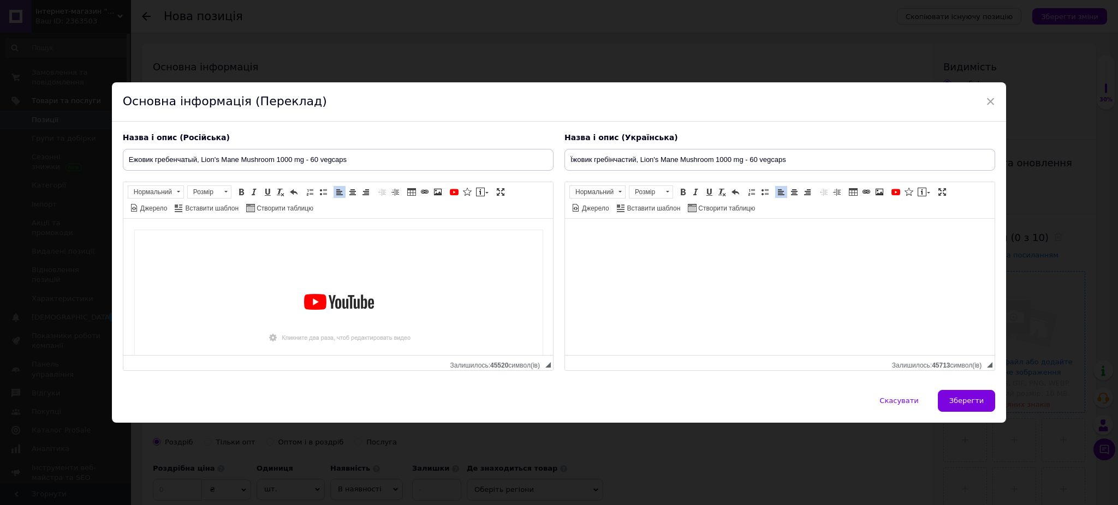
drag, startPoint x: 968, startPoint y: 402, endPoint x: 962, endPoint y: 401, distance: 5.7
click at [968, 402] on span "Зберегти" at bounding box center [966, 401] width 34 height 8
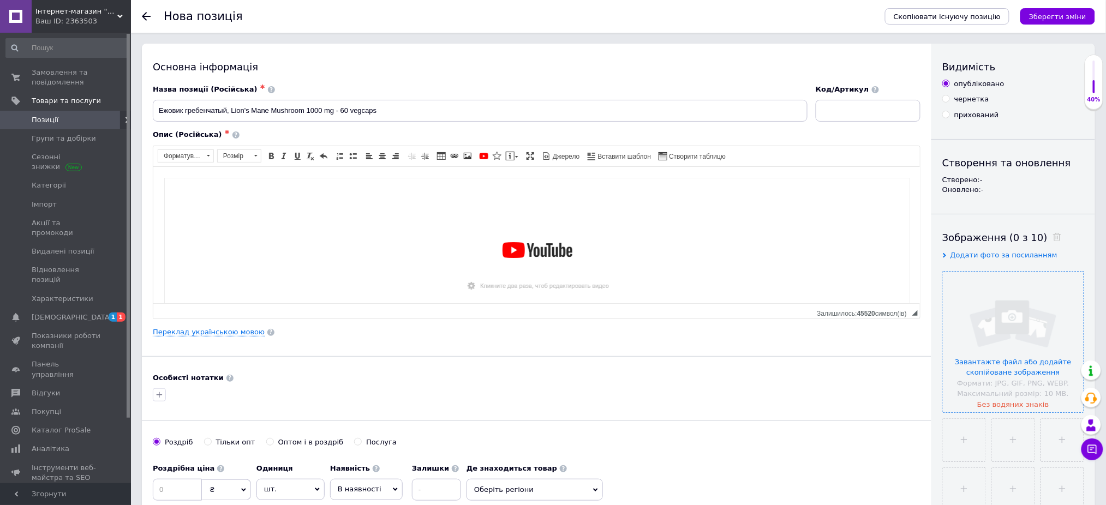
click at [977, 309] on input "file" at bounding box center [1013, 342] width 141 height 141
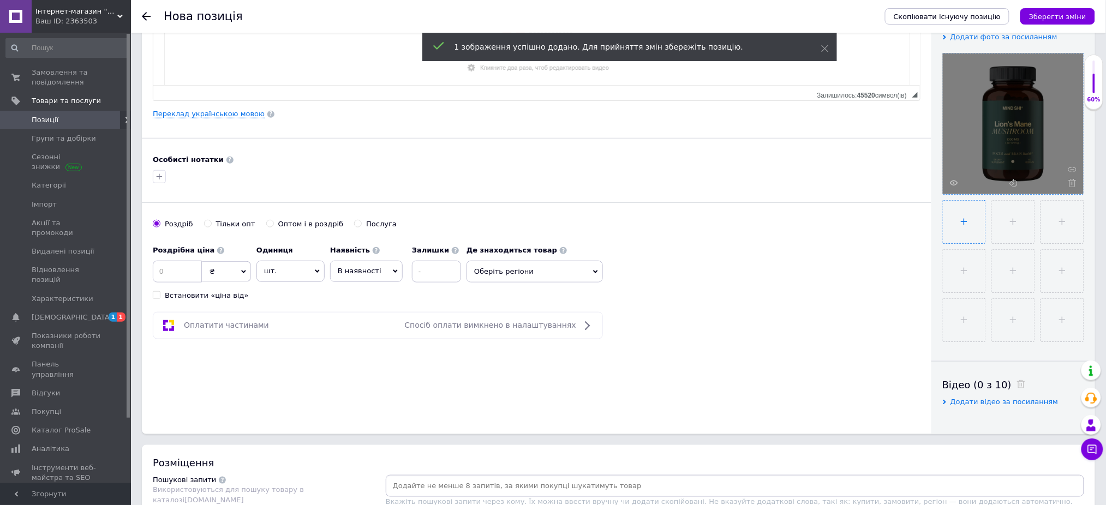
click at [967, 214] on input "file" at bounding box center [964, 222] width 43 height 43
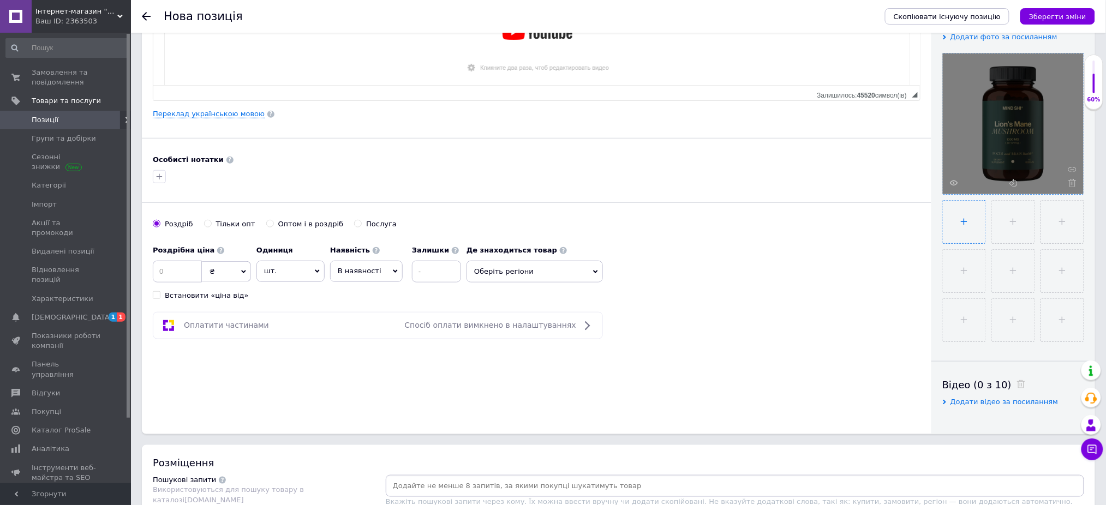
type input "C:\fakepath\organic-lions-mane-extract-60-veg-caps-46143581175385.webp"
click at [1005, 218] on input "file" at bounding box center [1012, 222] width 43 height 43
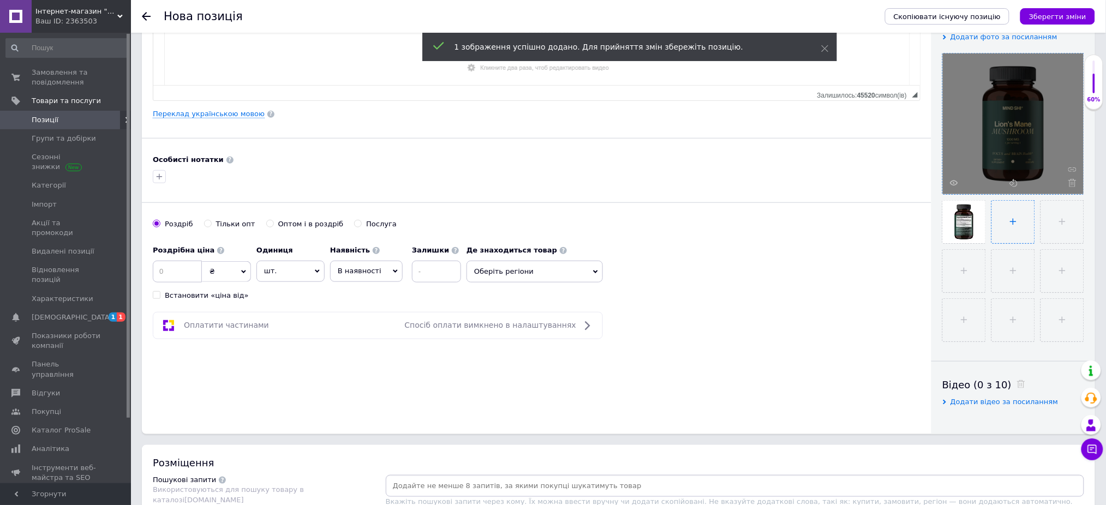
type input "C:\fakepath\organic-lions-mane-extract-60-veg-caps-63714201605930.webp"
click at [172, 270] on input at bounding box center [177, 272] width 49 height 22
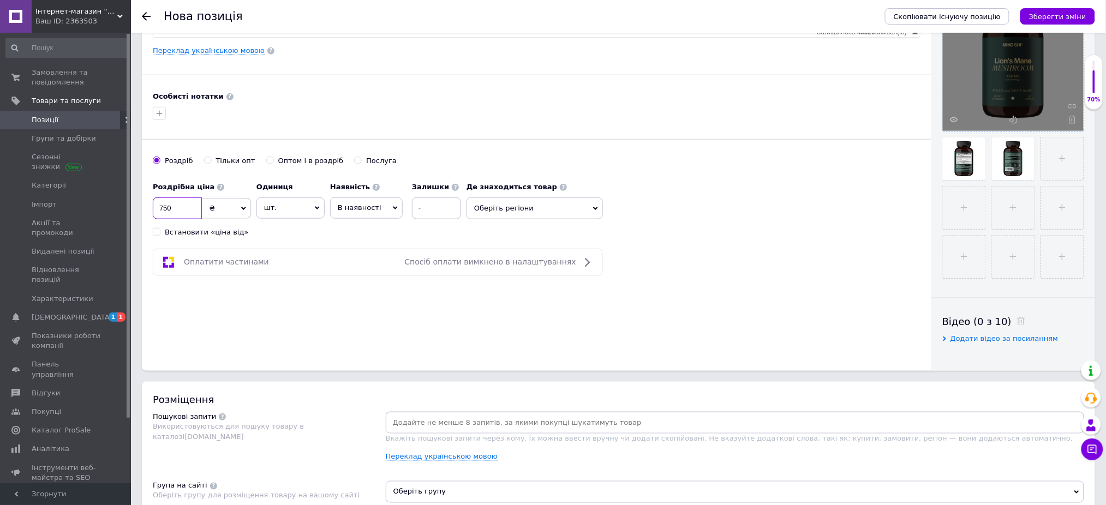
scroll to position [291, 0]
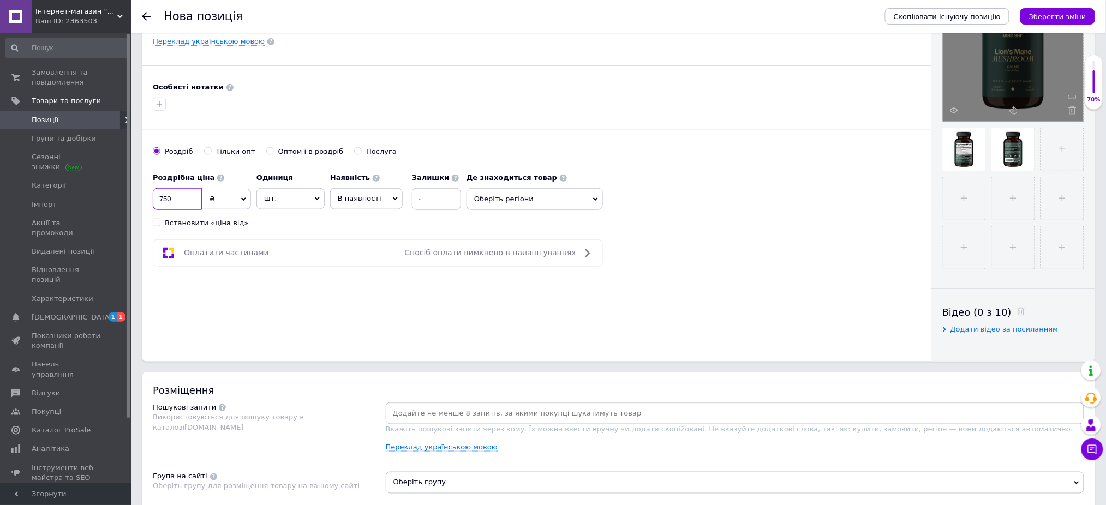
type input "750"
click at [356, 205] on span "В наявності" at bounding box center [366, 198] width 73 height 21
click at [376, 268] on li "Готово до відправки" at bounding box center [366, 266] width 71 height 25
click at [464, 191] on input at bounding box center [465, 199] width 49 height 22
type input "1"
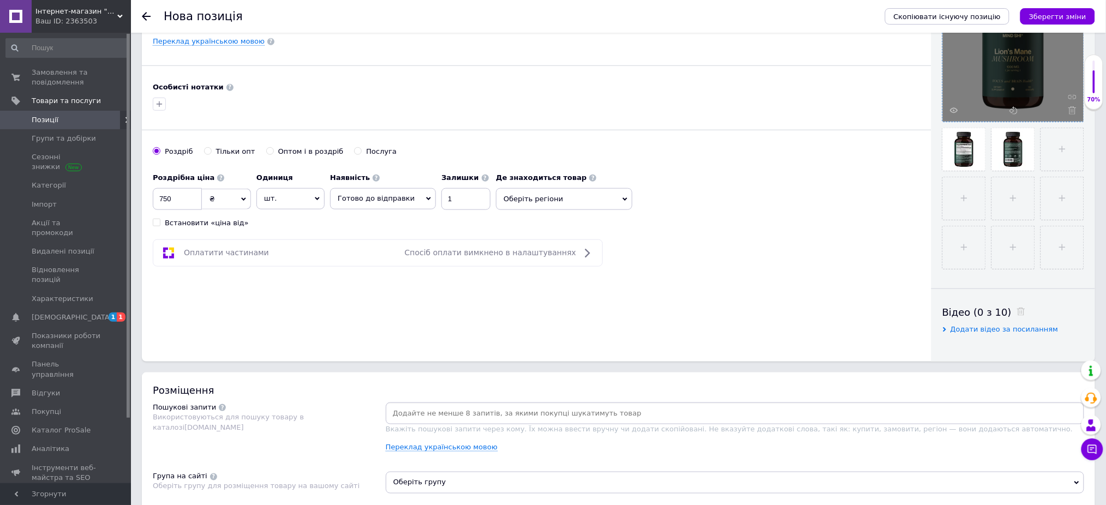
click at [455, 359] on div "Основна інформація Назва позиції (Російська) ✱ Ежовик гребенчатый, Lion's Mane …" at bounding box center [537, 57] width 790 height 609
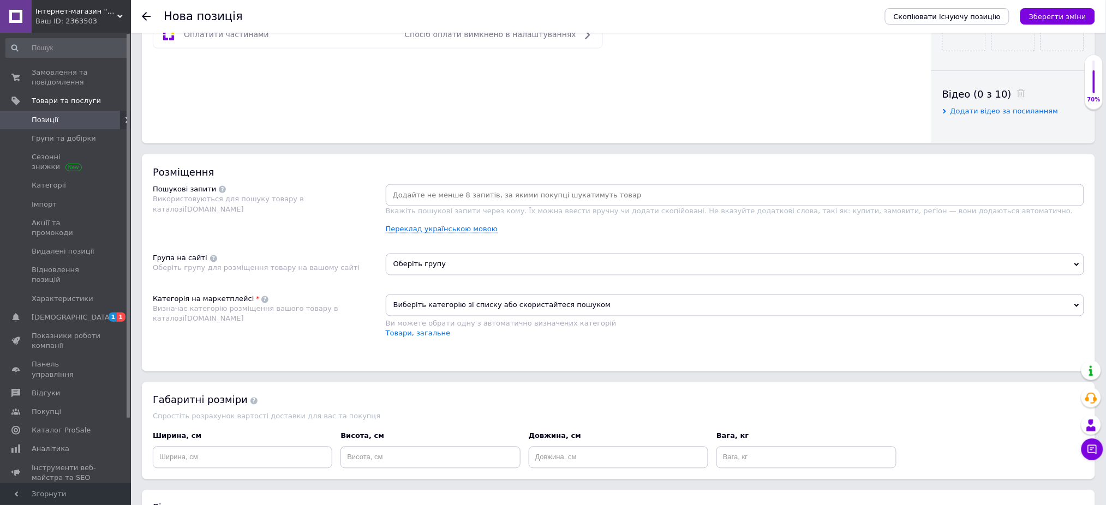
click at [466, 204] on input at bounding box center [735, 195] width 694 height 16
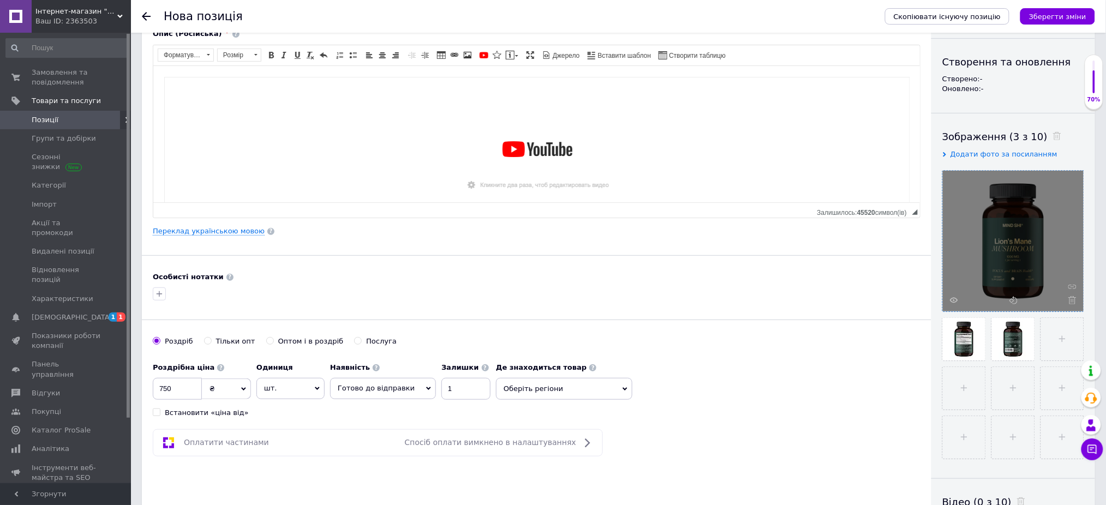
scroll to position [0, 0]
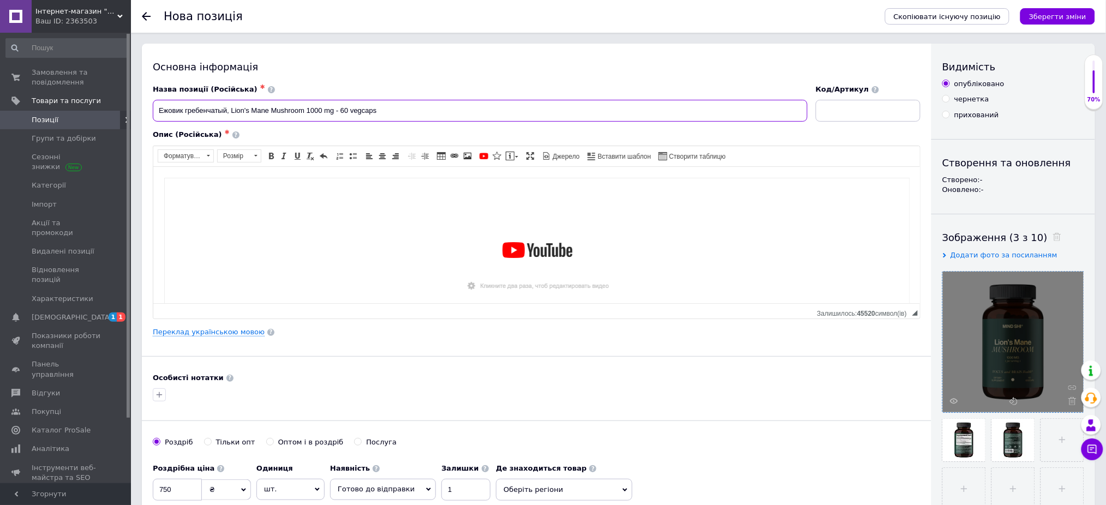
drag, startPoint x: 158, startPoint y: 108, endPoint x: 415, endPoint y: 107, distance: 256.5
click at [415, 107] on input "Ежовик гребенчатый, Lion's Mane Mushroom 1000 mg - 60 vegcaps" at bounding box center [480, 111] width 655 height 22
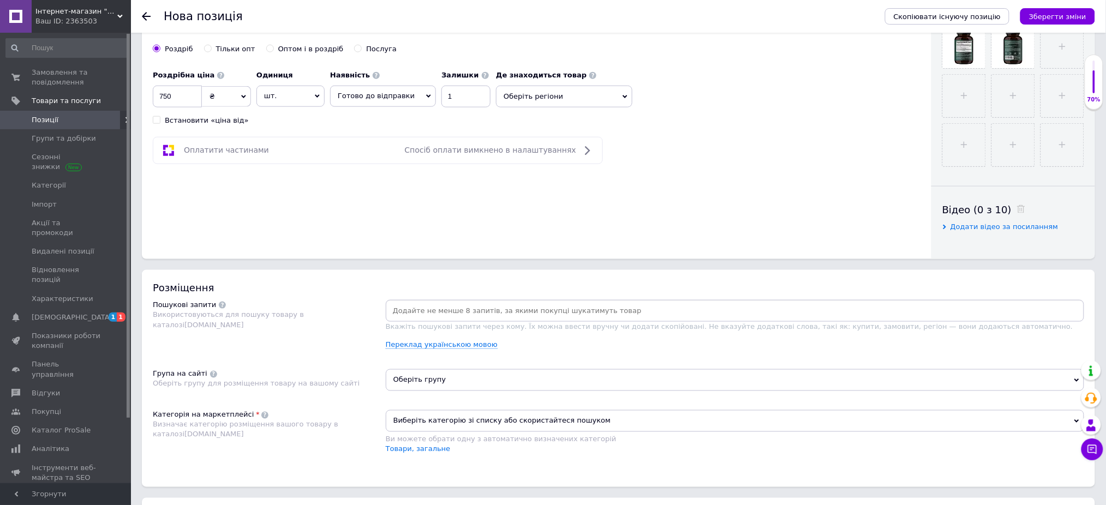
scroll to position [437, 0]
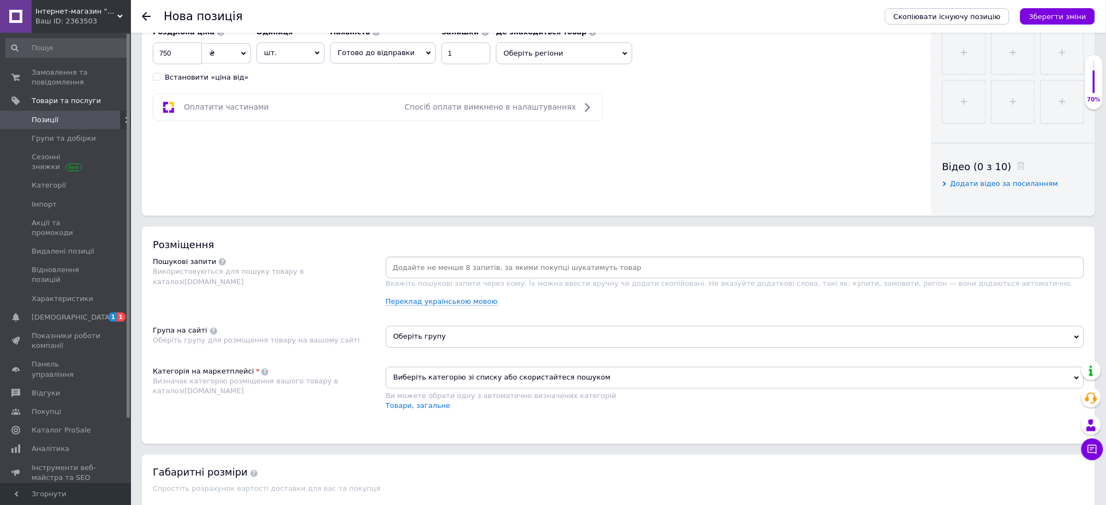
click at [494, 276] on input at bounding box center [735, 268] width 694 height 16
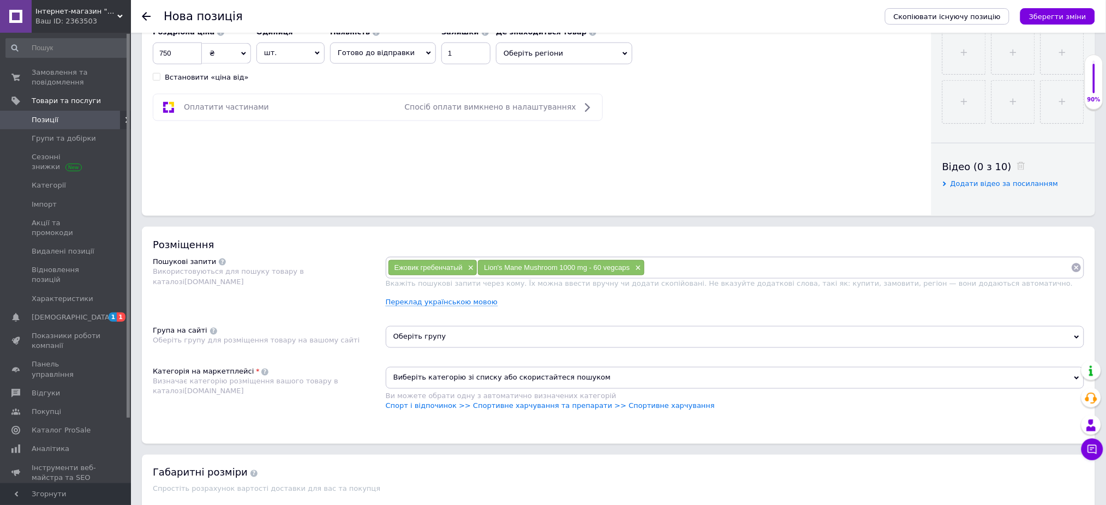
scroll to position [655, 0]
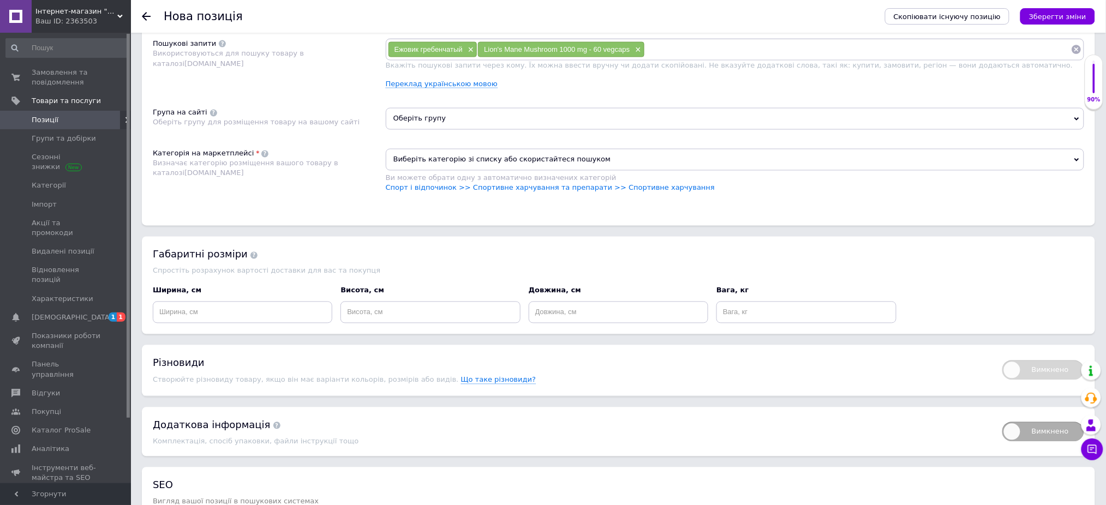
click at [433, 130] on span "Оберіть групу" at bounding box center [735, 119] width 698 height 22
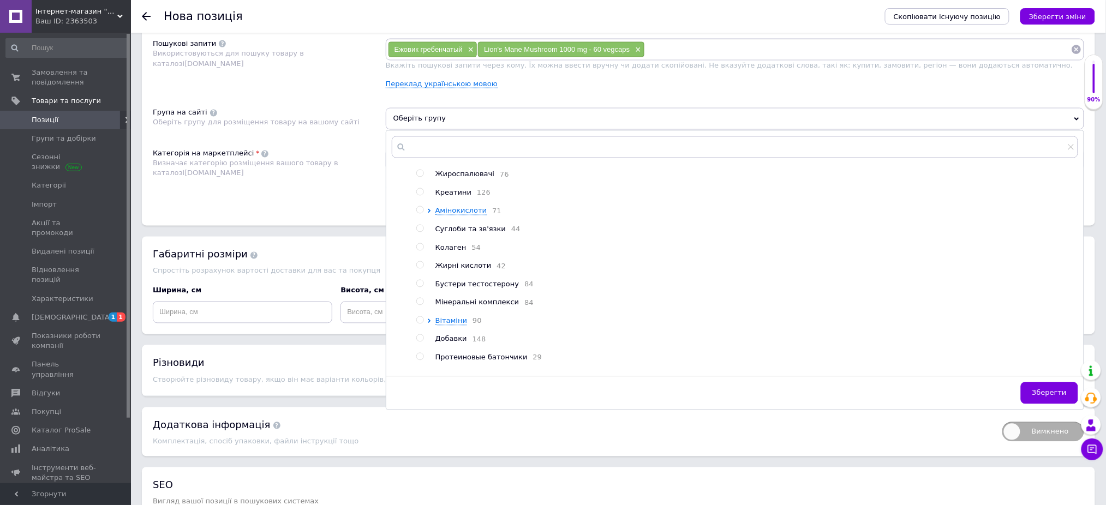
scroll to position [145, 0]
click at [458, 271] on span "Добавки" at bounding box center [451, 266] width 32 height 8
radio input "true"
drag, startPoint x: 300, startPoint y: 188, endPoint x: 303, endPoint y: 193, distance: 6.2
click at [300, 97] on div "Пошукові запити Використовуються для пошуку товару в каталозі [DOMAIN_NAME]" at bounding box center [269, 68] width 233 height 58
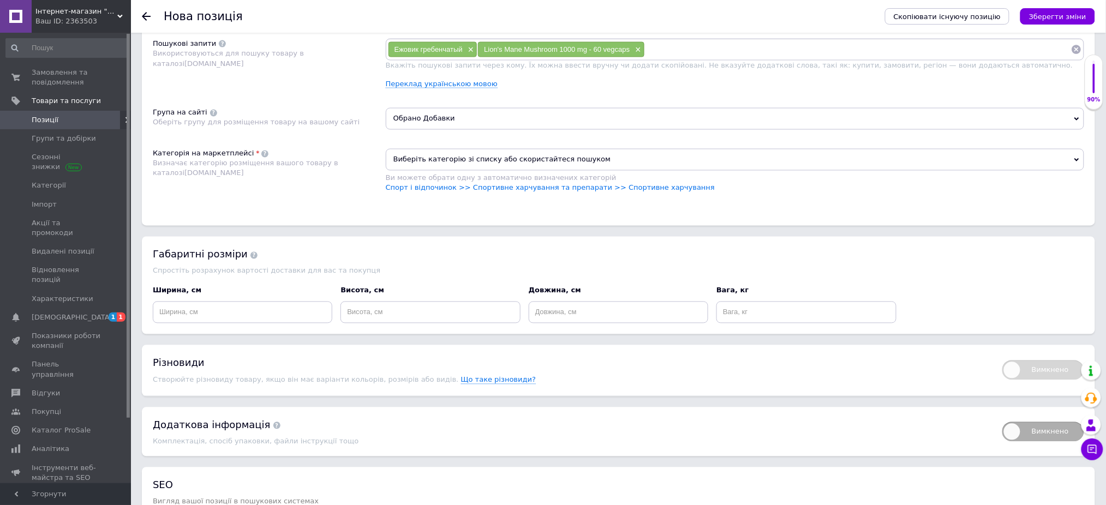
click at [480, 204] on div "Виберіть категорію зі списку або скористайтеся пошуком Ви можете обрати одну з …" at bounding box center [735, 176] width 698 height 55
drag, startPoint x: 476, startPoint y: 288, endPoint x: 396, endPoint y: 335, distance: 93.7
click at [476, 192] on link "Спорт і відпочинок >> Спортивне харчування та препарати >> Спортивне харчування" at bounding box center [550, 188] width 329 height 8
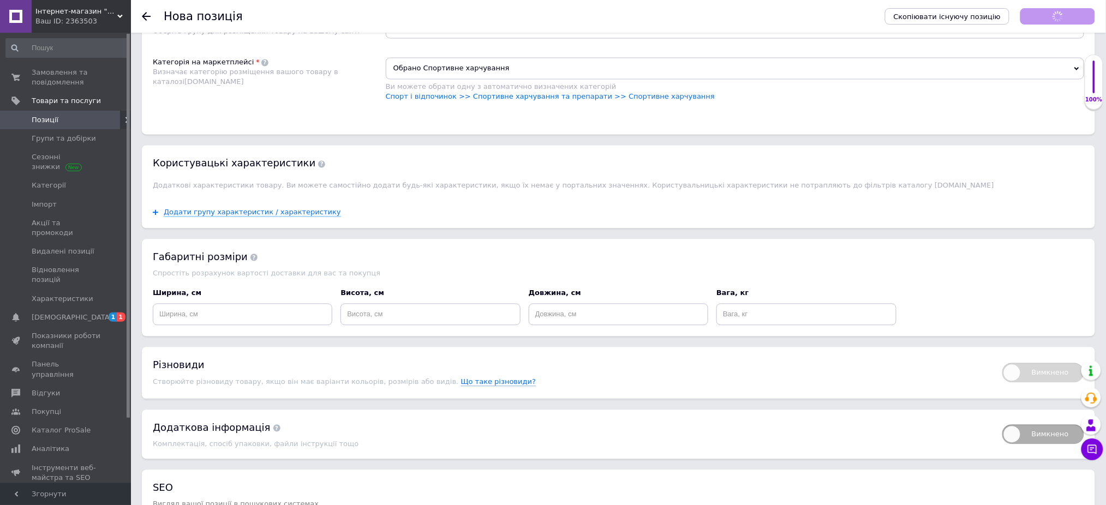
scroll to position [873, 0]
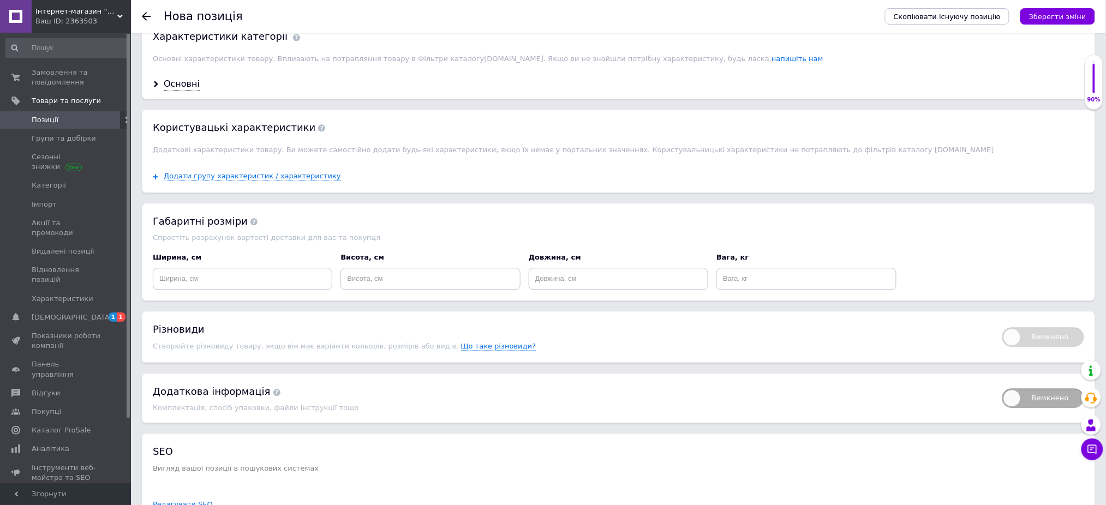
click at [1057, 21] on button "Зберегти зміни" at bounding box center [1057, 16] width 75 height 16
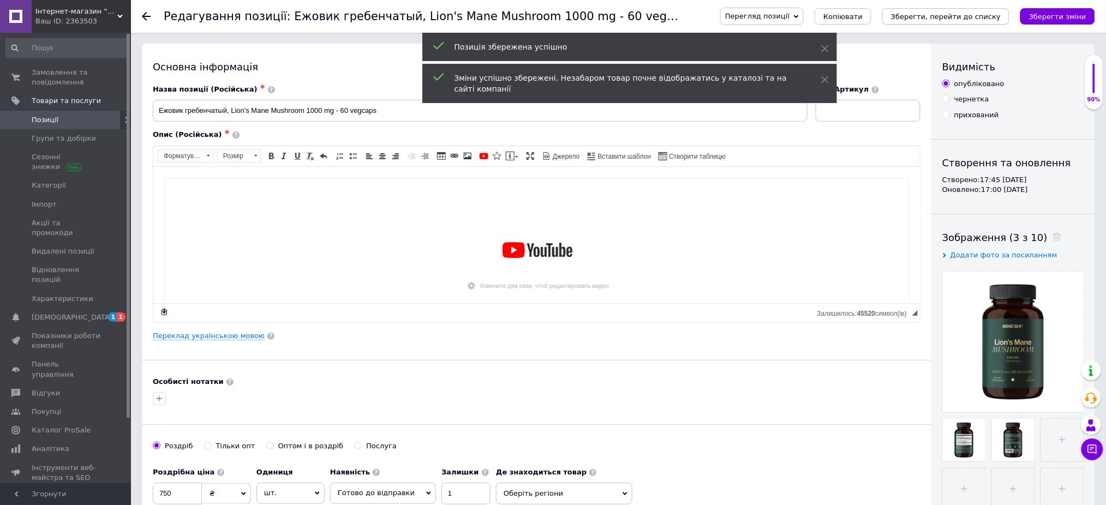
click at [967, 13] on icon "Зберегти, перейти до списку" at bounding box center [946, 17] width 110 height 8
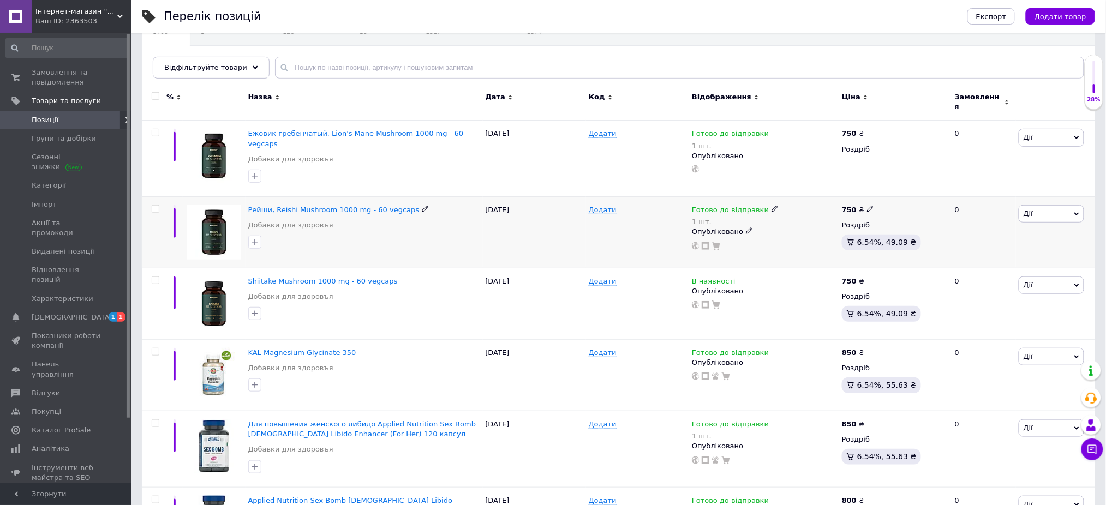
scroll to position [145, 0]
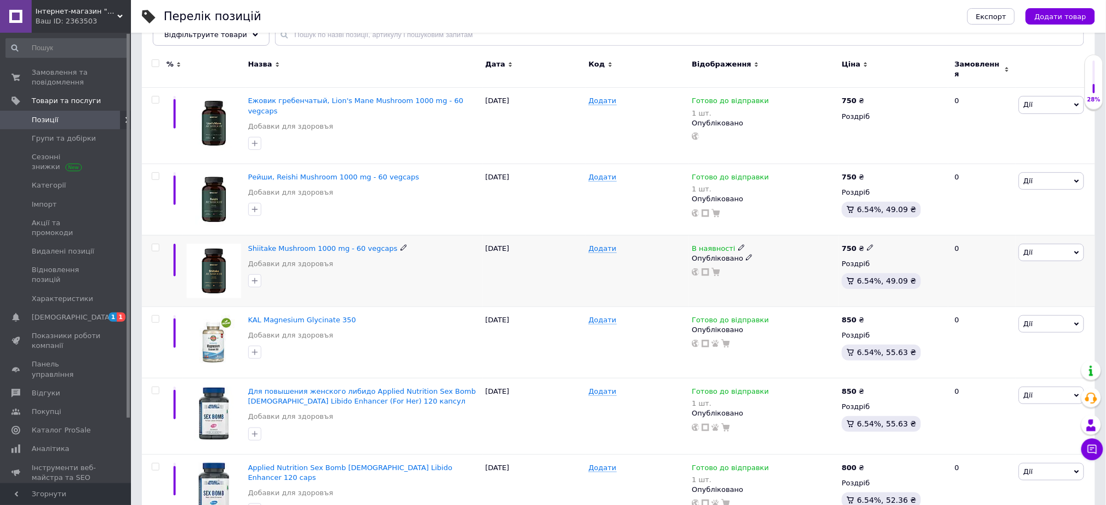
click at [738, 244] on icon at bounding box center [741, 247] width 7 height 7
click at [762, 280] on li "Готово до відправки" at bounding box center [801, 287] width 104 height 15
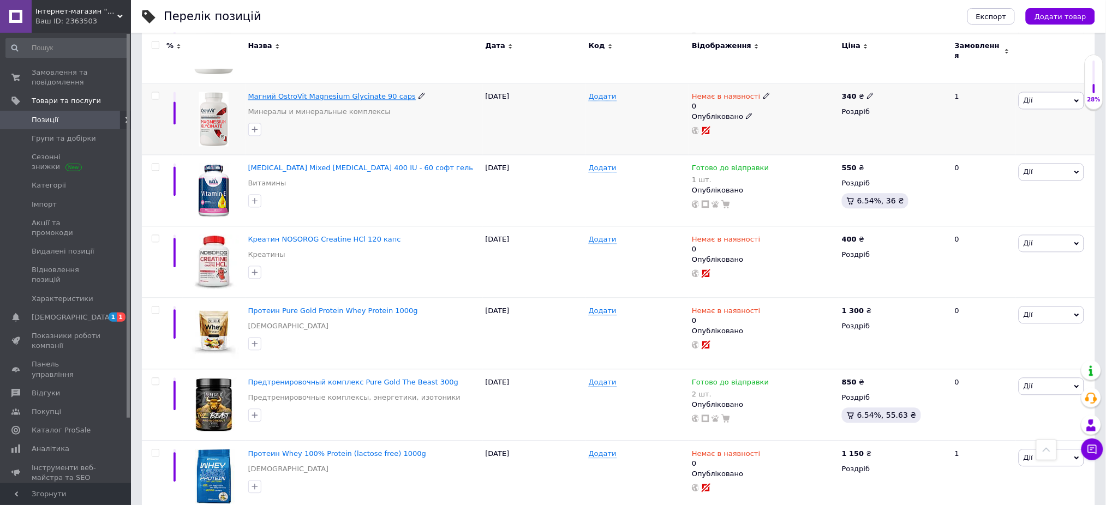
scroll to position [6888, 0]
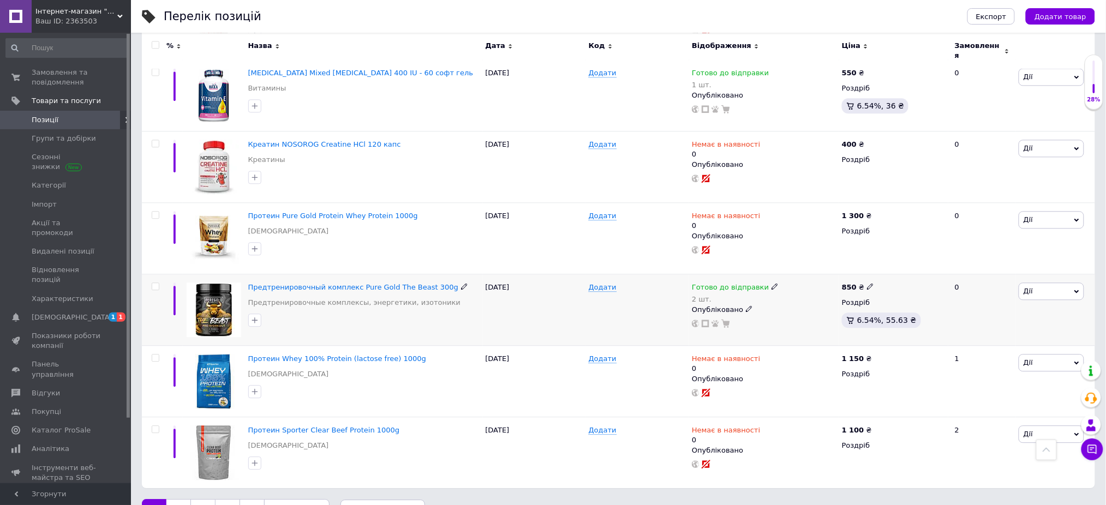
click at [772, 283] on icon at bounding box center [775, 286] width 7 height 7
click at [901, 308] on div "Залишки 2 шт." at bounding box center [847, 325] width 136 height 34
drag, startPoint x: 819, startPoint y: 296, endPoint x: 738, endPoint y: 303, distance: 80.5
click at [744, 303] on div "Готово до відправки 2 шт. Наявність [PERSON_NAME] до відправки В наявності Нема…" at bounding box center [764, 309] width 150 height 71
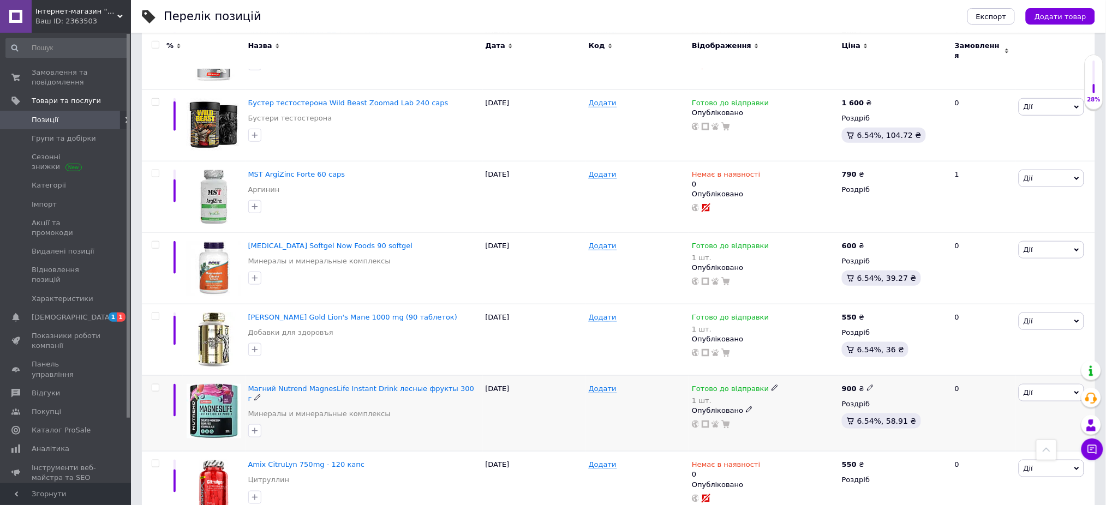
scroll to position [6306, 0]
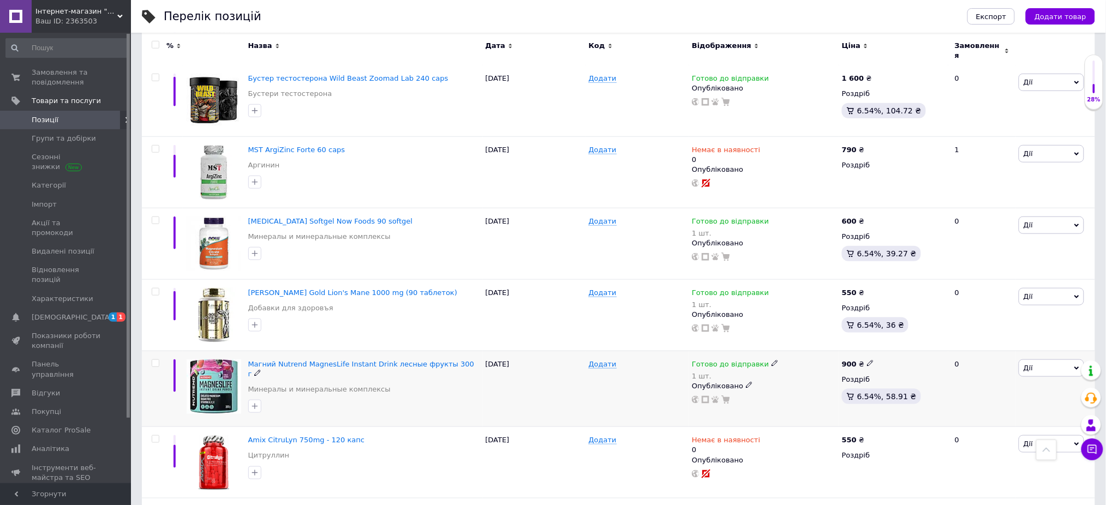
drag, startPoint x: 770, startPoint y: 341, endPoint x: 764, endPoint y: 337, distance: 6.8
click at [769, 360] on div "Готово до відправки 1 шт." at bounding box center [764, 371] width 145 height 22
click at [772, 360] on icon at bounding box center [775, 363] width 7 height 7
click at [818, 396] on li "Немає в наявності" at bounding box center [831, 403] width 104 height 15
click at [819, 387] on input "1" at bounding box center [820, 398] width 83 height 22
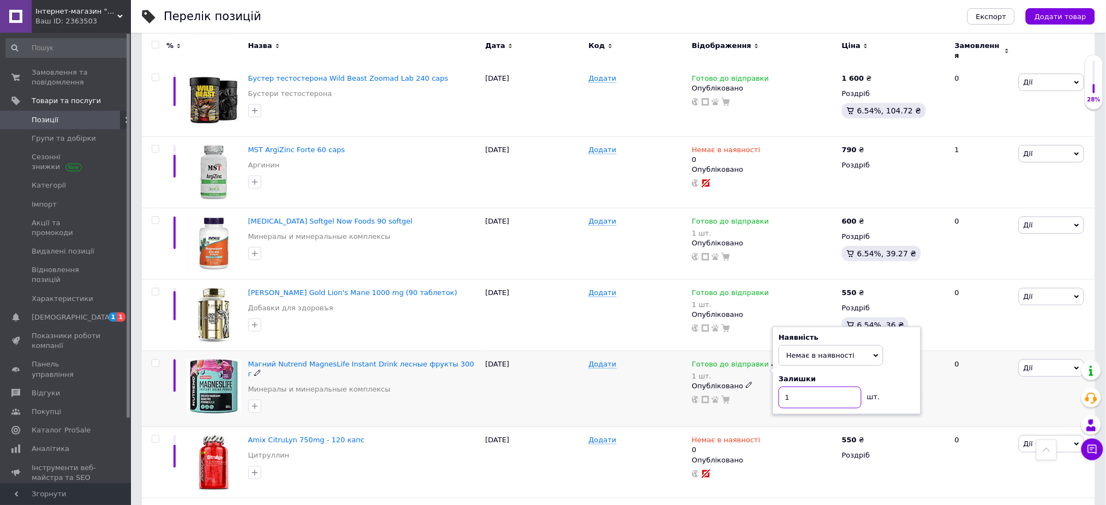
type input "0"
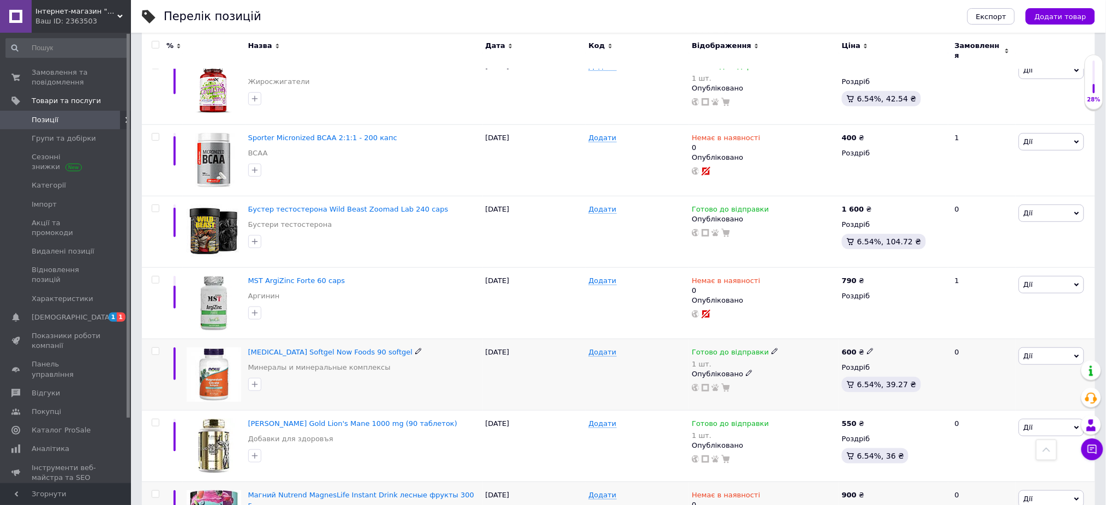
scroll to position [6088, 0]
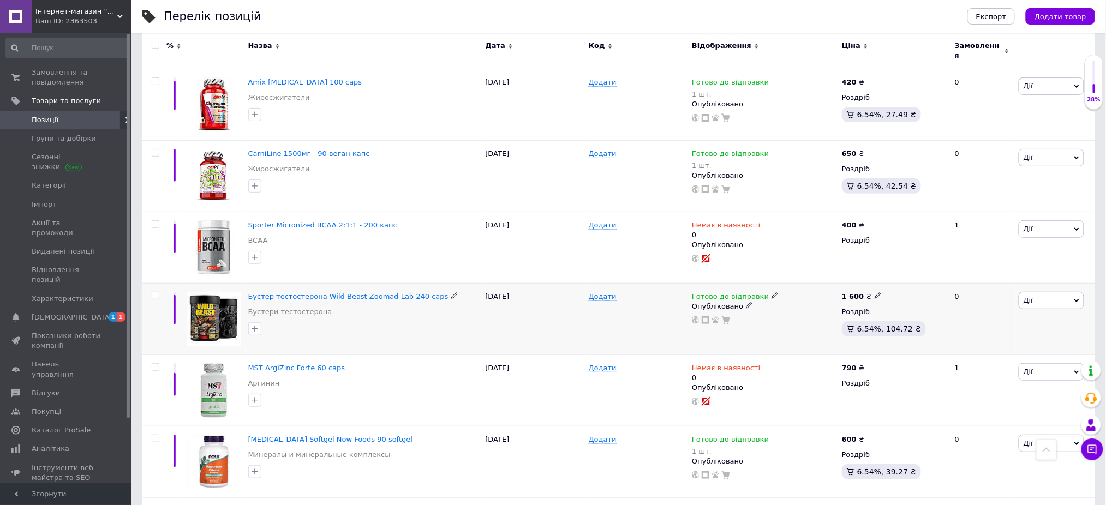
click at [875, 292] on icon at bounding box center [878, 295] width 7 height 7
drag, startPoint x: 913, startPoint y: 260, endPoint x: 865, endPoint y: 265, distance: 48.9
click at [867, 283] on div "1 600 ₴ Ціна 1600 Валюта ₴ $ EUR CHF GBP ¥ PLN ₸ MDL HUF KGS CNY TRY KRW lei Ро…" at bounding box center [893, 318] width 109 height 71
type input "1500"
click at [831, 292] on div "Готово до відправки" at bounding box center [764, 297] width 145 height 10
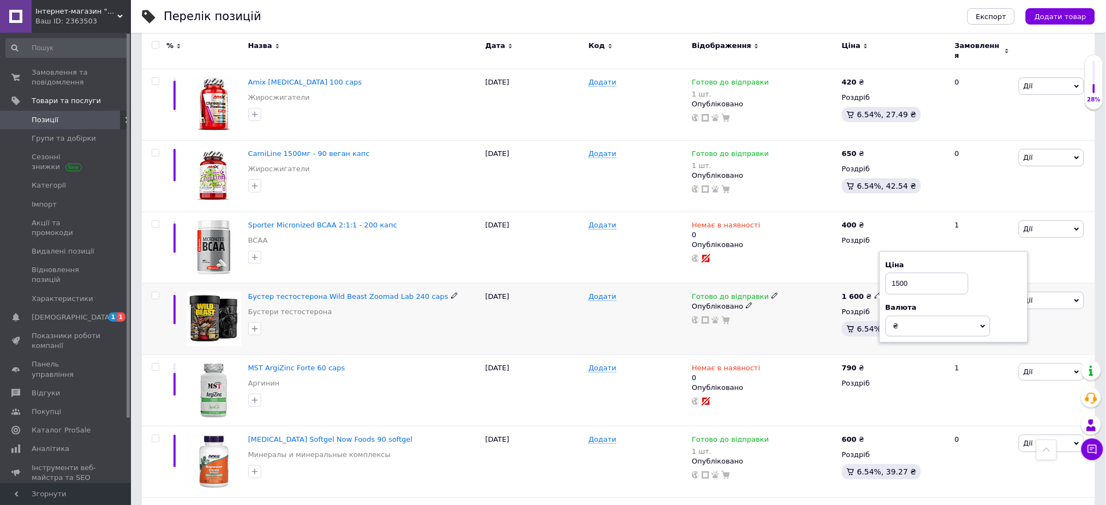
click at [818, 292] on div "Готово до відправки Опубліковано" at bounding box center [764, 308] width 145 height 33
click at [816, 292] on div "Готово до відправки Опубліковано" at bounding box center [764, 308] width 145 height 33
click at [912, 273] on input "1500" at bounding box center [927, 284] width 83 height 22
click at [752, 313] on div "Готово до відправки Опубліковано" at bounding box center [764, 318] width 150 height 71
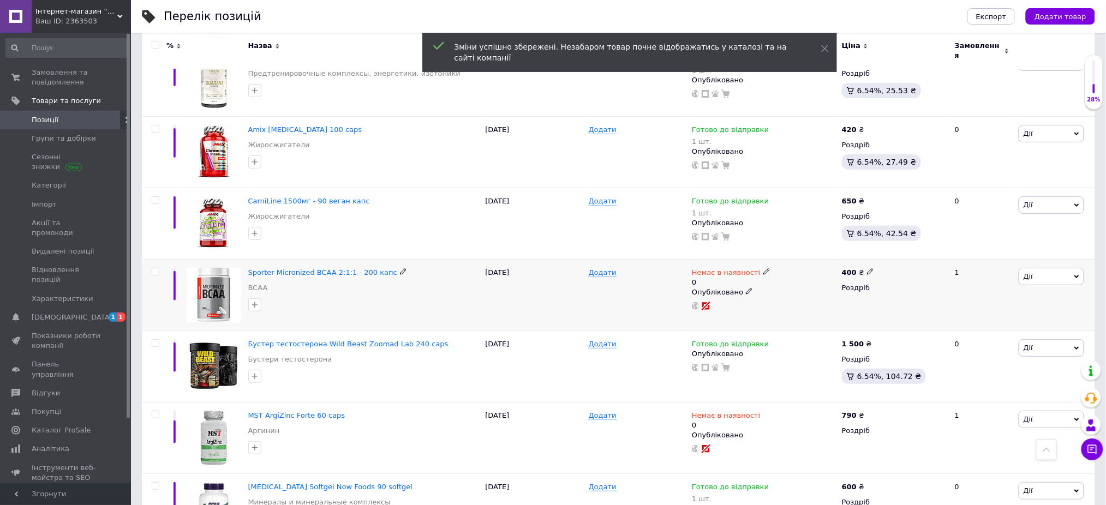
scroll to position [6015, 0]
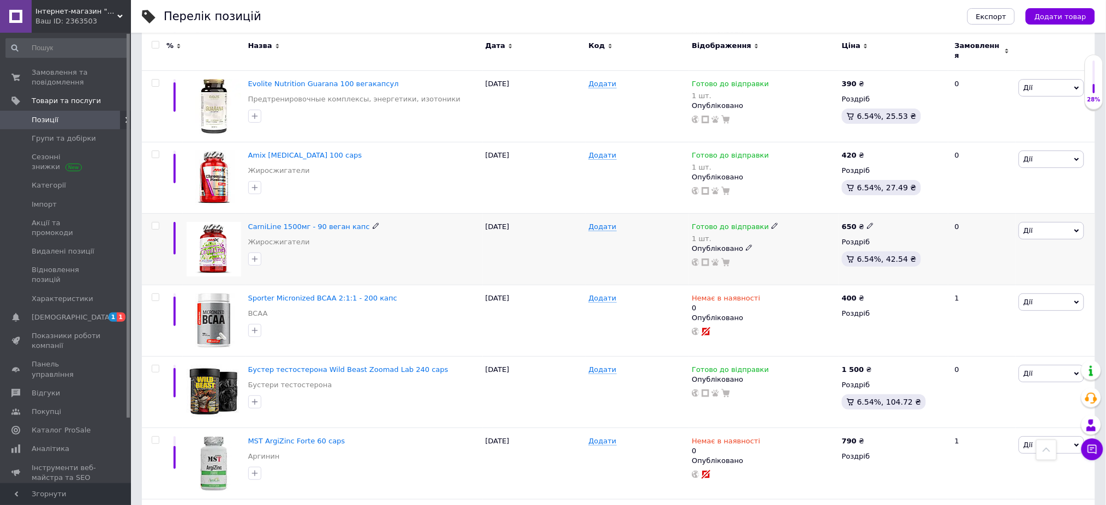
click at [772, 223] on icon at bounding box center [775, 226] width 7 height 7
click at [819, 258] on li "Немає в наявності" at bounding box center [831, 265] width 104 height 15
click at [817, 249] on input "1" at bounding box center [820, 260] width 83 height 22
type input "0"
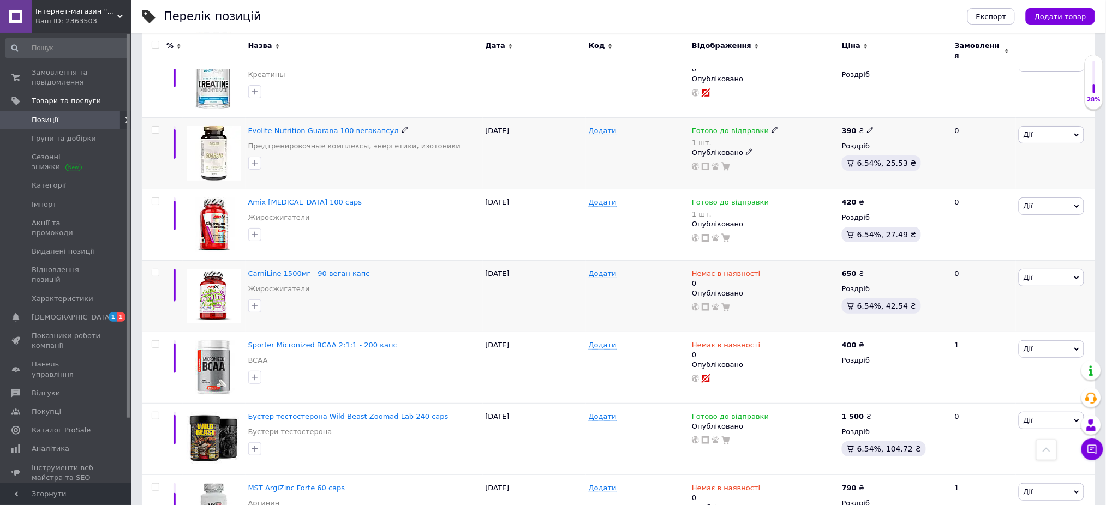
scroll to position [5869, 0]
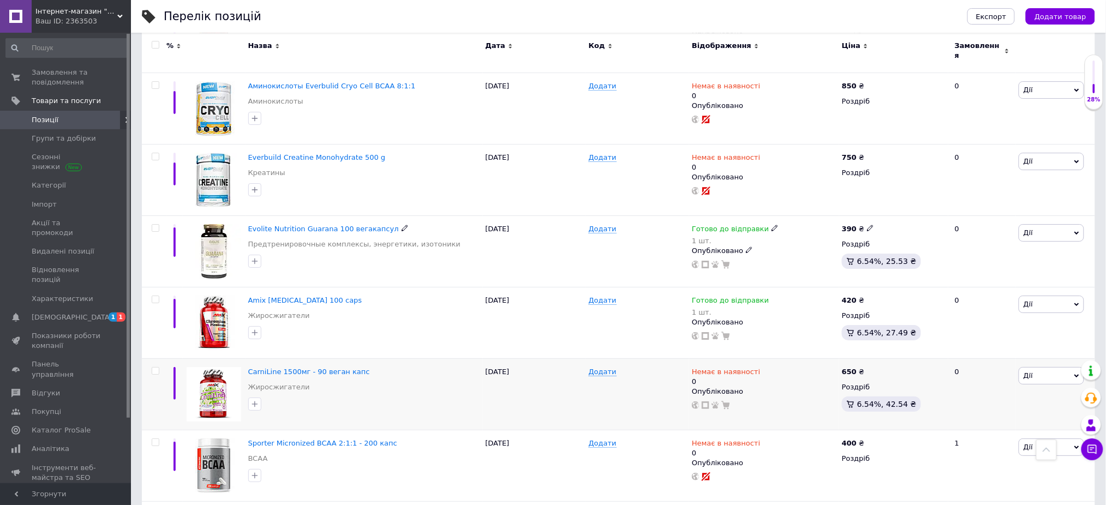
click at [291, 225] on span "Evolite Nutrition Guarana 100 вегакапсул" at bounding box center [323, 229] width 151 height 8
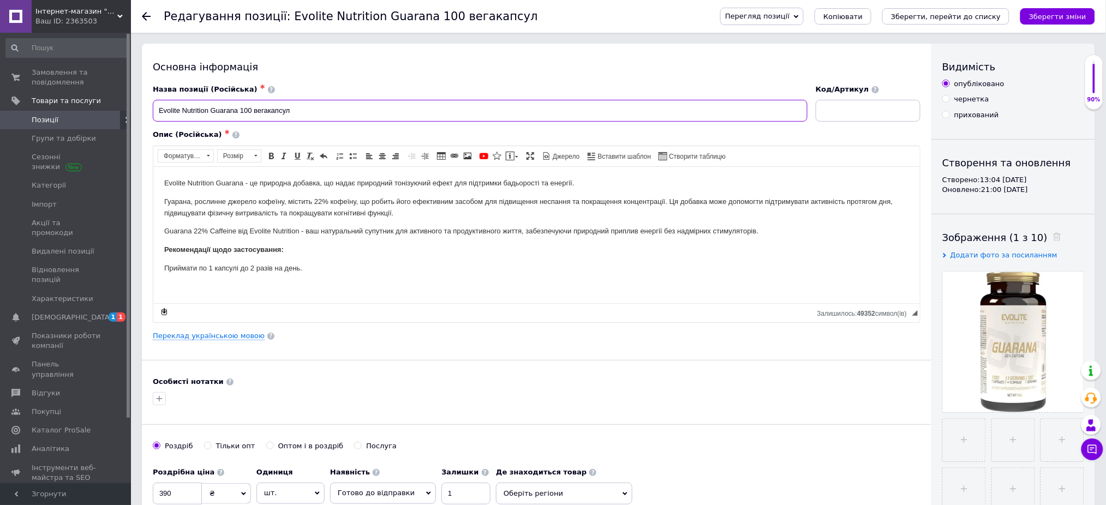
click at [160, 109] on input "Evolite Nutrition Guarana 100 вегакапсул" at bounding box center [480, 111] width 655 height 22
click at [1038, 13] on icon "Зберегти зміни" at bounding box center [1057, 17] width 57 height 8
click at [998, 13] on icon "Зберегти, перейти до списку" at bounding box center [946, 17] width 110 height 8
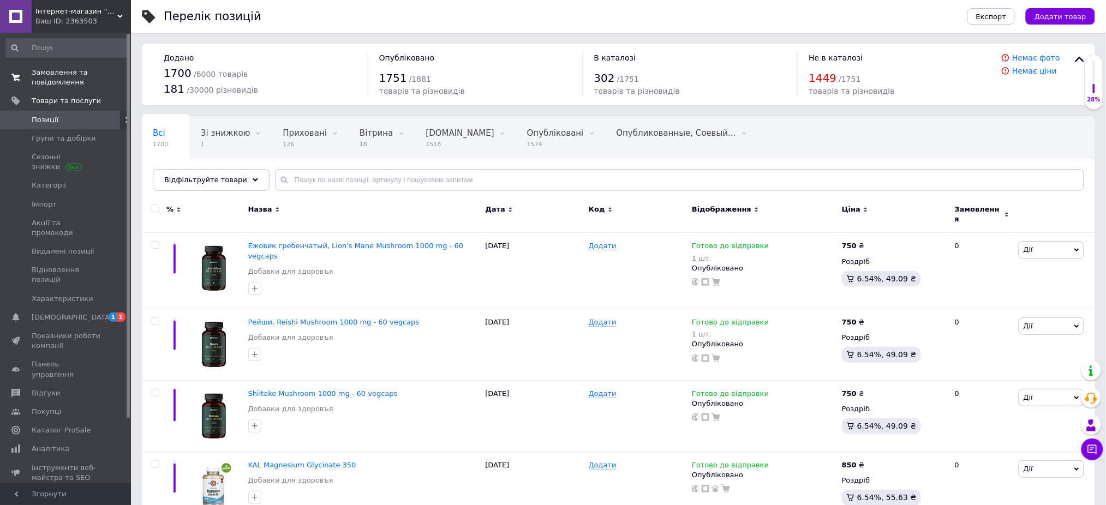
click at [51, 74] on span "Замовлення та повідомлення" at bounding box center [66, 78] width 69 height 20
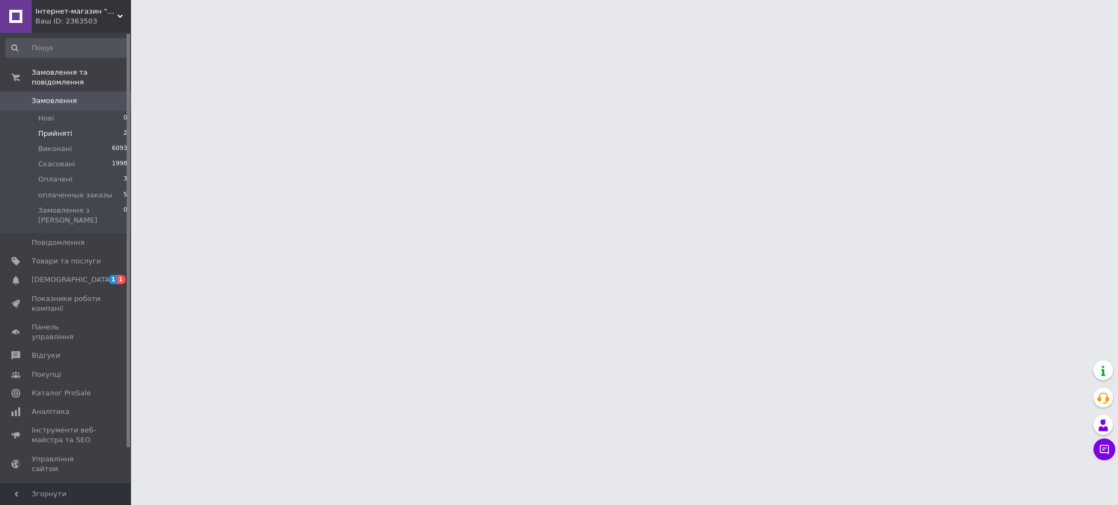
click at [76, 126] on li "Прийняті 2" at bounding box center [67, 133] width 134 height 15
